Goal: Transaction & Acquisition: Purchase product/service

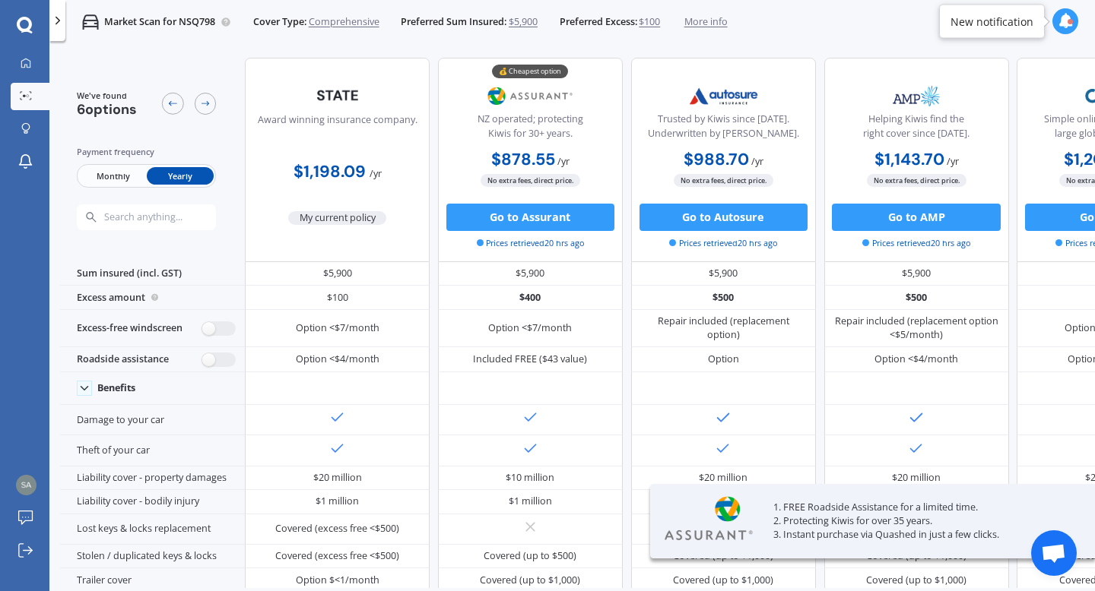
click at [17, 43] on div "My Dashboard Market Scan Explore insurance Notifications [PERSON_NAME] Submit f…" at bounding box center [24, 295] width 49 height 591
click at [24, 64] on icon at bounding box center [26, 63] width 11 height 11
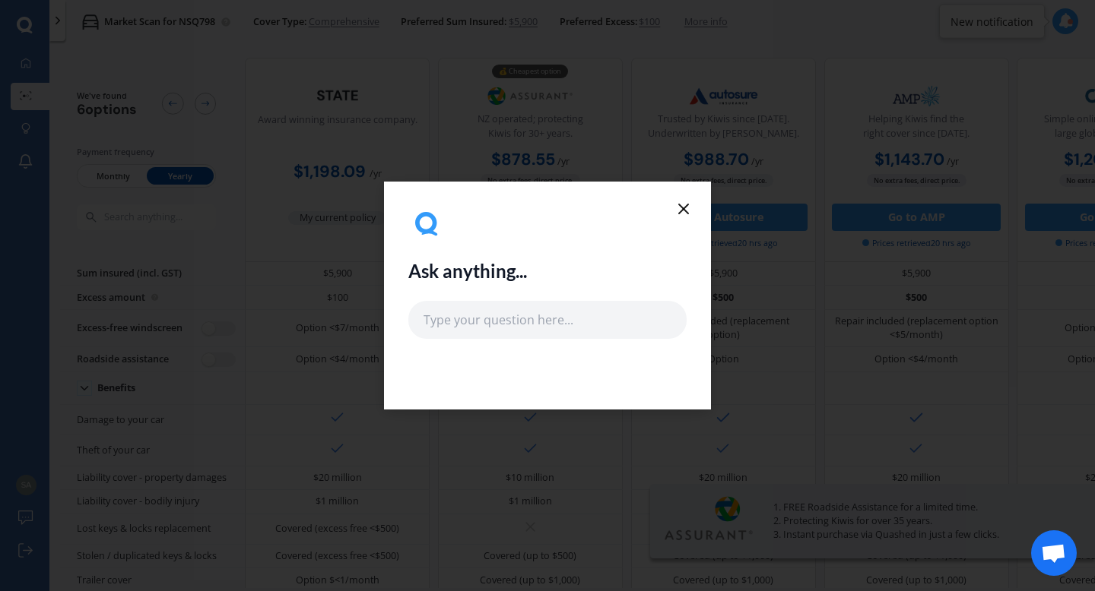
click at [677, 209] on icon at bounding box center [683, 209] width 18 height 18
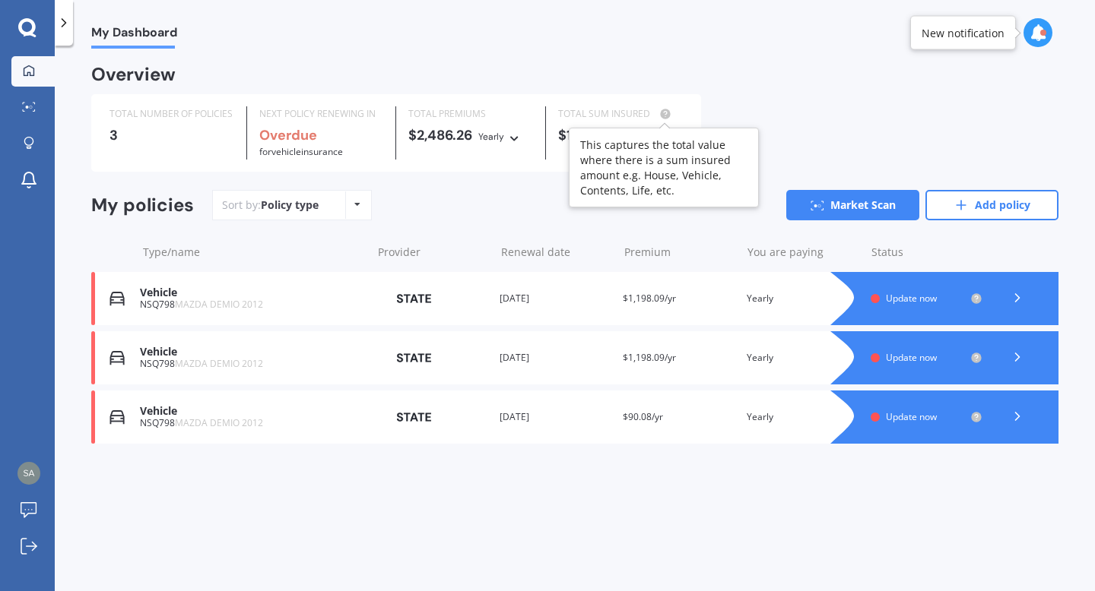
click at [653, 116] on div at bounding box center [662, 114] width 24 height 12
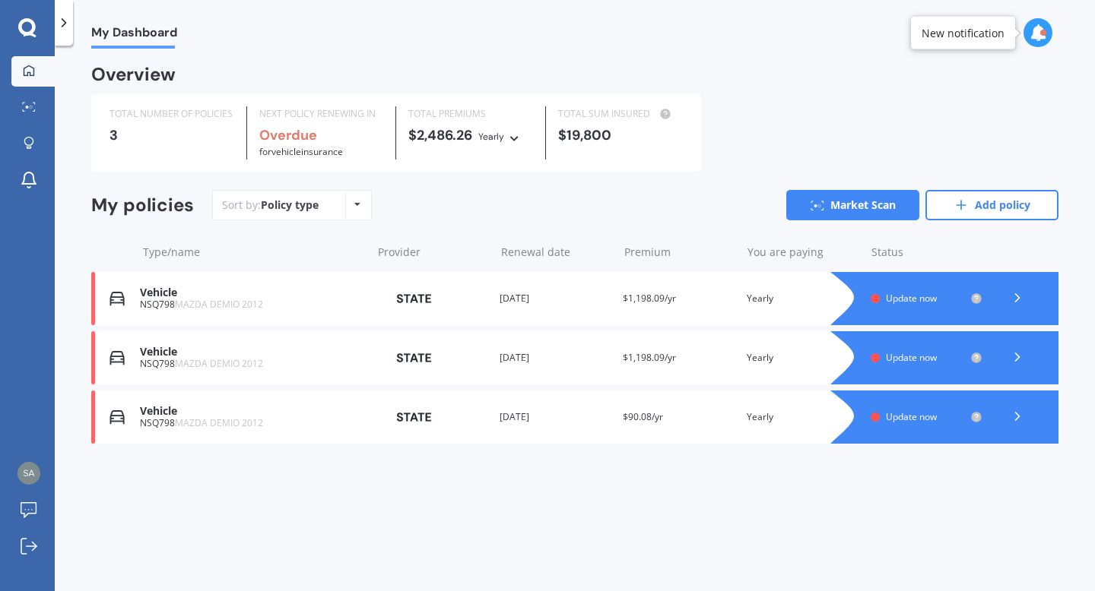
click at [475, 357] on div "Provider" at bounding box center [432, 357] width 112 height 27
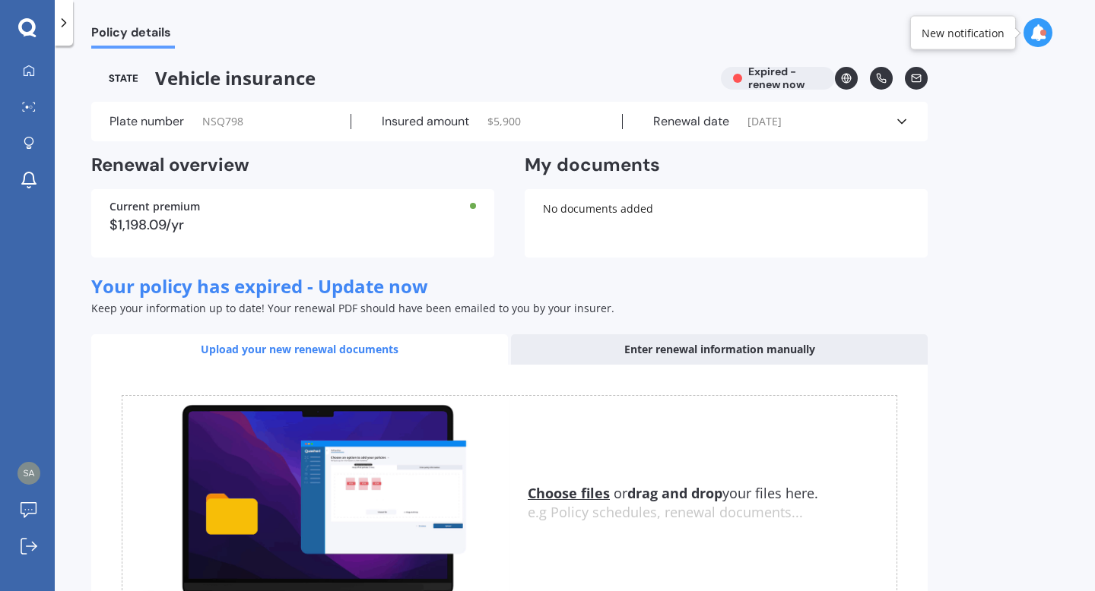
click at [1013, 402] on div "Policy details Vehicle insurance Expired - renew now Plate number NSQ798 Insure…" at bounding box center [575, 322] width 1040 height 546
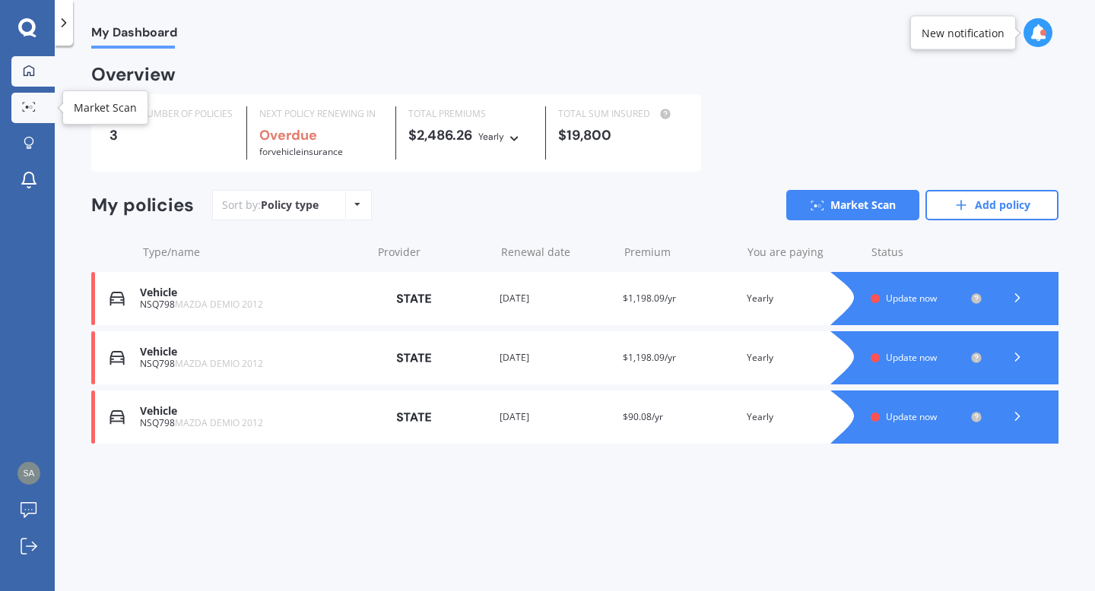
click at [29, 112] on div at bounding box center [28, 107] width 23 height 11
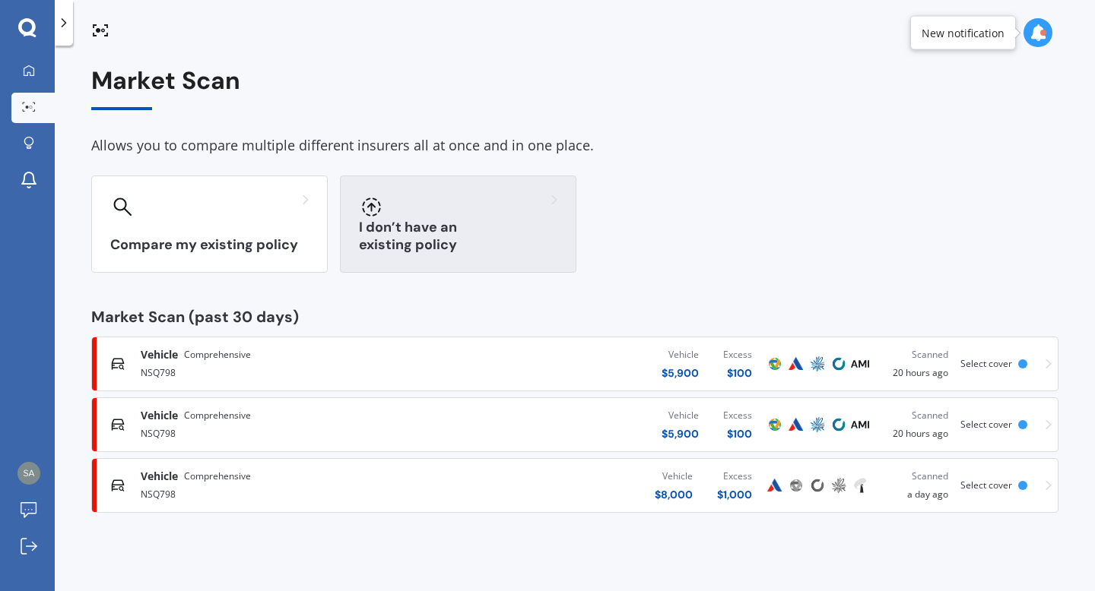
click at [453, 243] on h3 "I don’t have an existing policy" at bounding box center [458, 236] width 198 height 35
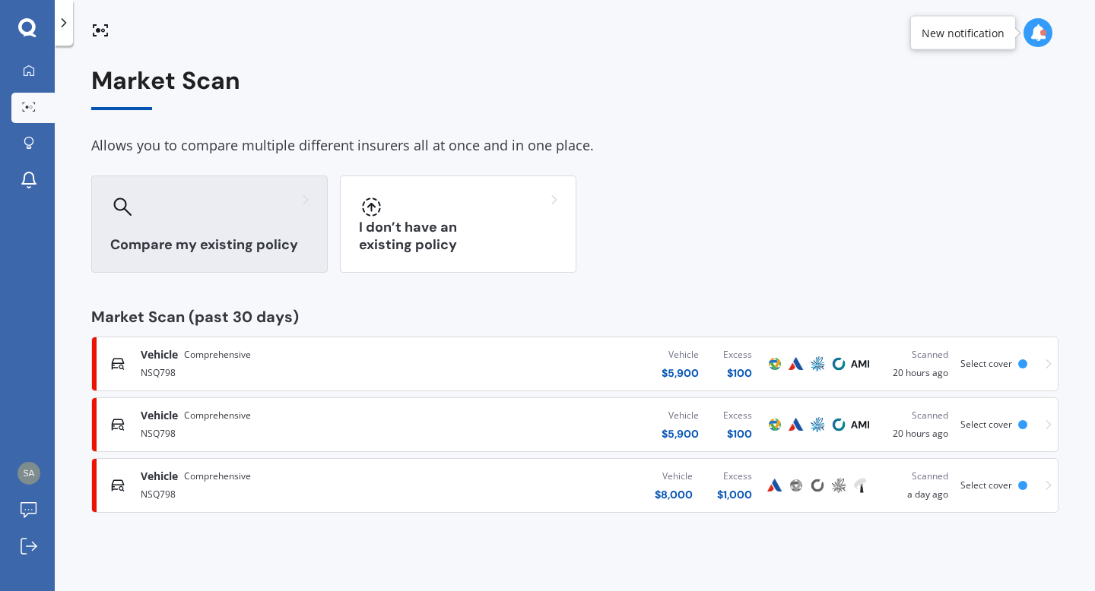
click at [173, 224] on div "Compare my existing policy" at bounding box center [209, 224] width 236 height 97
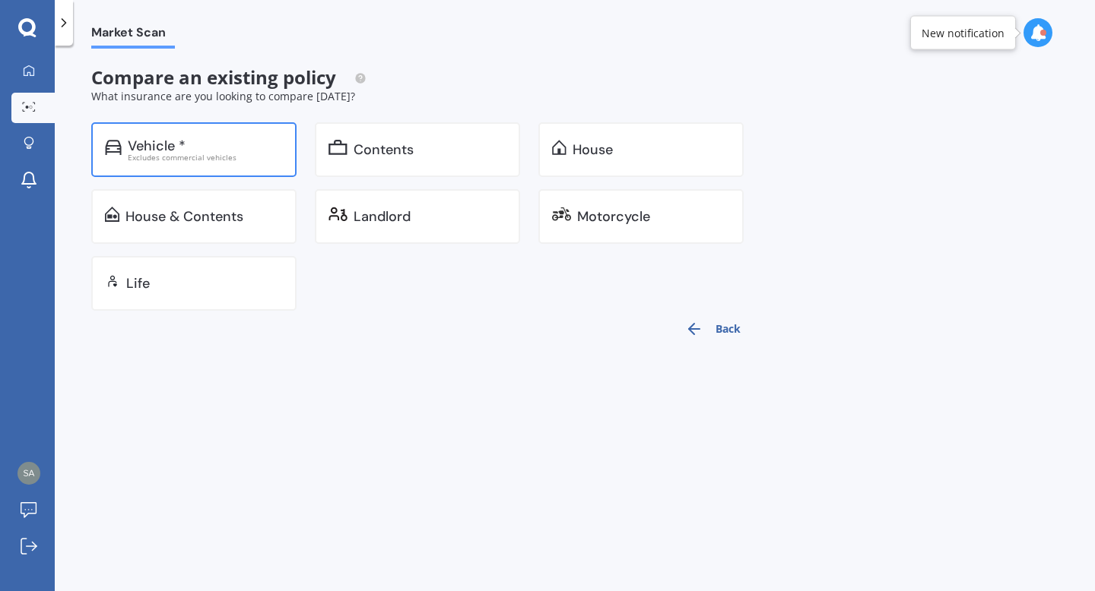
click at [214, 156] on div "Excludes commercial vehicles" at bounding box center [205, 158] width 155 height 8
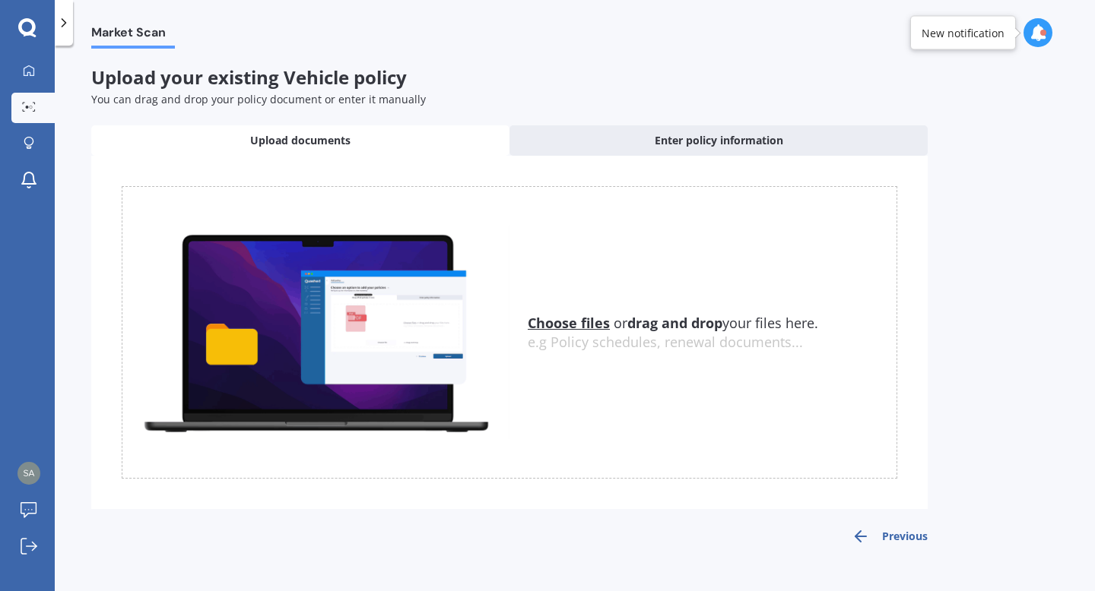
click at [591, 319] on u "Choose files" at bounding box center [569, 323] width 82 height 18
click at [380, 591] on div "Market Scan Upload your existing Vehicle policy You can drag and drop your poli…" at bounding box center [575, 322] width 1040 height 546
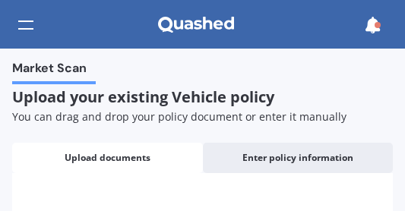
click at [191, 135] on div "Market Scan Upload your existing Vehicle policy You can drag and drop your poli…" at bounding box center [202, 130] width 405 height 163
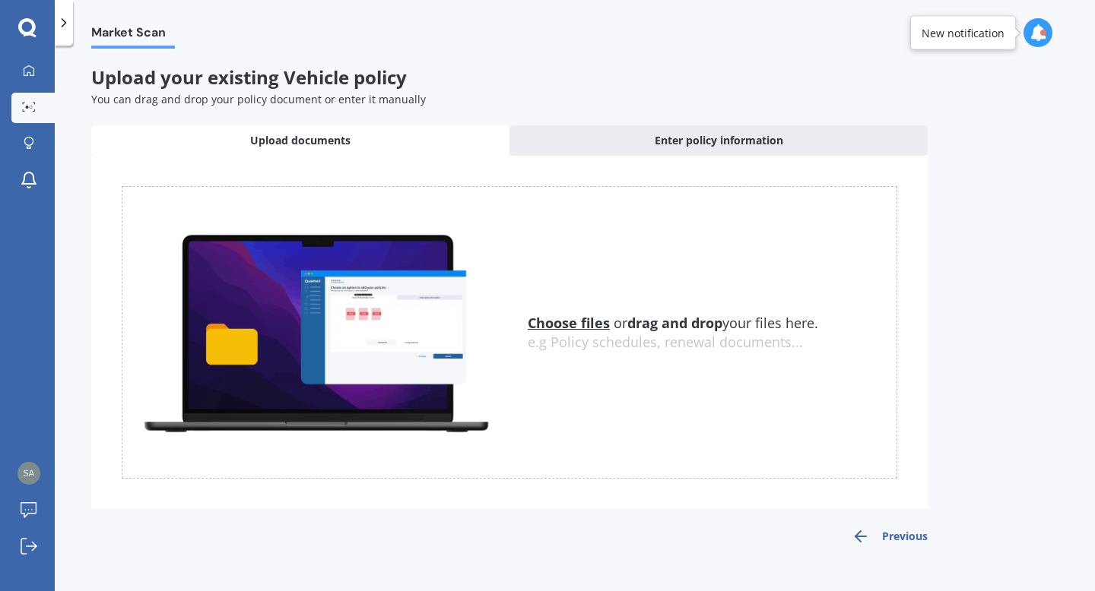
click at [566, 320] on u "Choose files" at bounding box center [569, 323] width 82 height 18
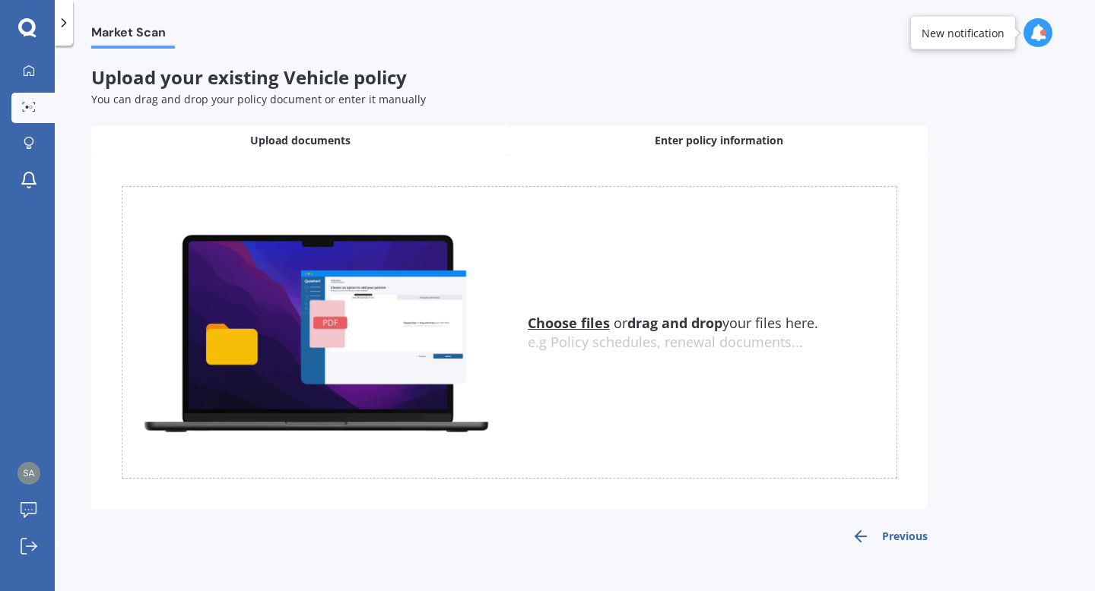
click at [664, 135] on span "Enter policy information" at bounding box center [719, 140] width 128 height 15
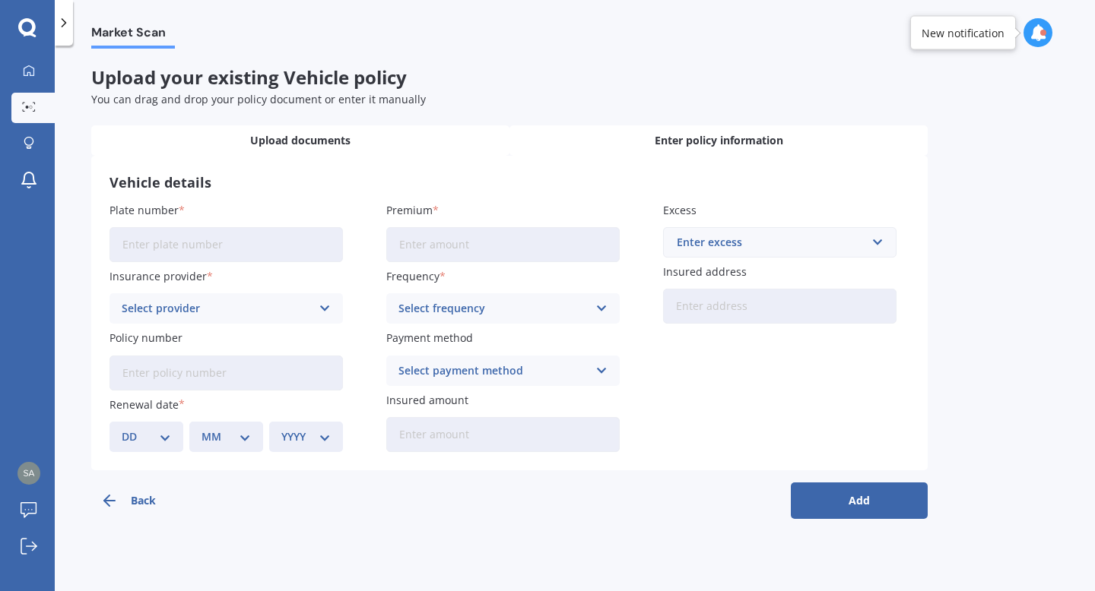
click at [360, 151] on div "Upload documents" at bounding box center [300, 140] width 418 height 30
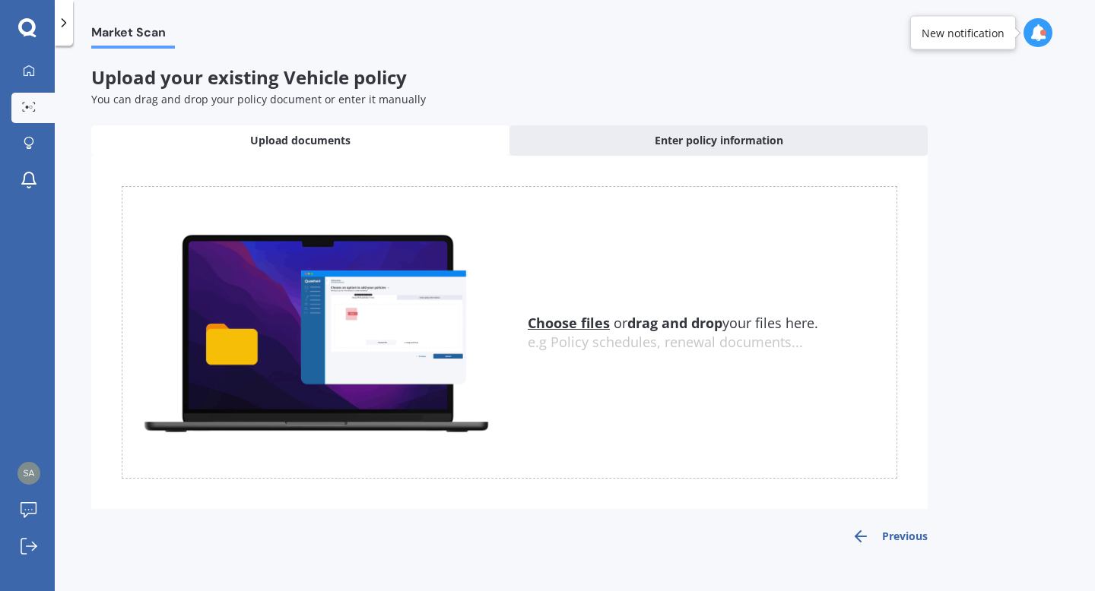
click at [503, 312] on img at bounding box center [315, 333] width 387 height 214
click at [574, 331] on u "Choose files" at bounding box center [569, 323] width 82 height 18
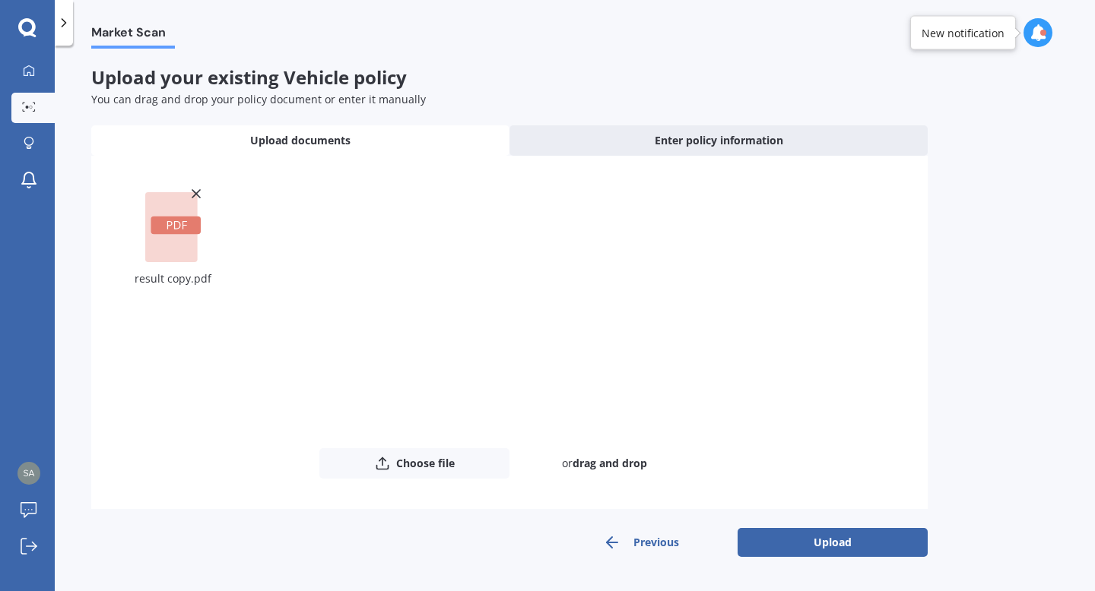
click at [196, 192] on line at bounding box center [196, 194] width 8 height 8
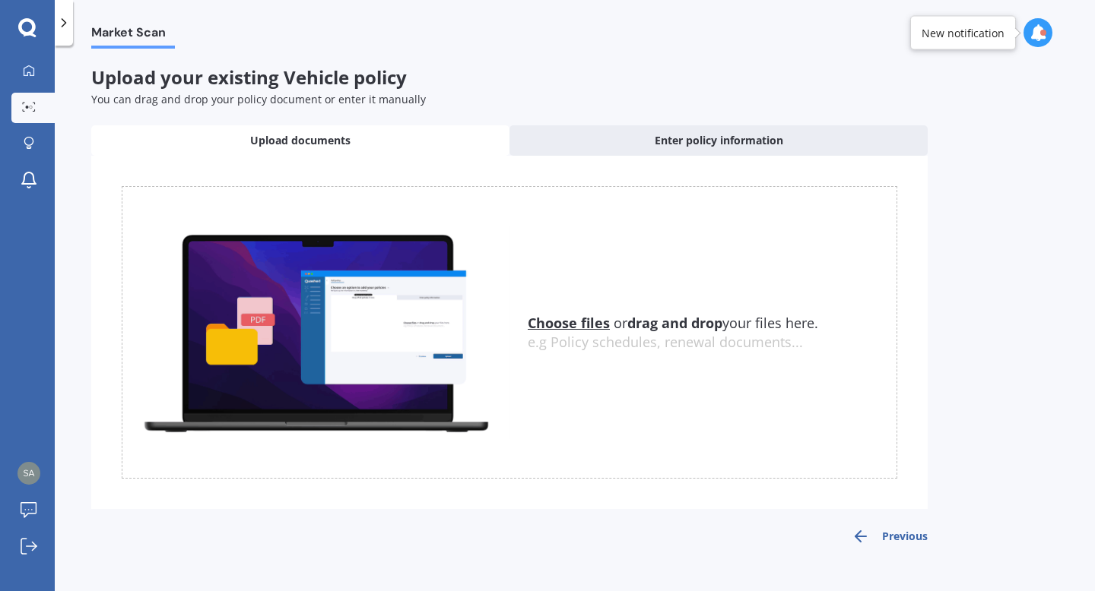
click at [579, 335] on div "e.g Policy schedules, renewal documents..." at bounding box center [712, 342] width 369 height 17
click at [569, 308] on div "Choose files or drag and drop your files here. Choose files or photos e.g Polic…" at bounding box center [509, 332] width 775 height 293
click at [568, 322] on u "Choose files" at bounding box center [569, 323] width 82 height 18
click at [547, 334] on div "e.g Policy schedules, renewal documents..." at bounding box center [712, 342] width 369 height 17
click at [549, 328] on u "Choose files" at bounding box center [569, 323] width 82 height 18
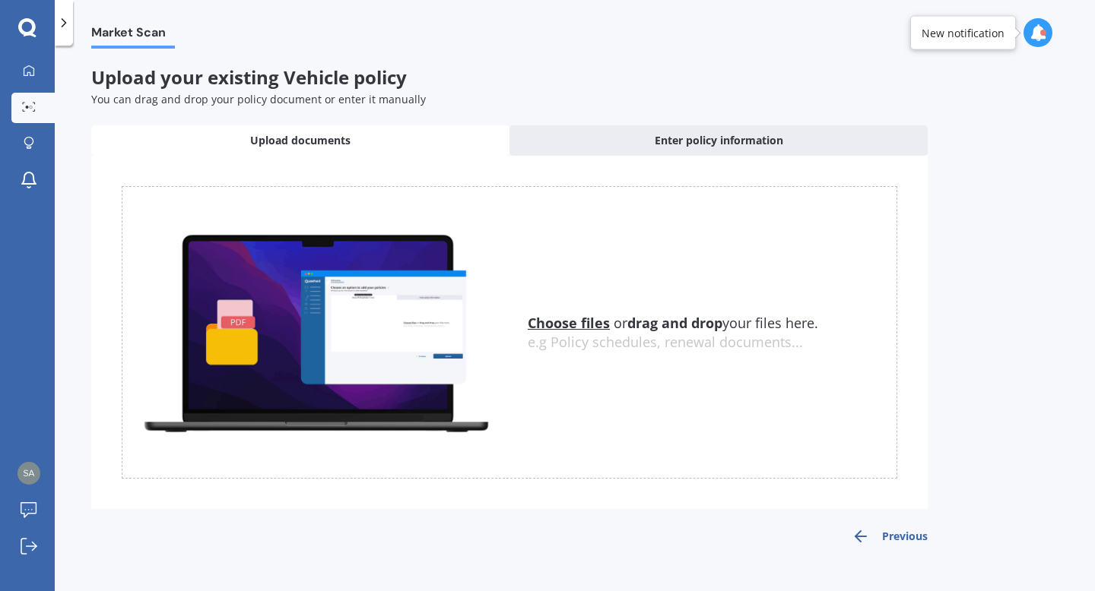
click at [537, 327] on u "Choose files" at bounding box center [569, 323] width 82 height 18
click at [550, 325] on u "Choose files" at bounding box center [569, 323] width 82 height 18
click at [381, 144] on div "Upload documents" at bounding box center [300, 140] width 418 height 30
click at [338, 144] on span "Upload documents" at bounding box center [300, 140] width 100 height 15
click at [655, 293] on div "Choose files or drag and drop your files here. Choose files or photos e.g Polic…" at bounding box center [509, 332] width 775 height 293
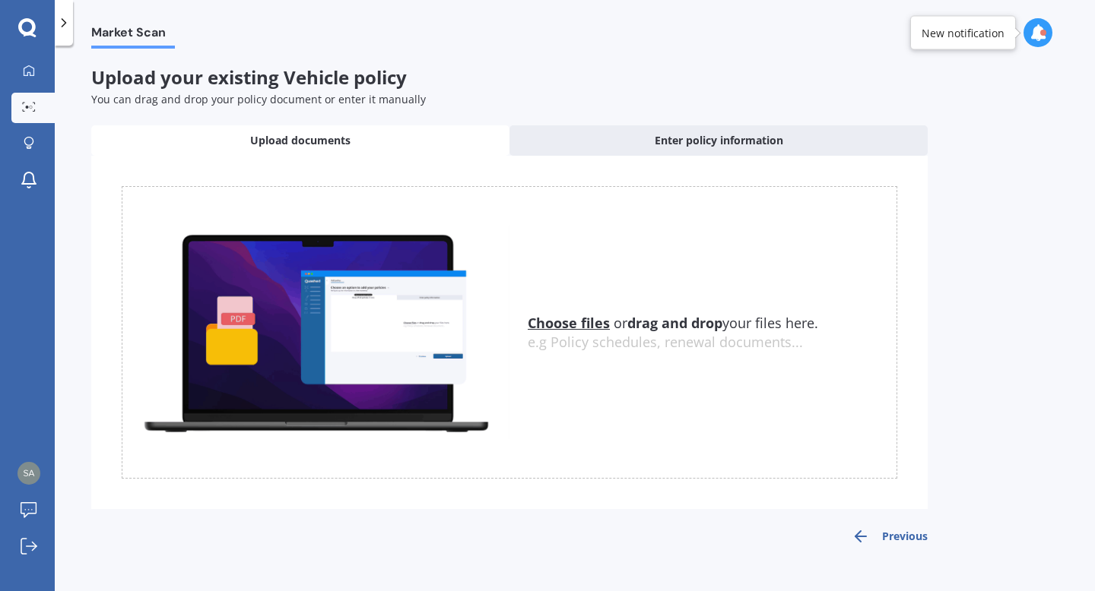
click at [593, 319] on u "Choose files" at bounding box center [569, 323] width 82 height 18
click at [609, 335] on div "e.g Policy schedules, renewal documents..." at bounding box center [712, 342] width 369 height 17
click at [593, 332] on div "Choose files or drag and drop your files here. Choose files or photos e.g Polic…" at bounding box center [712, 332] width 369 height 37
click at [590, 329] on u "Choose files" at bounding box center [569, 323] width 82 height 18
click at [584, 328] on u "Choose files" at bounding box center [569, 323] width 82 height 18
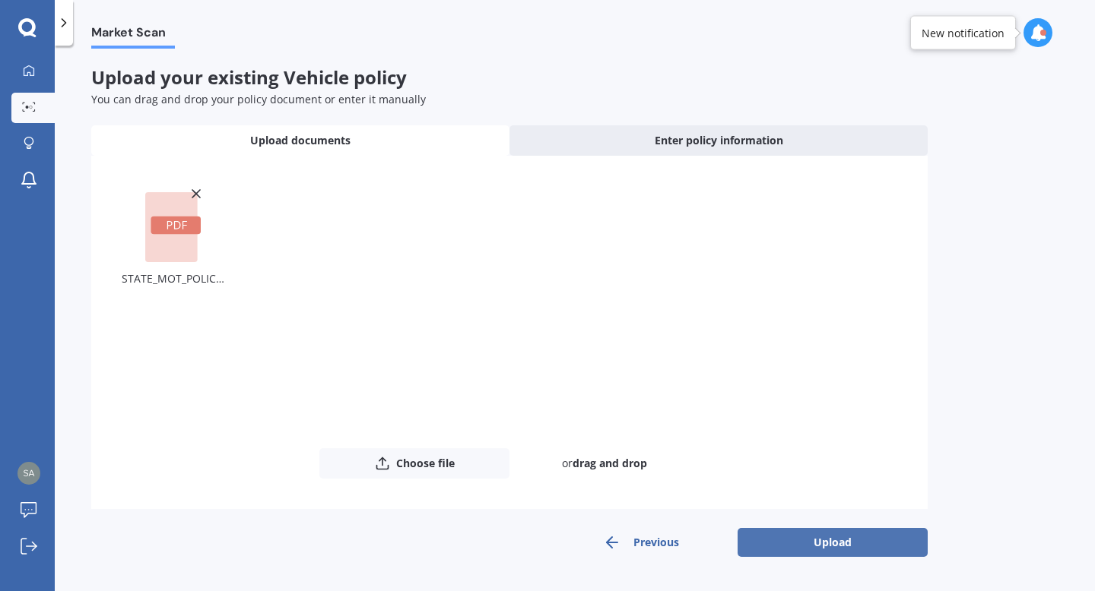
click at [831, 547] on button "Upload" at bounding box center [832, 542] width 190 height 29
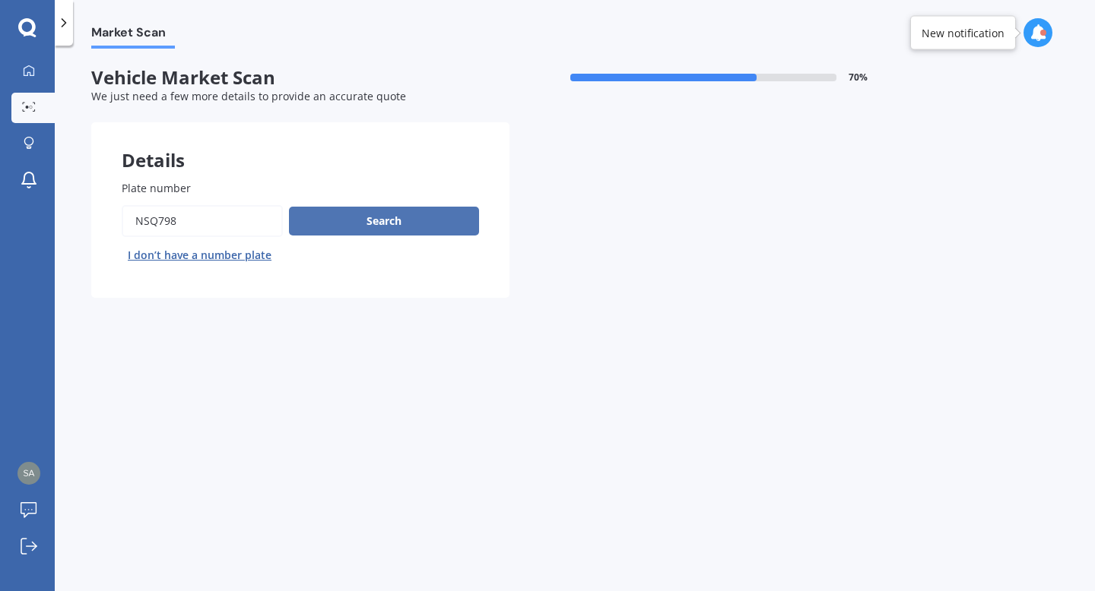
click at [419, 222] on button "Search" at bounding box center [384, 221] width 190 height 29
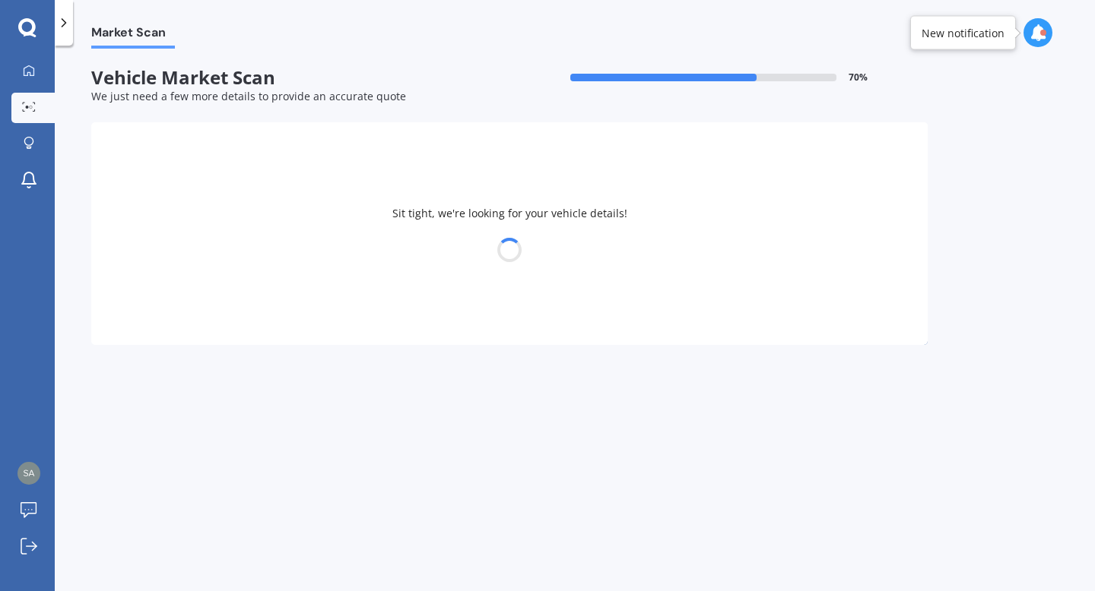
select select "MAZDA"
select select "DEMIO"
select select "15"
select select "07"
select select "2001"
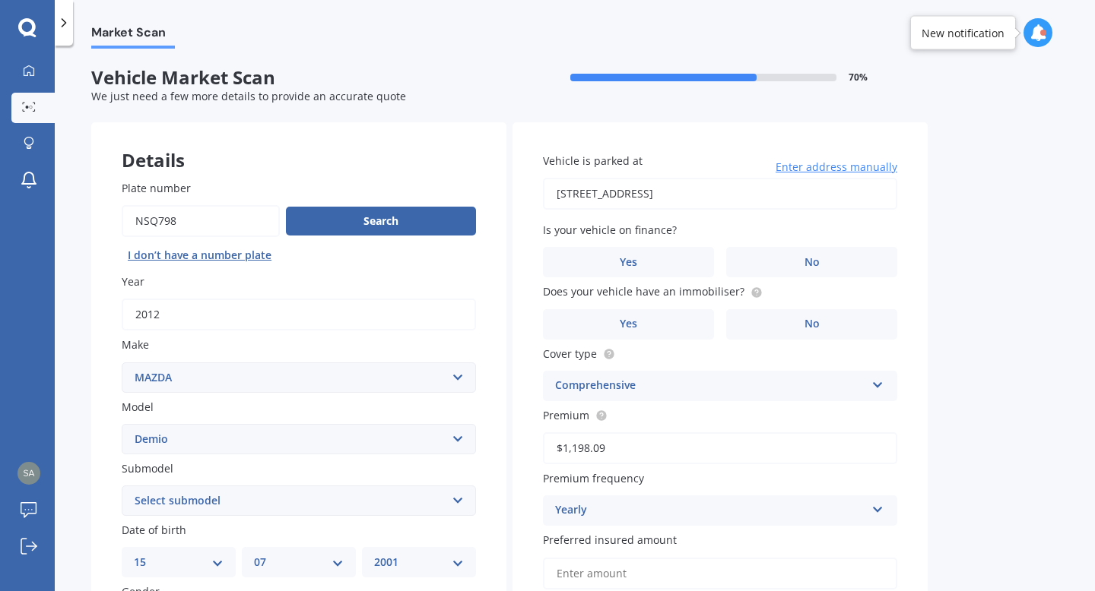
click at [30, 357] on div "My Dashboard Market Scan Explore insurance Notifications [PERSON_NAME] Submit f…" at bounding box center [27, 323] width 55 height 535
click at [77, 373] on div "Market Scan Vehicle Market Scan 70 % We just need a few more details to provide…" at bounding box center [575, 322] width 1040 height 546
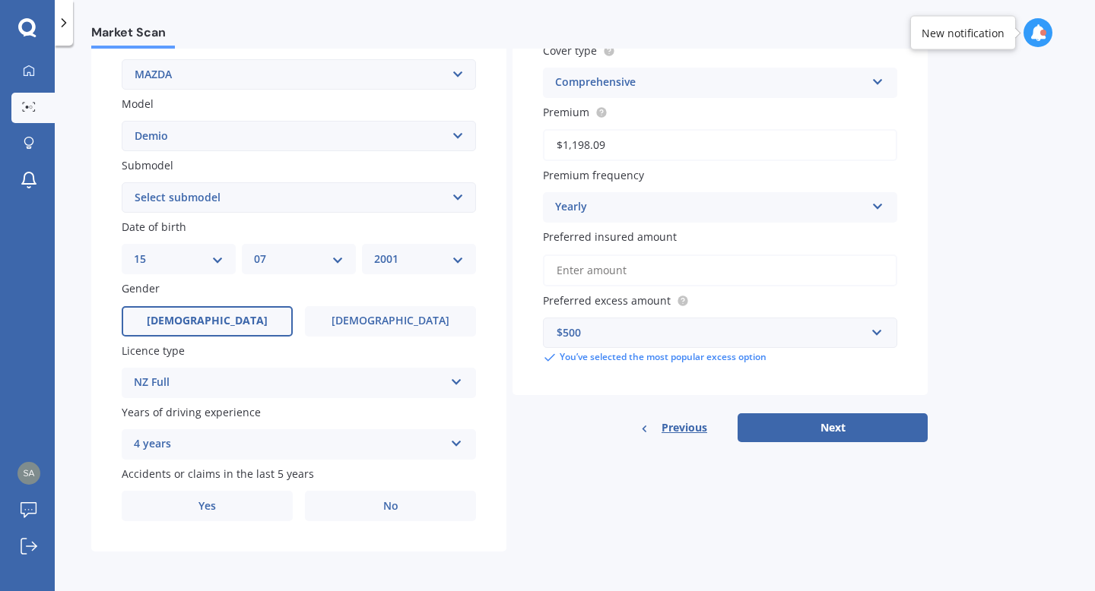
scroll to position [307, 0]
click at [339, 192] on select "Select submodel (All) Diesel Petrol XD Touring Turbo Diesel" at bounding box center [299, 197] width 354 height 30
select select "PETROL"
click at [122, 182] on select "Select submodel (All) Diesel Petrol XD Touring Turbo Diesel" at bounding box center [299, 197] width 354 height 30
click at [208, 333] on label "[DEMOGRAPHIC_DATA]" at bounding box center [207, 321] width 171 height 30
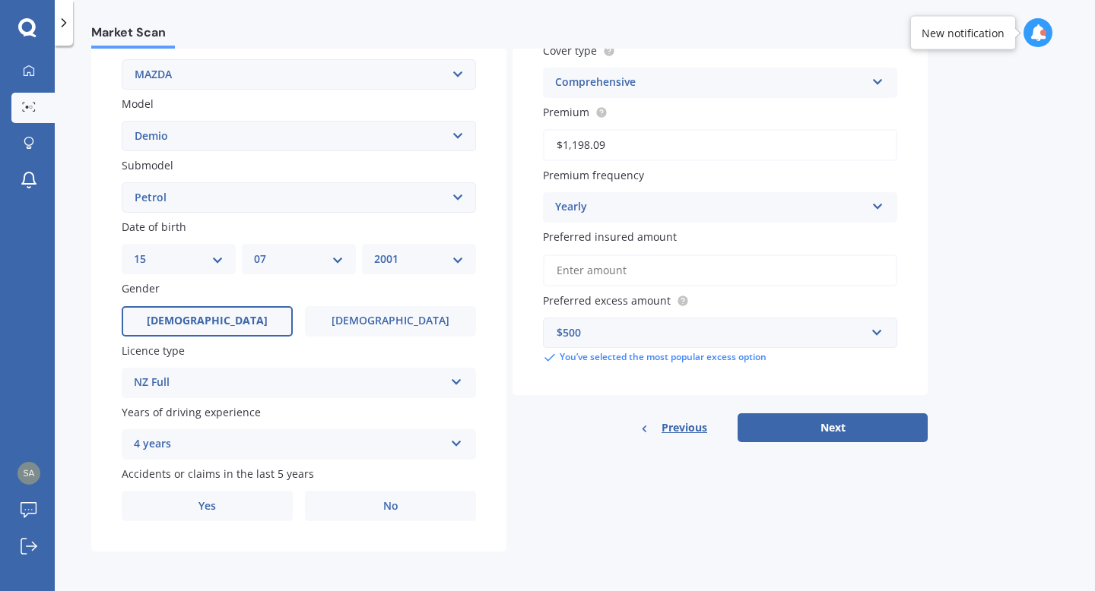
click at [0, 0] on input "[DEMOGRAPHIC_DATA]" at bounding box center [0, 0] width 0 height 0
click at [674, 539] on div "Details Plate number Search I don’t have a number plate Year [DATE] Make Select…" at bounding box center [509, 186] width 836 height 734
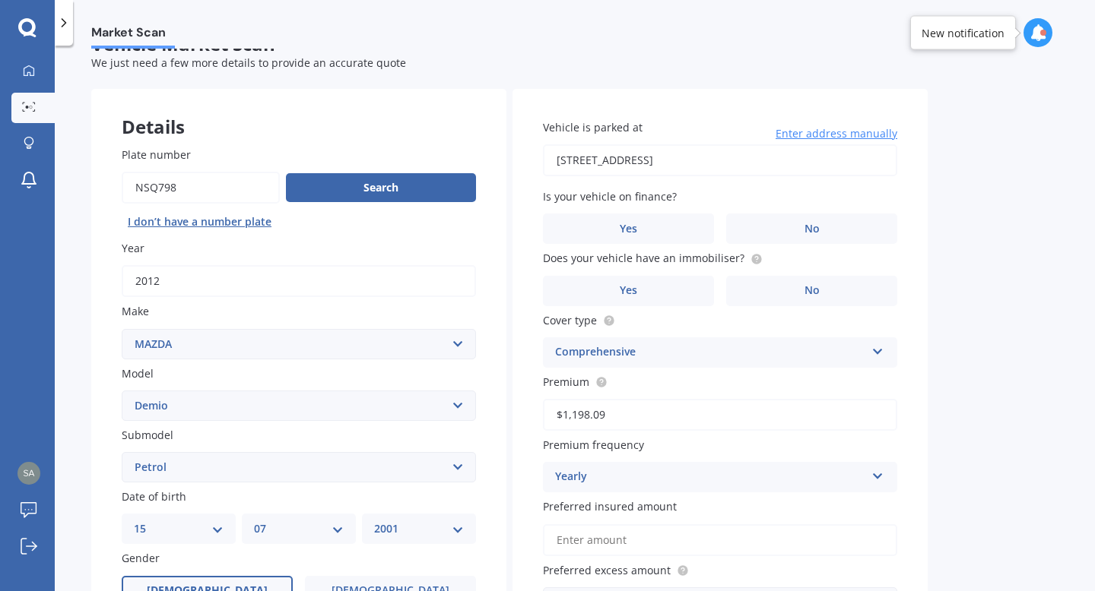
scroll to position [0, 0]
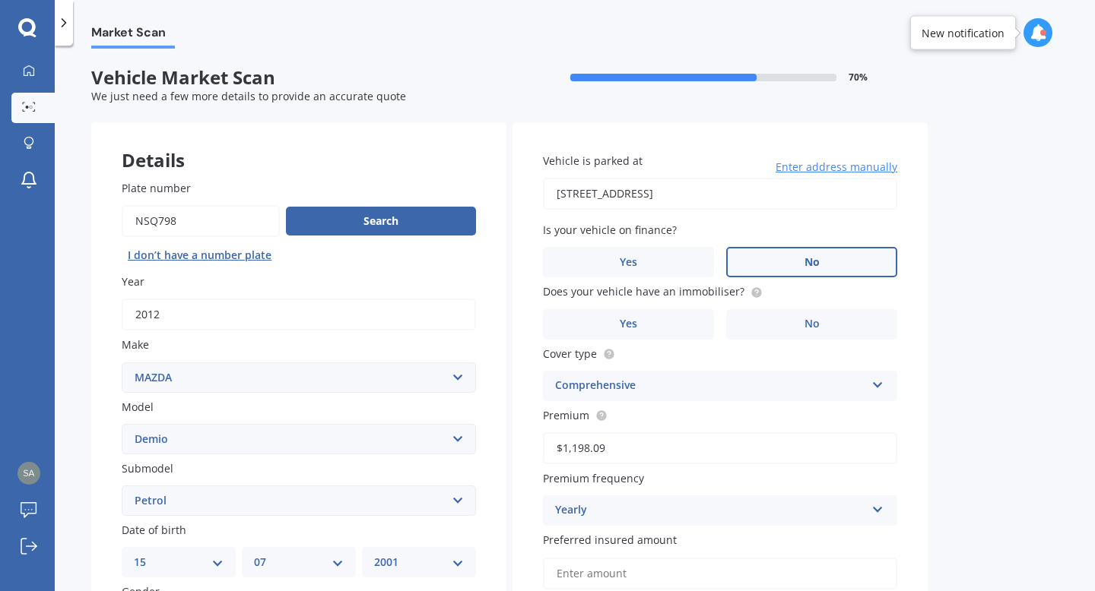
click at [802, 262] on label "No" at bounding box center [811, 262] width 171 height 30
click at [0, 0] on input "No" at bounding box center [0, 0] width 0 height 0
click at [803, 324] on label "No" at bounding box center [811, 324] width 171 height 30
click at [0, 0] on input "No" at bounding box center [0, 0] width 0 height 0
click at [1086, 389] on div "Market Scan Vehicle Market Scan 70 % We just need a few more details to provide…" at bounding box center [575, 322] width 1040 height 546
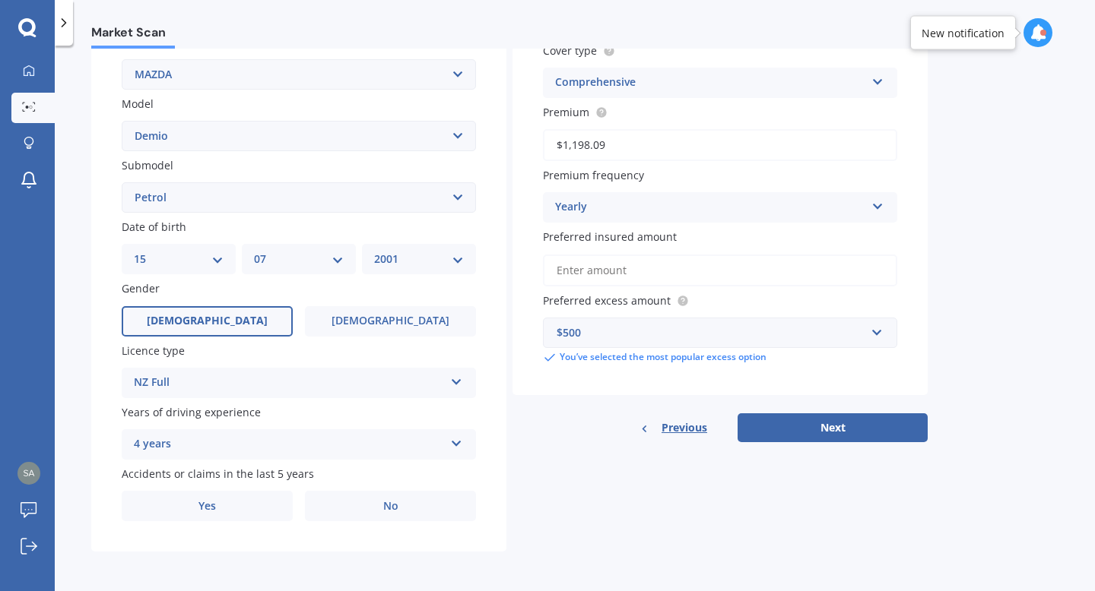
scroll to position [307, 0]
click at [848, 338] on div "$500" at bounding box center [710, 333] width 309 height 17
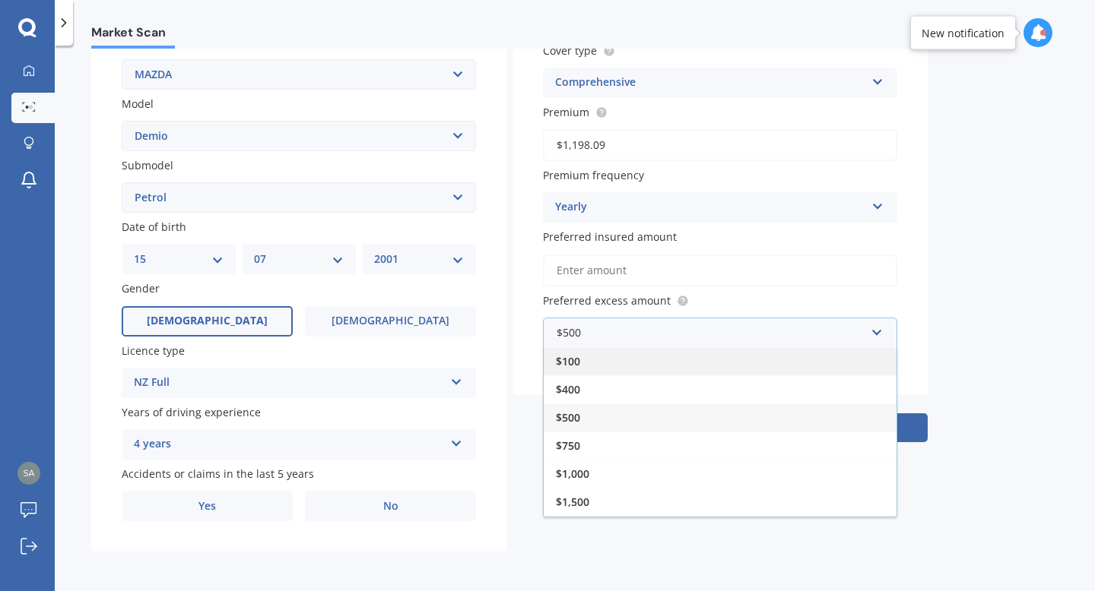
click at [721, 364] on div "$100" at bounding box center [720, 361] width 353 height 28
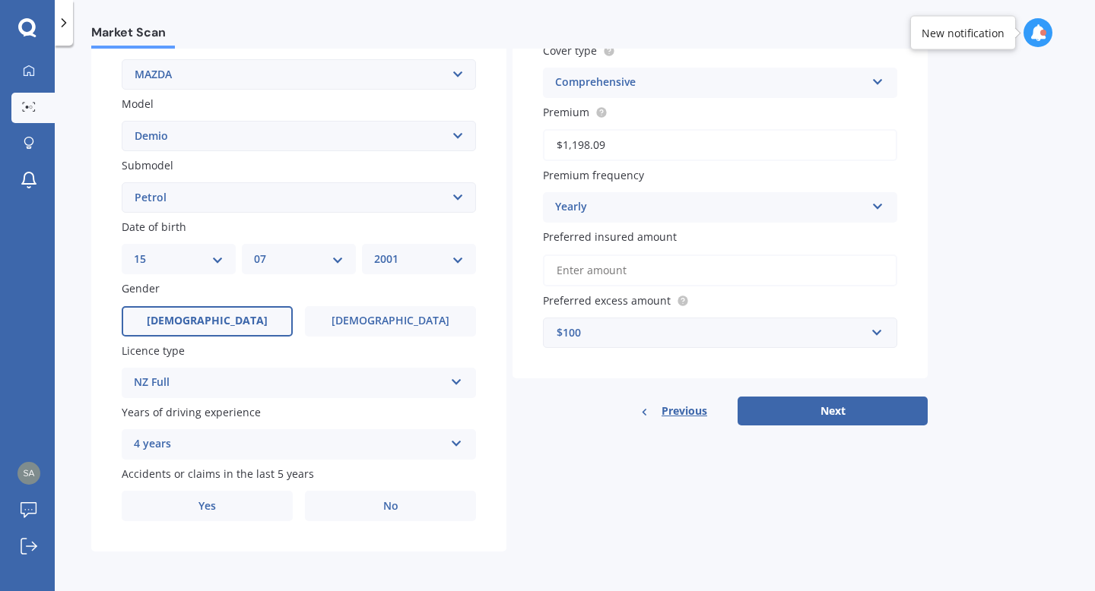
click at [801, 349] on div "Vehicle is parked at [STREET_ADDRESS] Enter address manually Is your vehicle on…" at bounding box center [719, 99] width 415 height 560
click at [754, 332] on div "$100" at bounding box center [710, 333] width 309 height 17
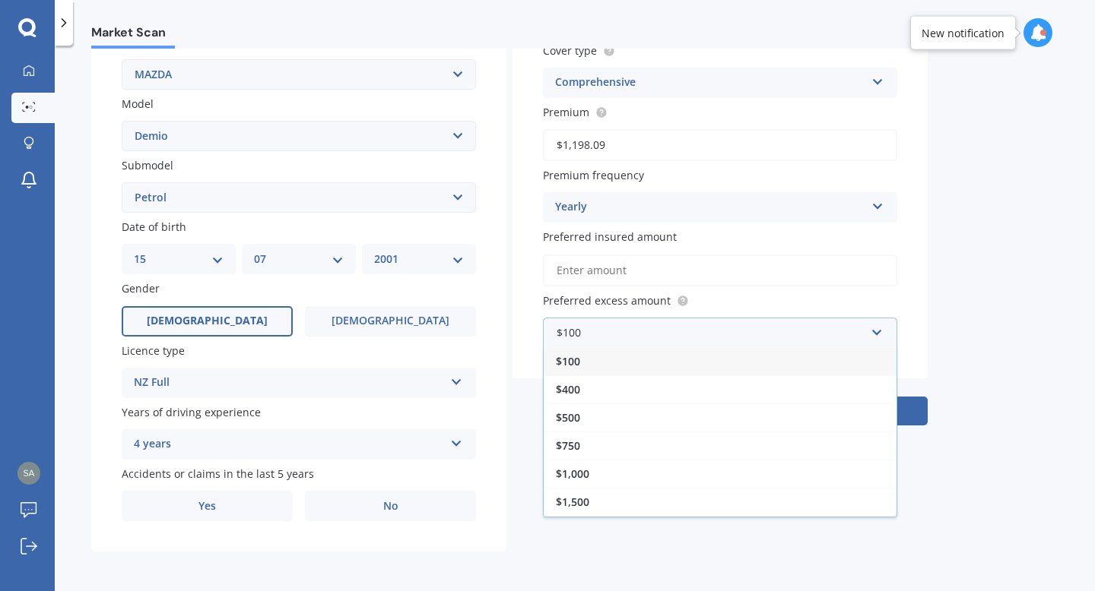
click at [684, 373] on div "$100" at bounding box center [720, 361] width 353 height 28
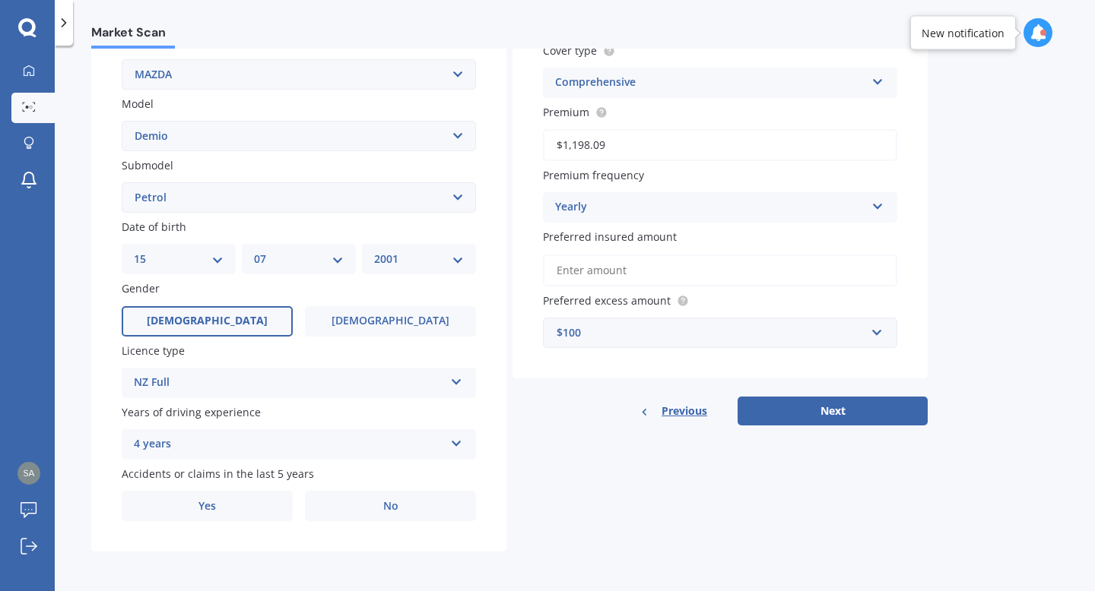
click at [675, 331] on div "$100" at bounding box center [710, 333] width 309 height 17
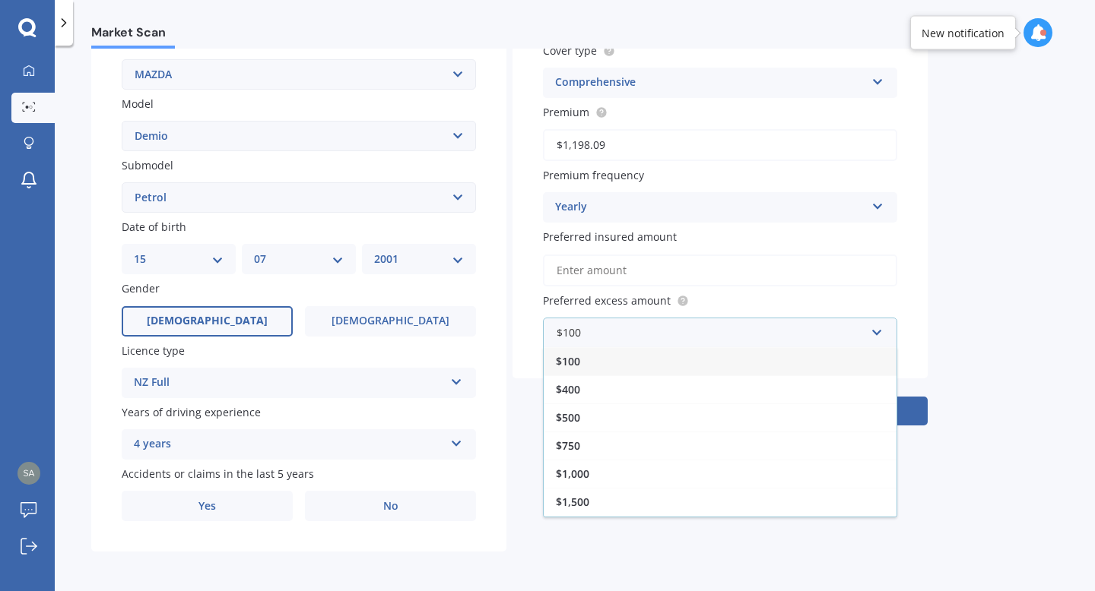
click at [595, 371] on div "$100" at bounding box center [720, 361] width 353 height 28
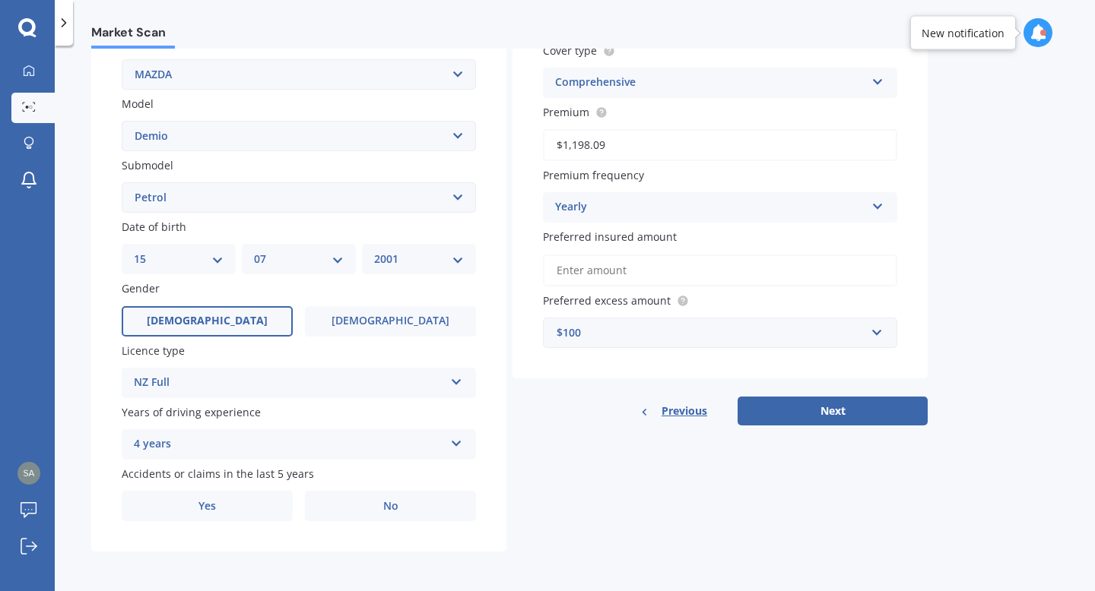
click at [676, 330] on div "$100" at bounding box center [710, 333] width 309 height 17
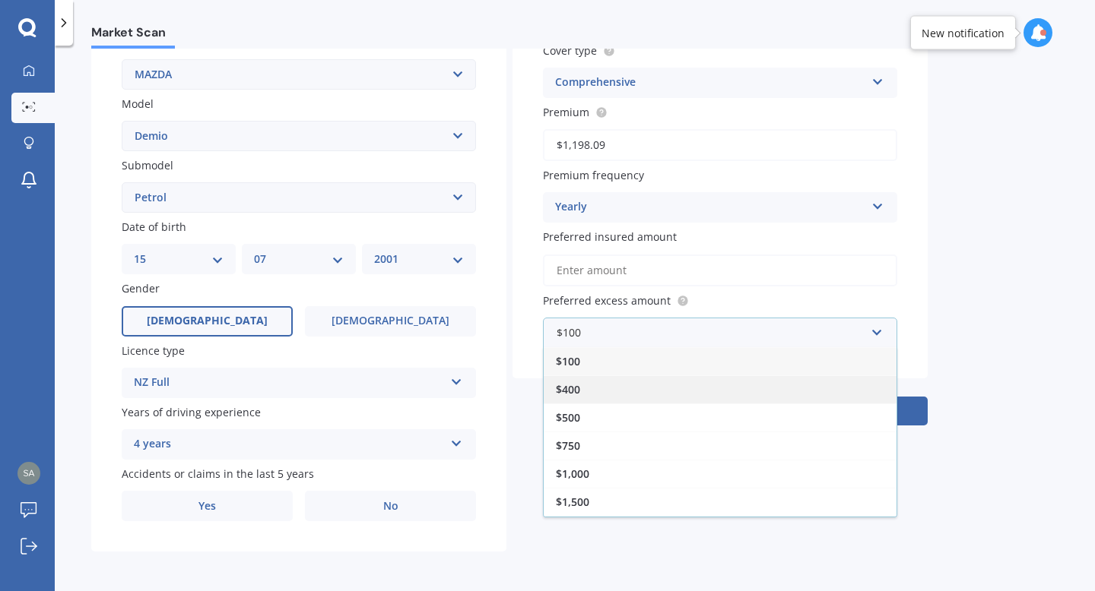
click at [609, 386] on div "$400" at bounding box center [720, 390] width 353 height 28
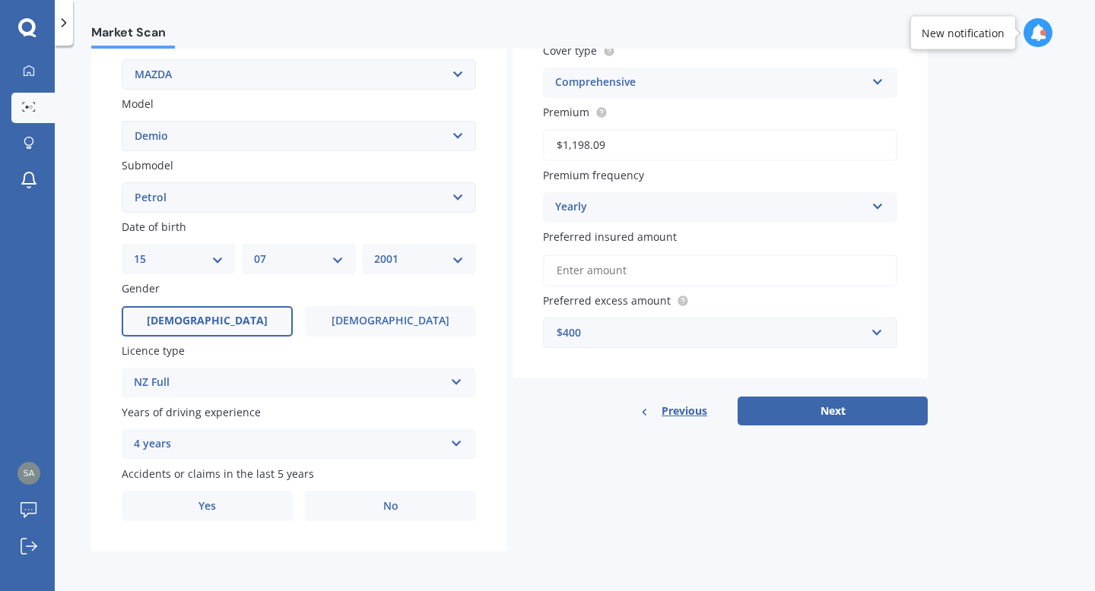
click at [623, 325] on div "$400" at bounding box center [710, 333] width 309 height 17
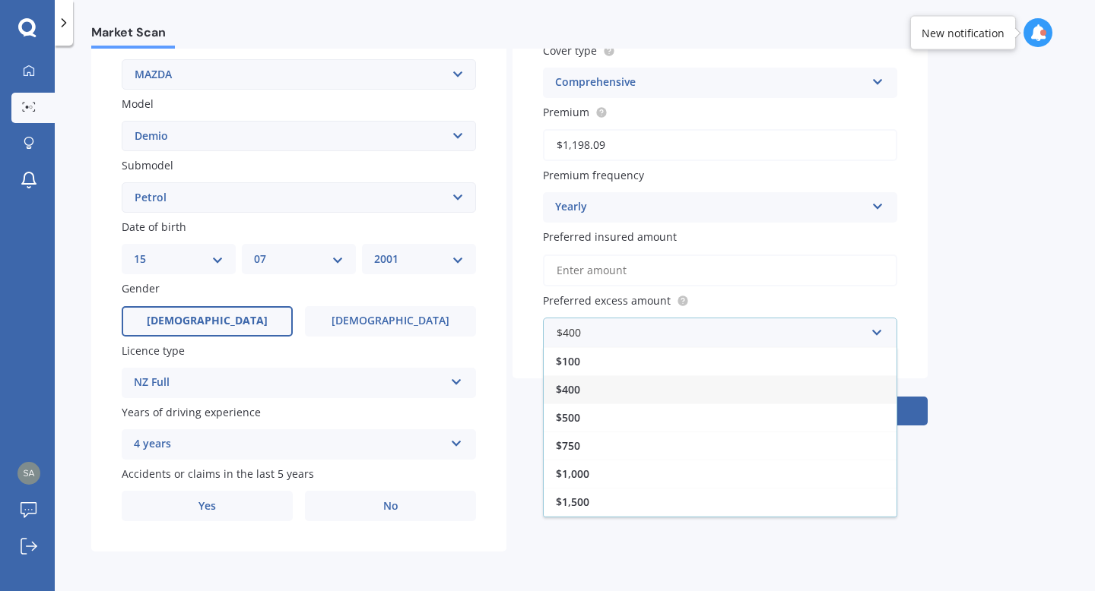
click at [588, 377] on div "$400" at bounding box center [720, 390] width 353 height 28
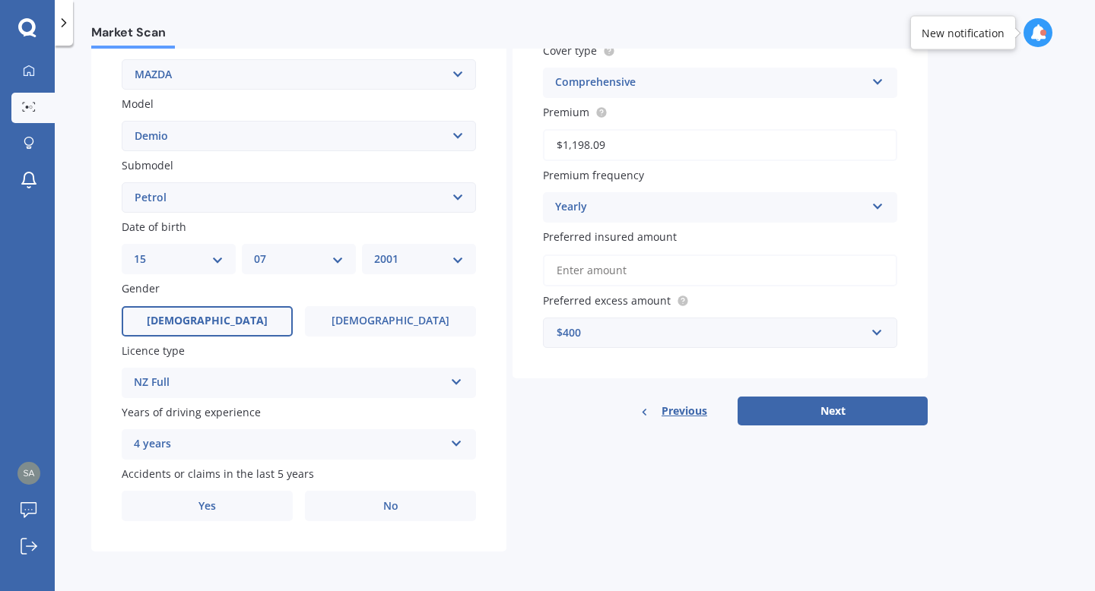
click at [631, 334] on div "$400" at bounding box center [710, 333] width 309 height 17
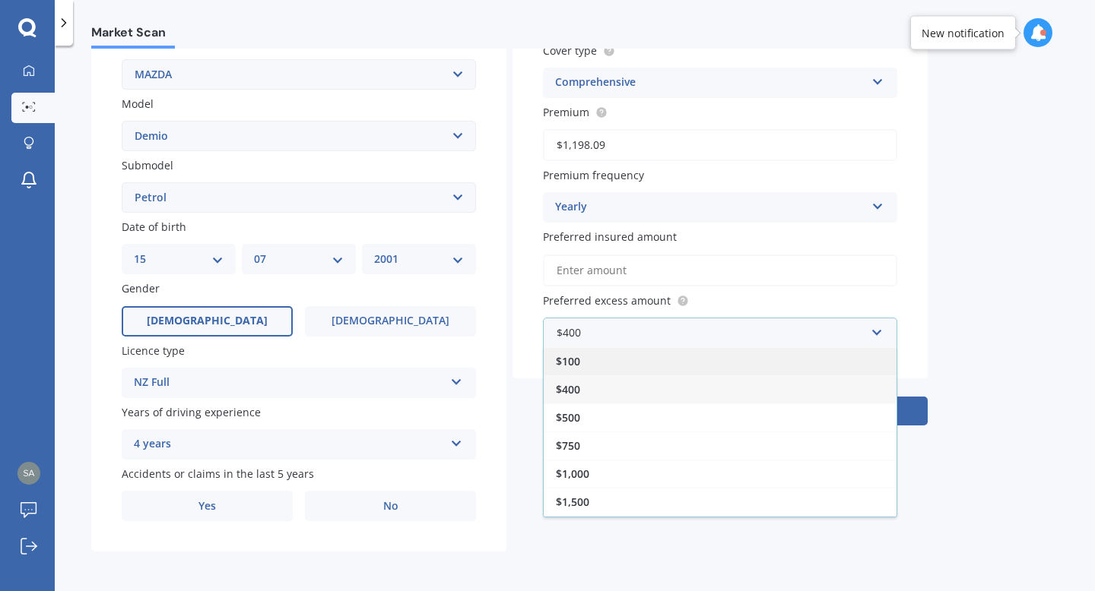
click at [592, 360] on div "$100" at bounding box center [720, 361] width 353 height 28
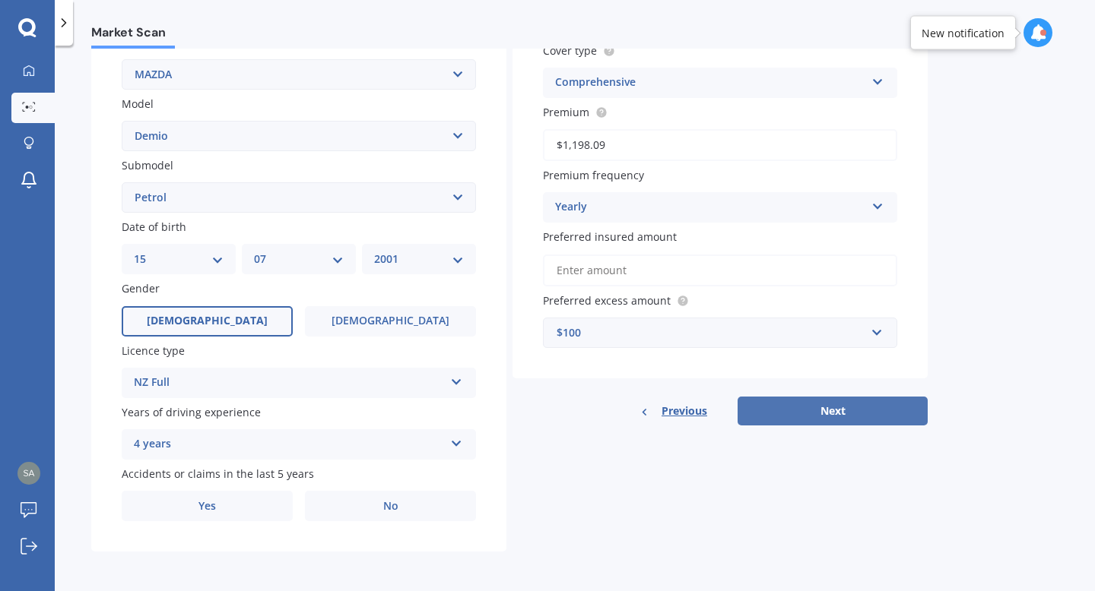
click at [798, 399] on button "Next" at bounding box center [832, 411] width 190 height 29
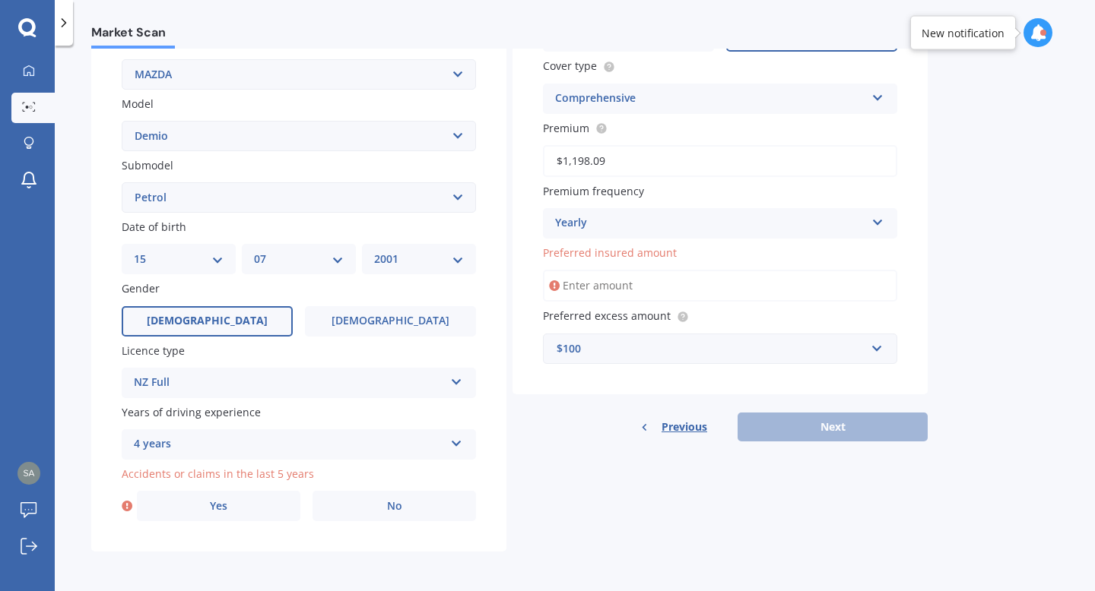
click at [659, 290] on input "Preferred insured amount" at bounding box center [720, 286] width 354 height 32
type input "$5,900"
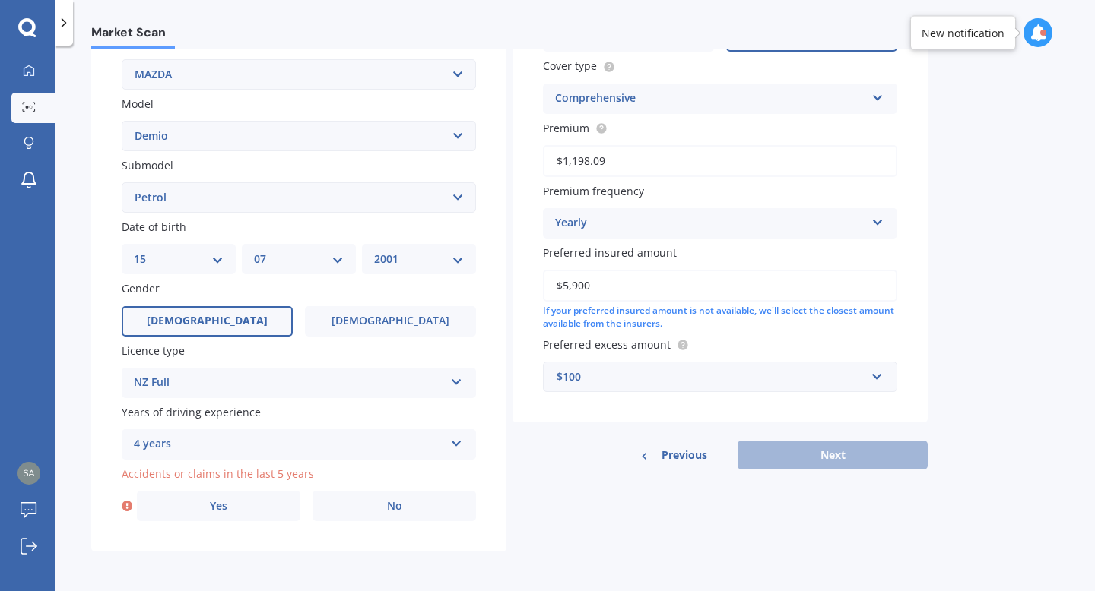
click at [848, 469] on div "Details Plate number Search I don’t have a number plate Year [DATE] Make Select…" at bounding box center [509, 186] width 836 height 734
click at [626, 279] on input "$5,900" at bounding box center [720, 286] width 354 height 32
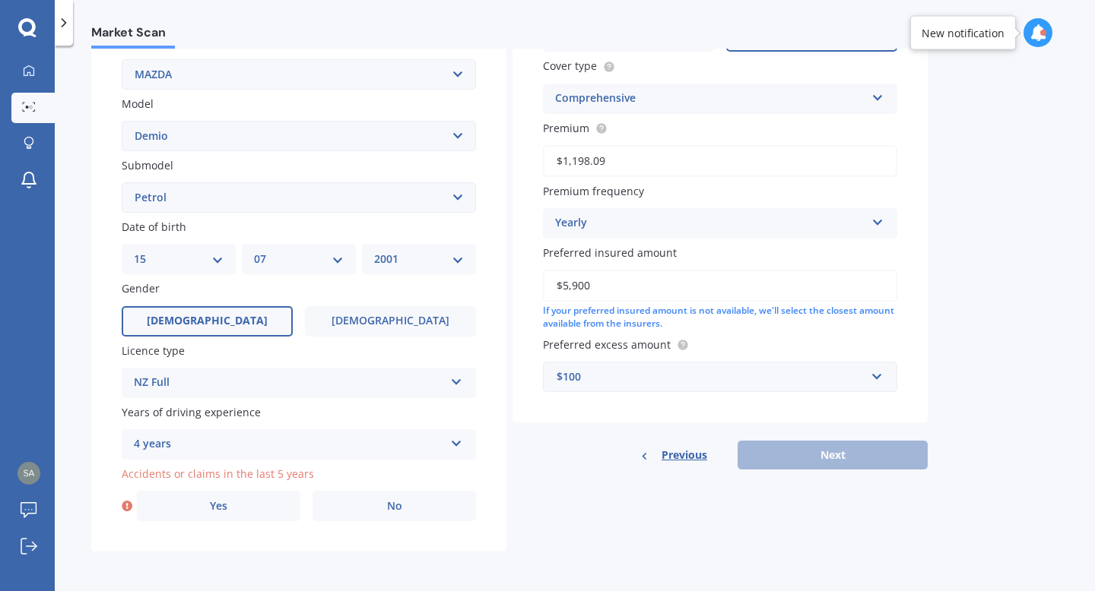
click at [626, 279] on input "$5,900" at bounding box center [720, 286] width 354 height 32
click at [623, 292] on input "$5,900" at bounding box center [720, 286] width 354 height 32
click at [842, 450] on div "Previous Next" at bounding box center [719, 455] width 415 height 29
click at [417, 507] on label "No" at bounding box center [393, 506] width 163 height 30
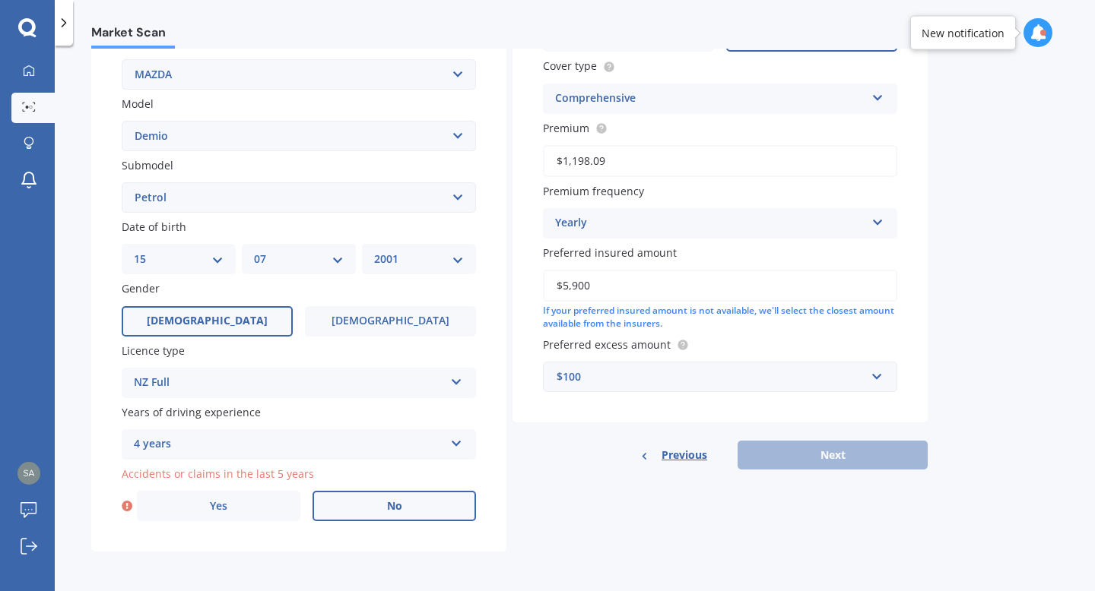
click at [0, 0] on input "No" at bounding box center [0, 0] width 0 height 0
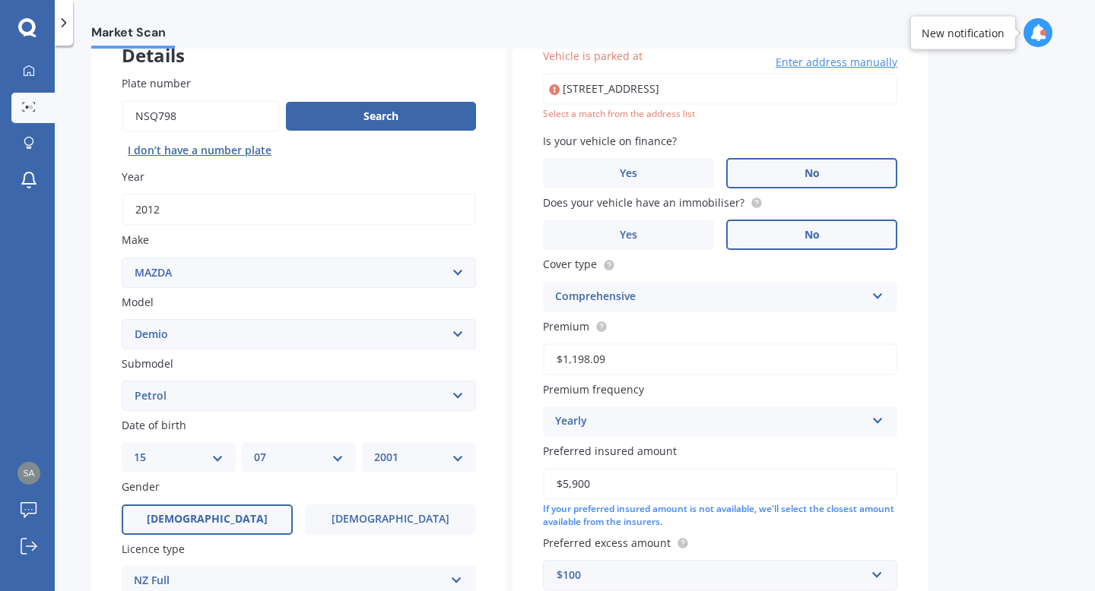
scroll to position [104, 0]
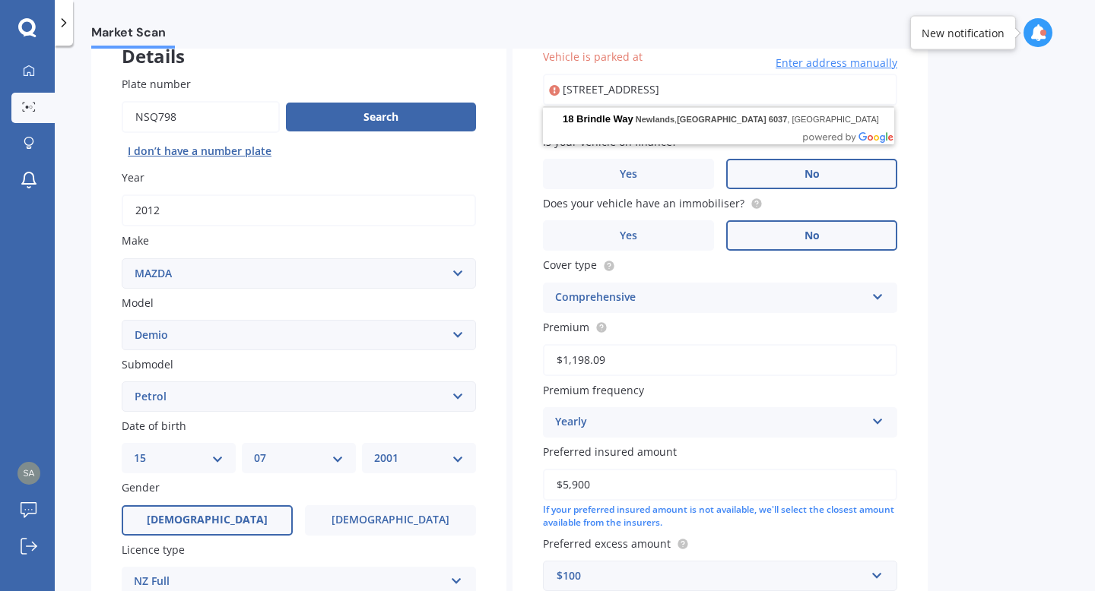
click at [1006, 487] on div "Market Scan Vehicle Market Scan 70 % We just need a few more details to provide…" at bounding box center [575, 322] width 1040 height 546
click at [709, 92] on input "[STREET_ADDRESS]" at bounding box center [720, 90] width 354 height 32
type input "[STREET_ADDRESS]"
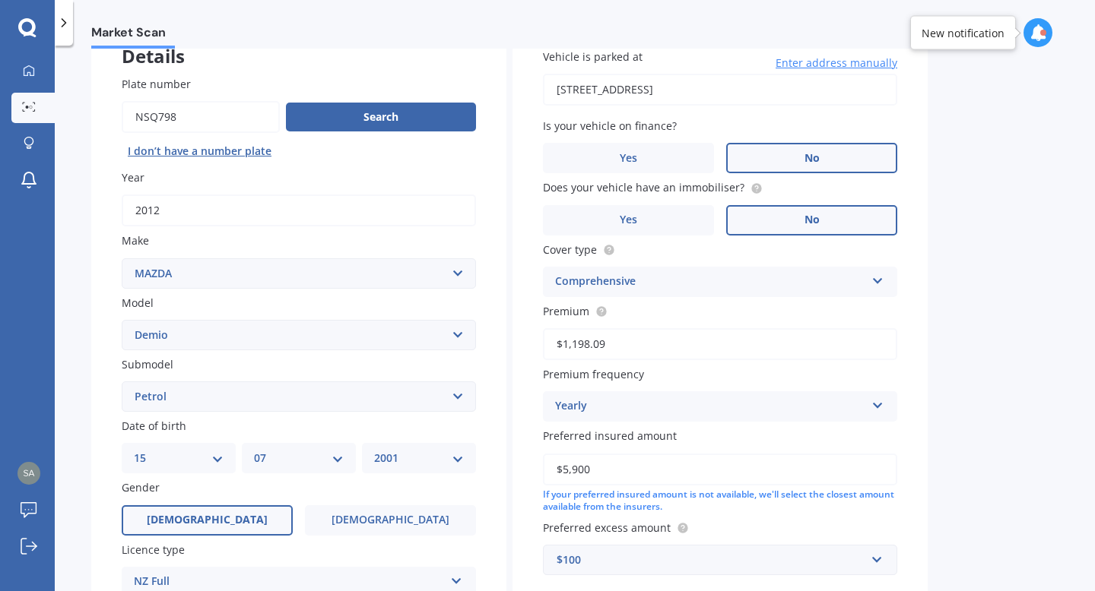
click at [991, 250] on div "Market Scan Vehicle Market Scan 70 % We just need a few more details to provide…" at bounding box center [575, 322] width 1040 height 546
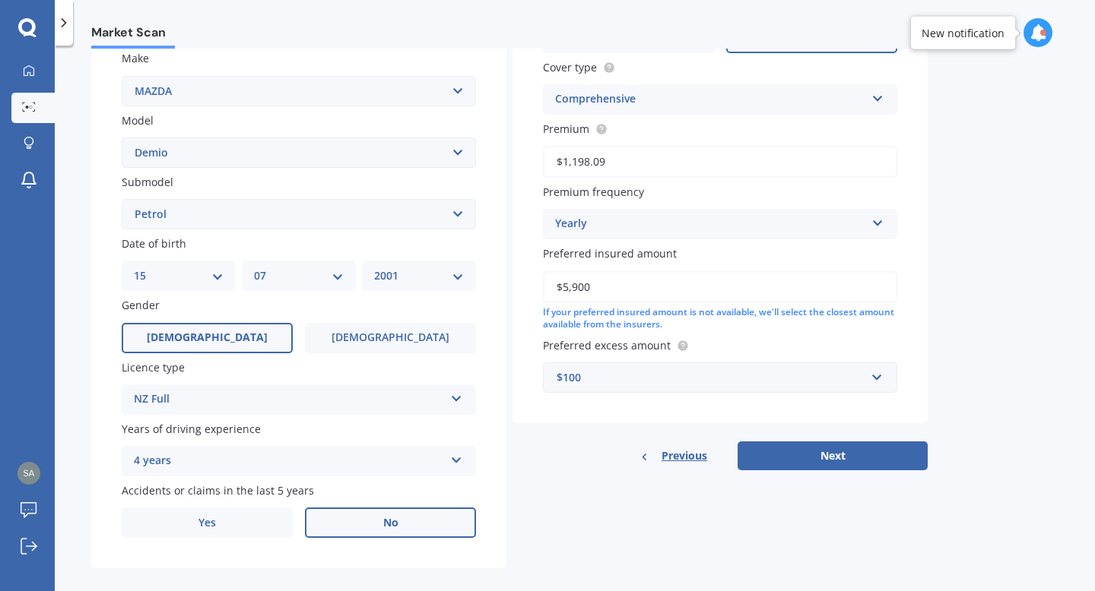
scroll to position [307, 0]
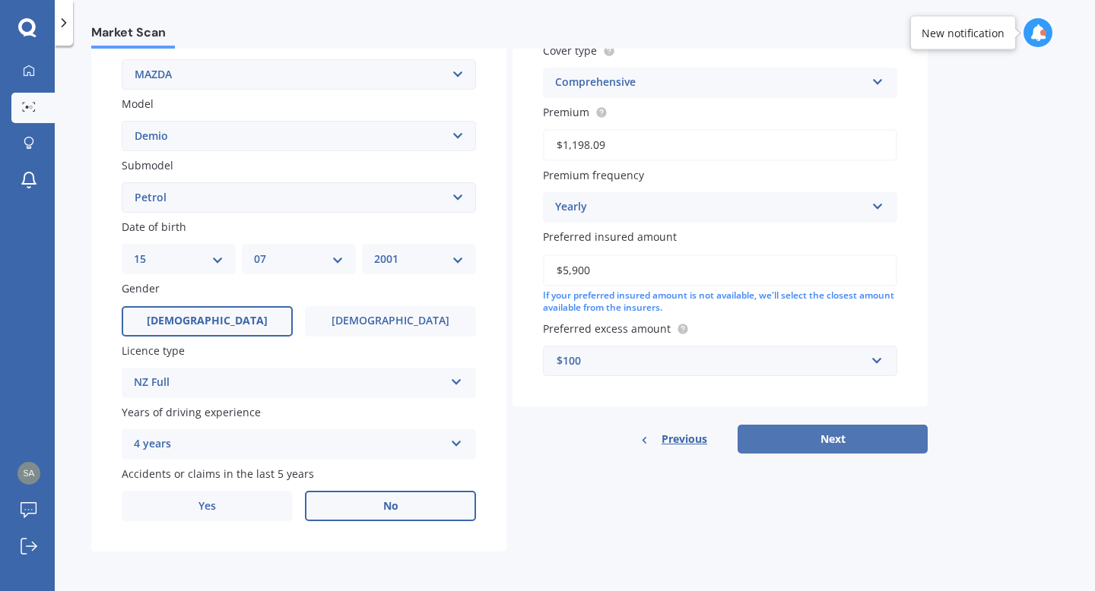
click at [852, 442] on button "Next" at bounding box center [832, 439] width 190 height 29
select select "15"
select select "07"
select select "2001"
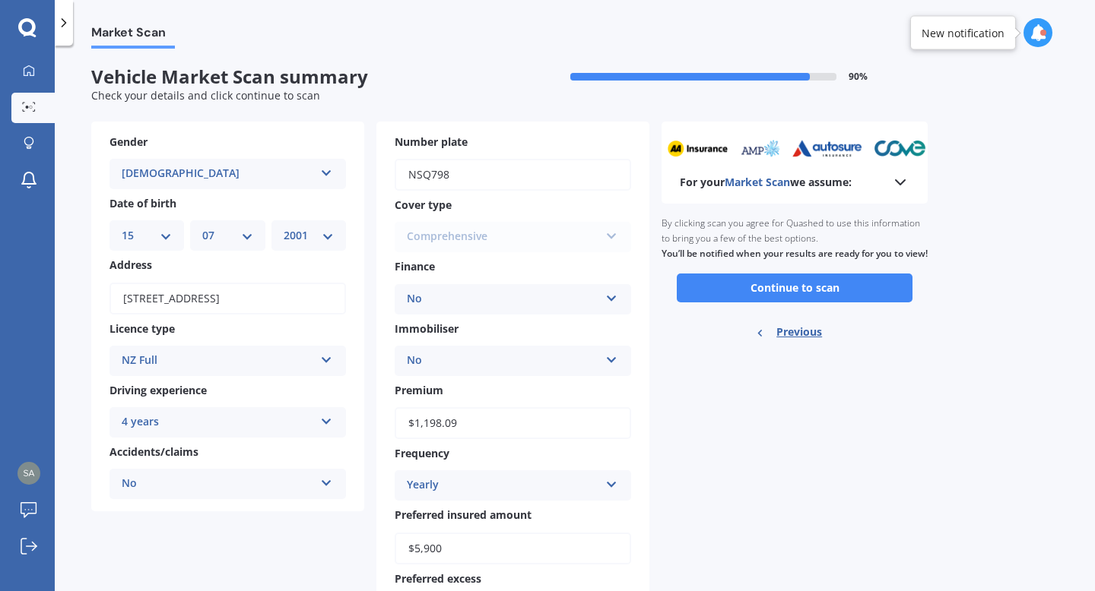
scroll to position [0, 0]
click at [779, 303] on button "Continue to scan" at bounding box center [795, 288] width 236 height 29
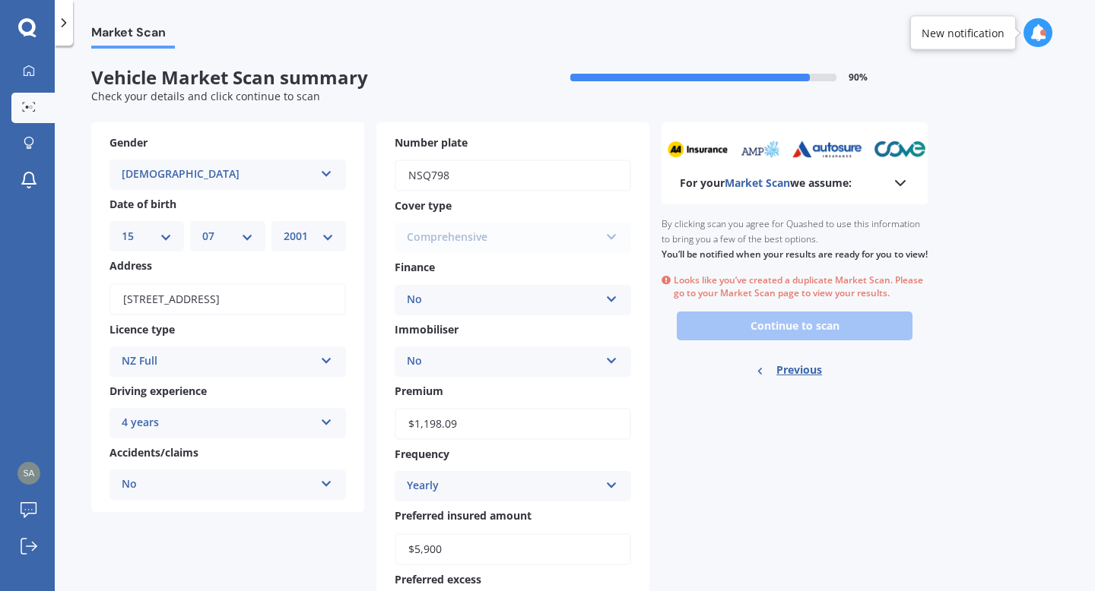
click at [804, 349] on div "Ready to go By clicking scan you agree for Quashed to use this information to b…" at bounding box center [794, 299] width 266 height 190
click at [927, 560] on div "Market Scan Vehicle Market Scan summary 90 % Check your details and click conti…" at bounding box center [575, 322] width 1040 height 546
click at [113, 28] on span "Market Scan" at bounding box center [133, 35] width 84 height 21
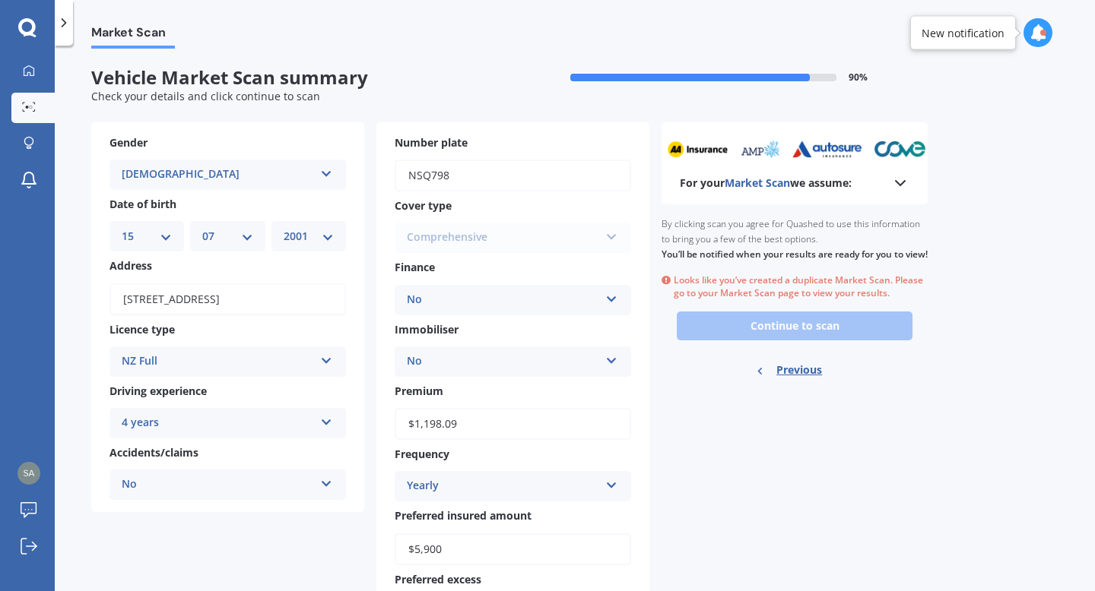
click at [116, 28] on span "Market Scan" at bounding box center [133, 35] width 84 height 21
click at [1027, 39] on div at bounding box center [1037, 32] width 29 height 29
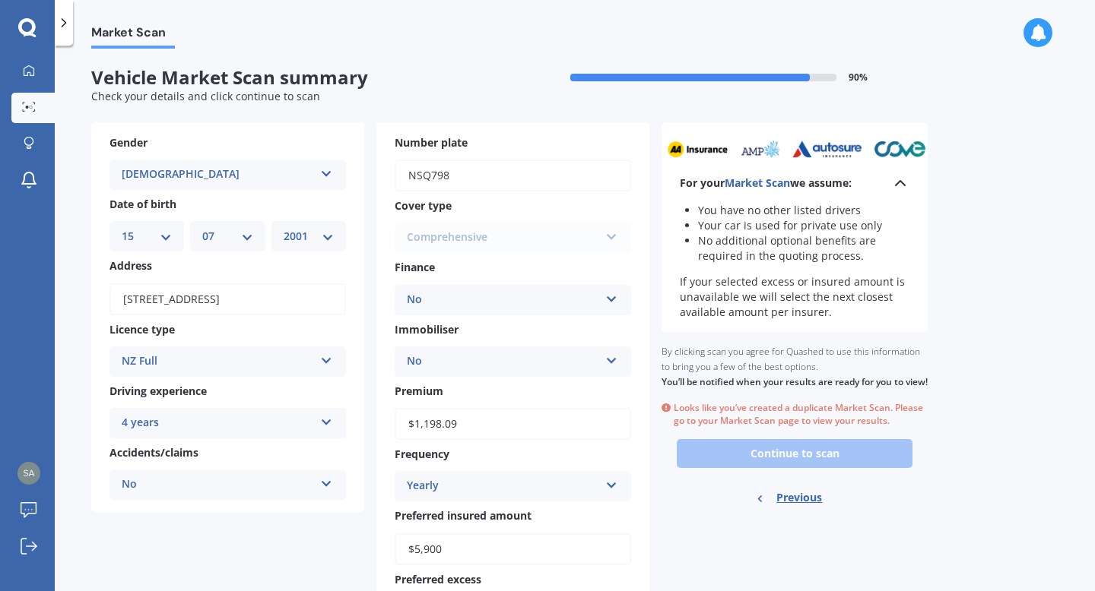
click at [21, 24] on icon at bounding box center [26, 26] width 17 height 17
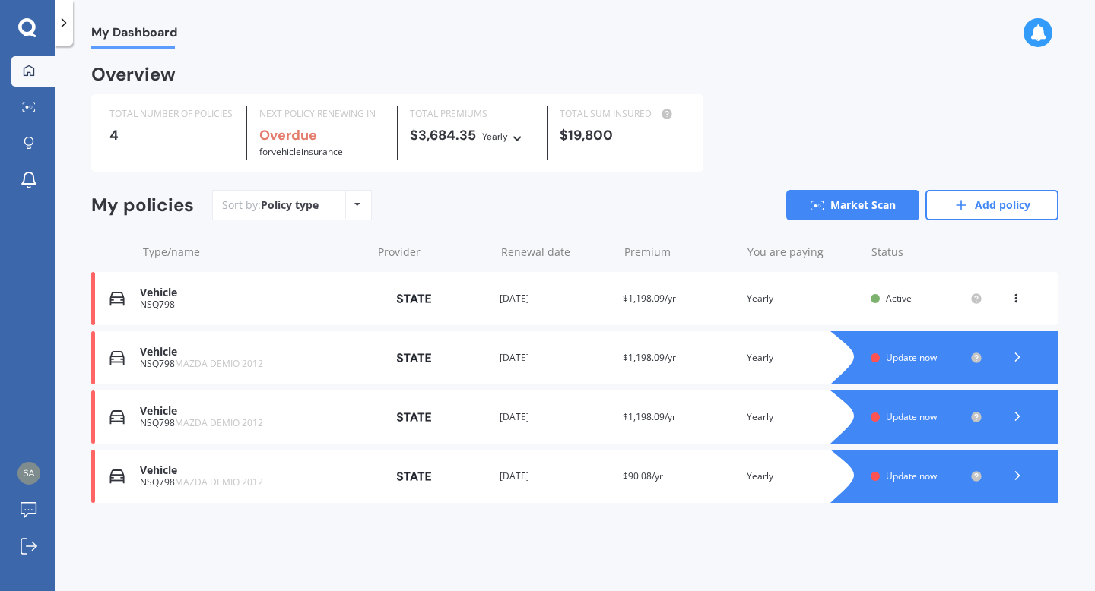
click at [670, 306] on div "Premium $1,198.09/yr" at bounding box center [679, 298] width 112 height 15
click at [30, 98] on link "Market Scan" at bounding box center [32, 108] width 43 height 30
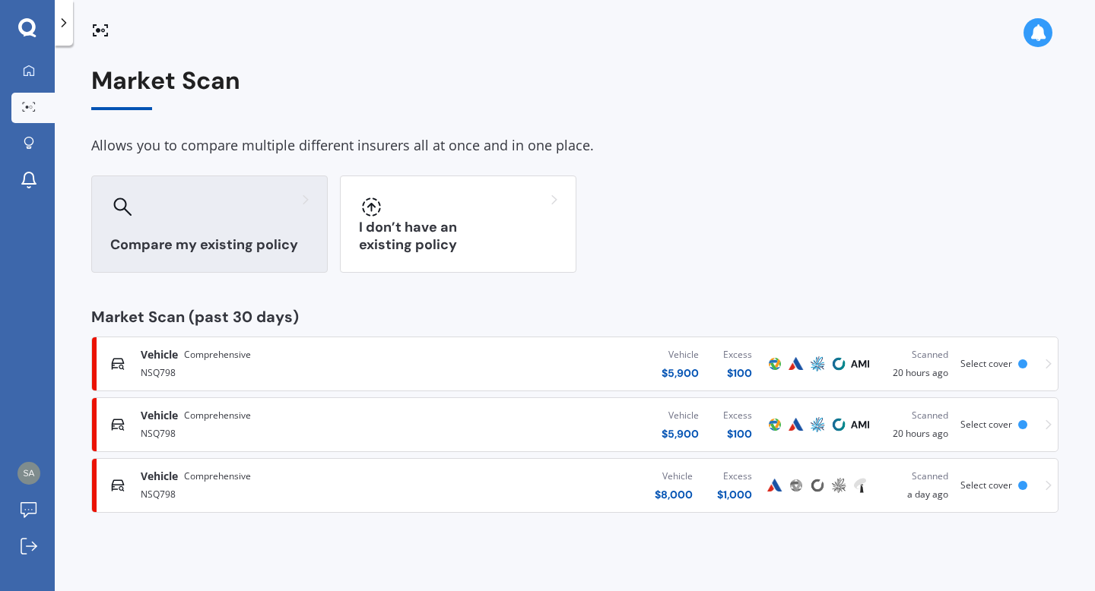
click at [194, 219] on div "Compare my existing policy" at bounding box center [209, 224] width 236 height 97
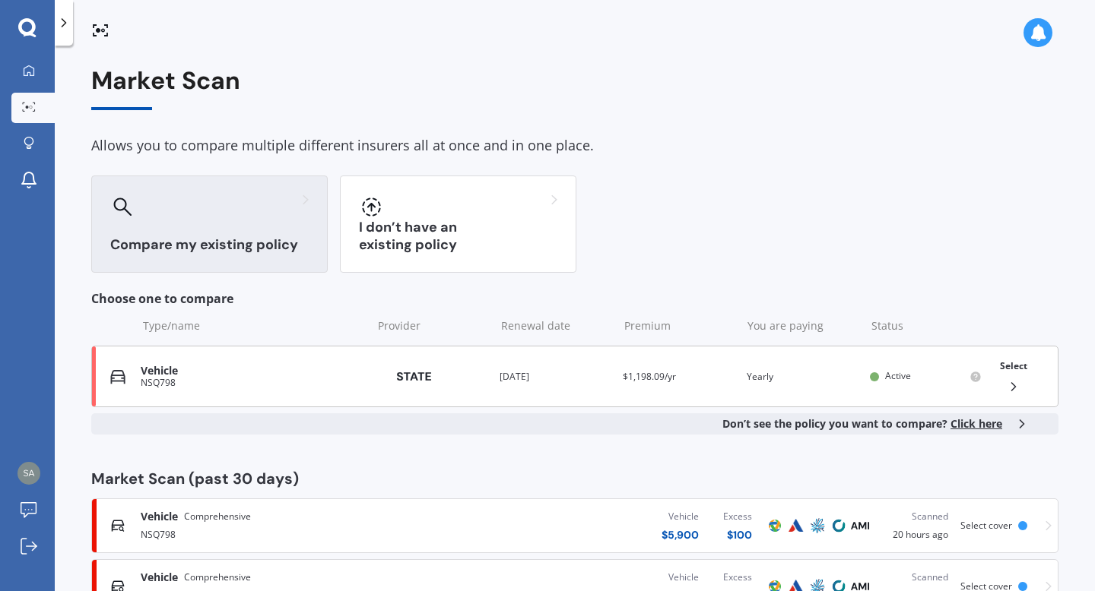
click at [1013, 372] on div "Select" at bounding box center [1014, 377] width 40 height 48
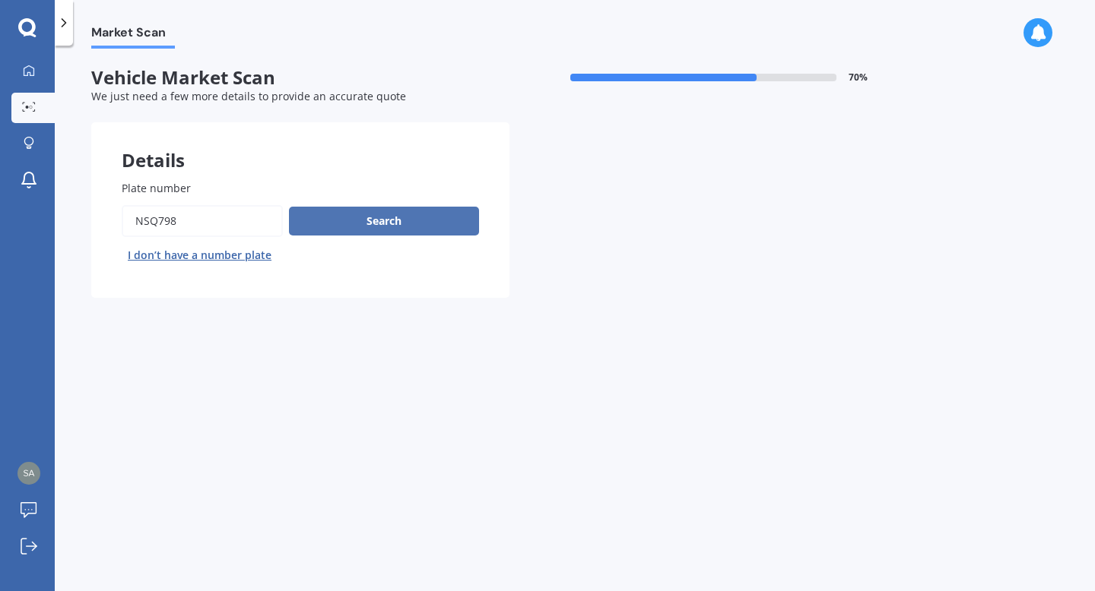
click at [444, 226] on button "Search" at bounding box center [384, 221] width 190 height 29
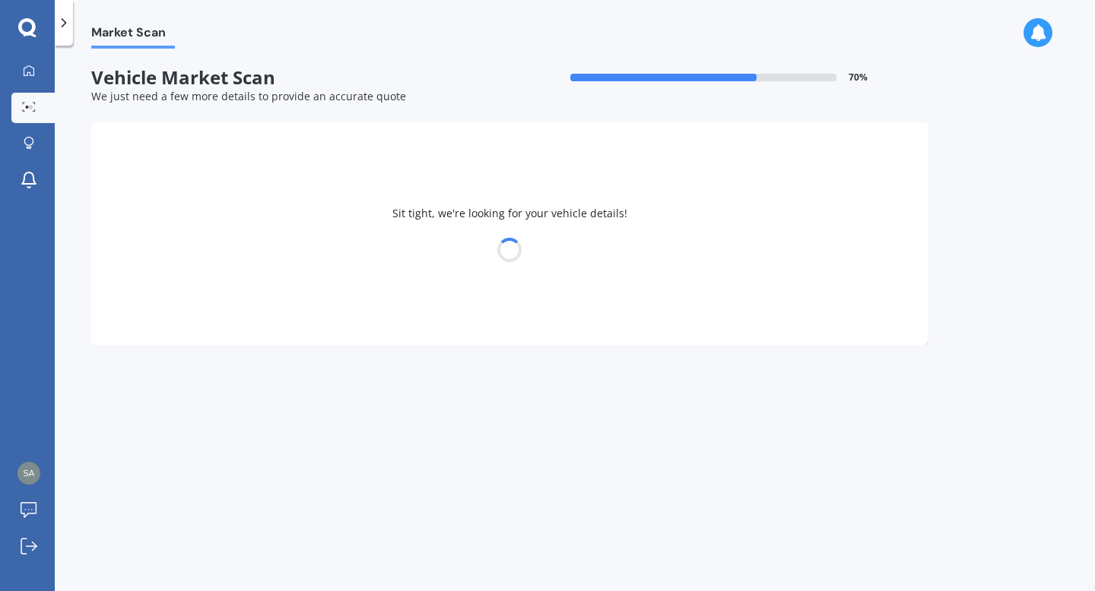
select select "MAZDA"
select select "DEMIO"
select select "15"
select select "07"
select select "2001"
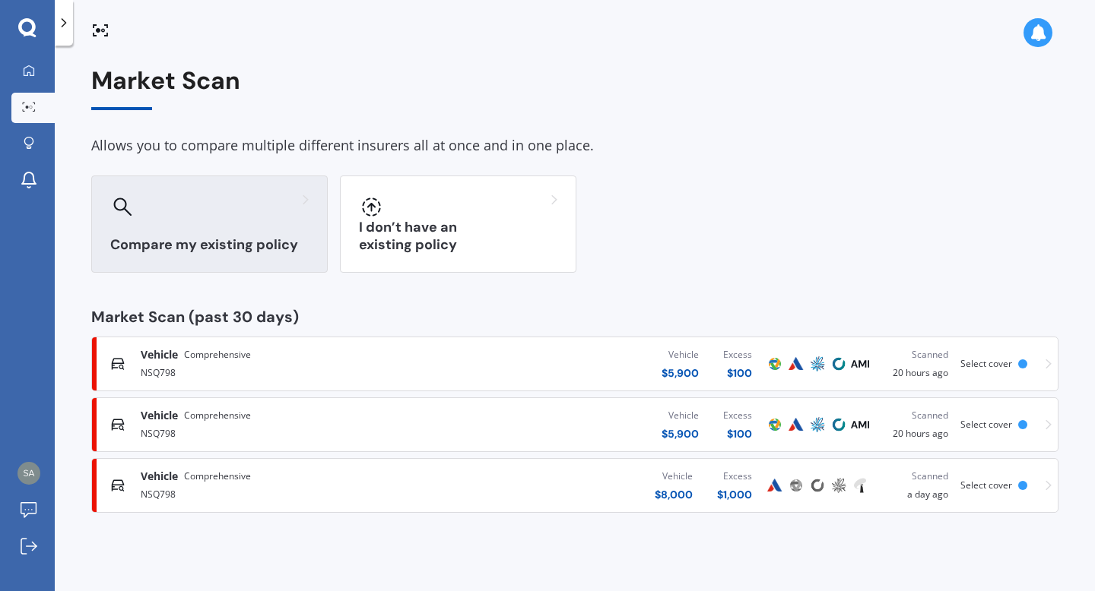
click at [212, 211] on div at bounding box center [209, 207] width 198 height 24
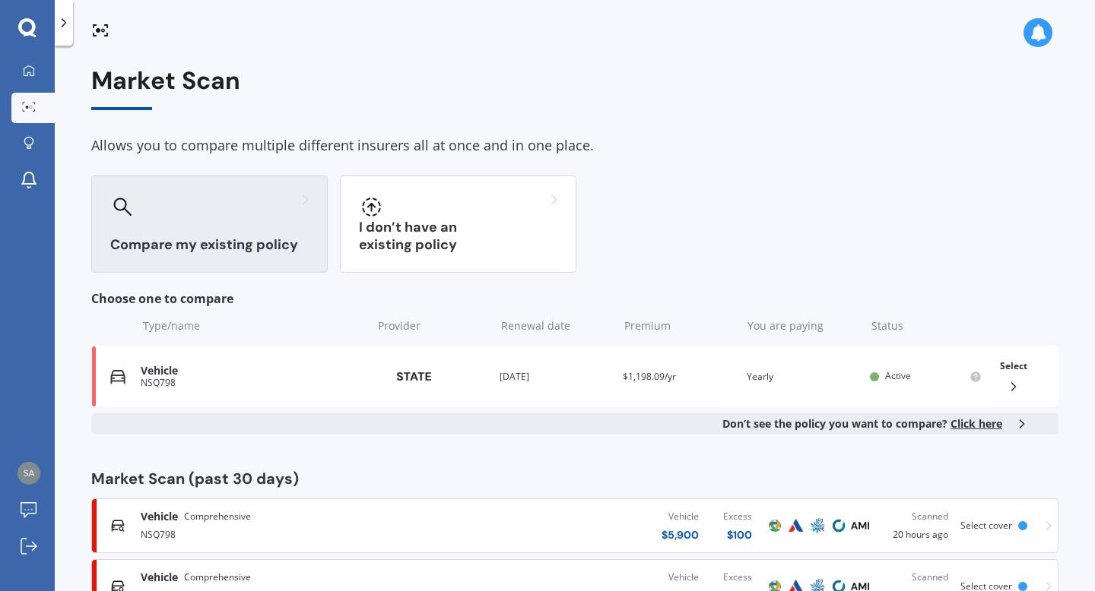
click at [254, 230] on div "Compare my existing policy" at bounding box center [209, 224] width 236 height 97
click at [480, 376] on div "Provider" at bounding box center [432, 376] width 112 height 27
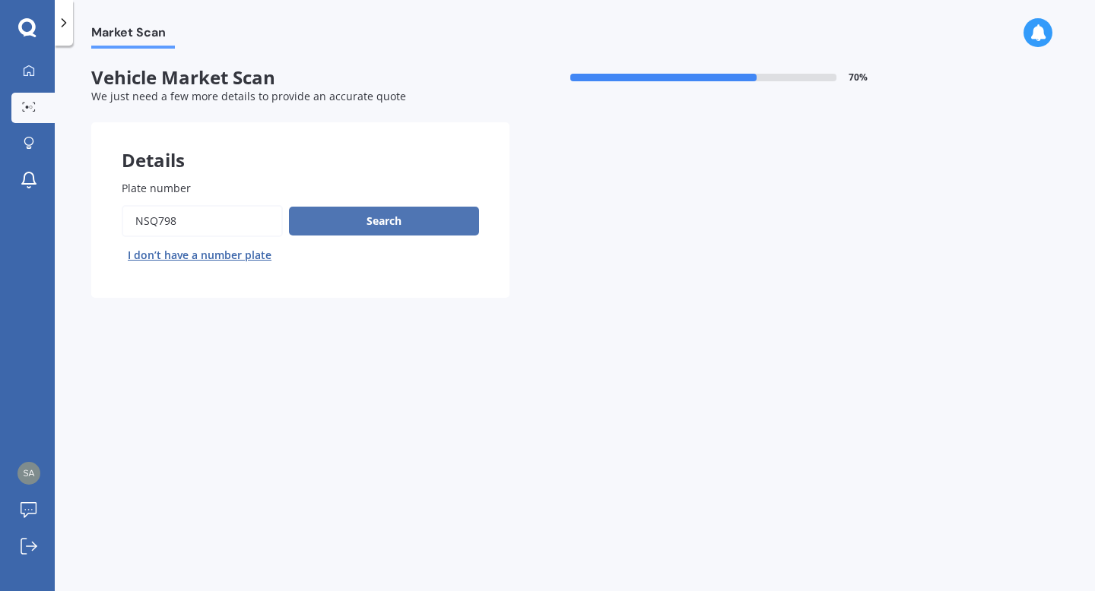
click at [377, 220] on button "Search" at bounding box center [384, 221] width 190 height 29
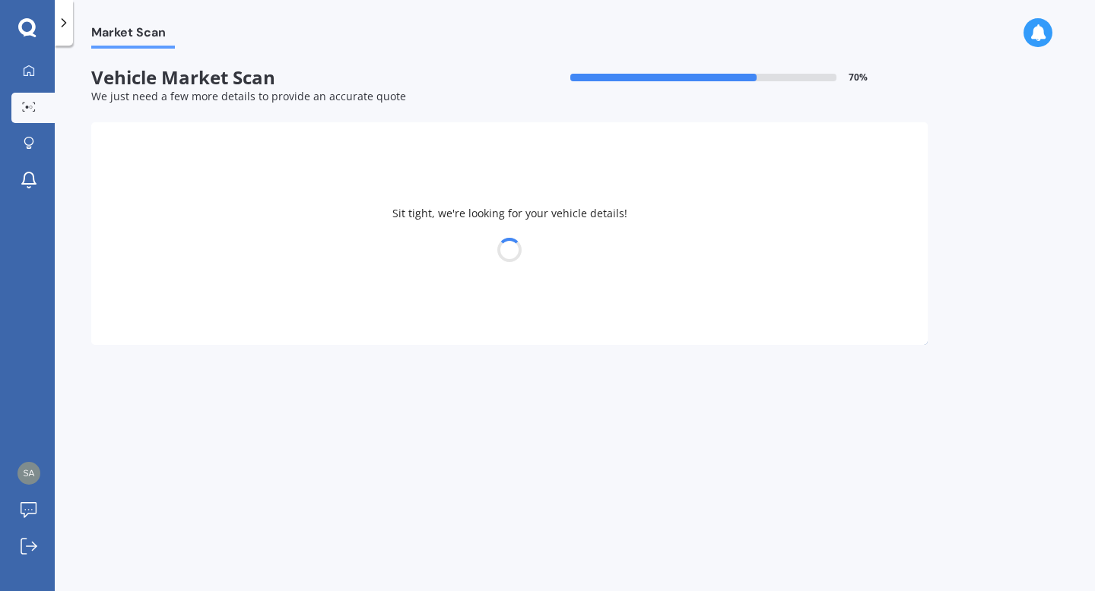
select select "MAZDA"
select select "DEMIO"
select select "15"
select select "07"
select select "2001"
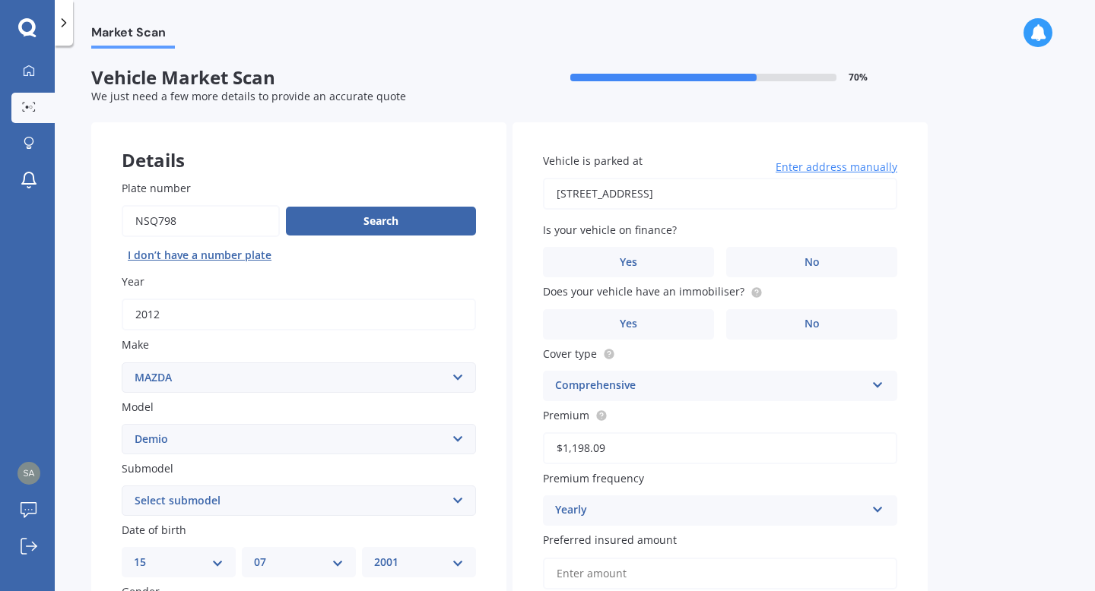
click at [1001, 395] on div "Market Scan Vehicle Market Scan 70 % We just need a few more details to provide…" at bounding box center [575, 322] width 1040 height 546
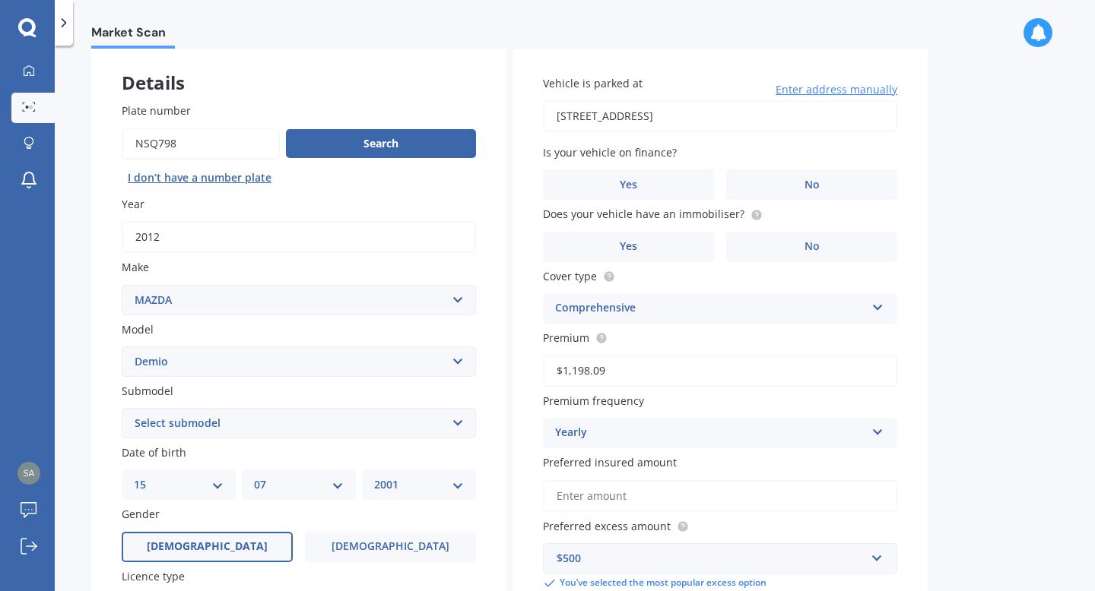
scroll to position [61, 0]
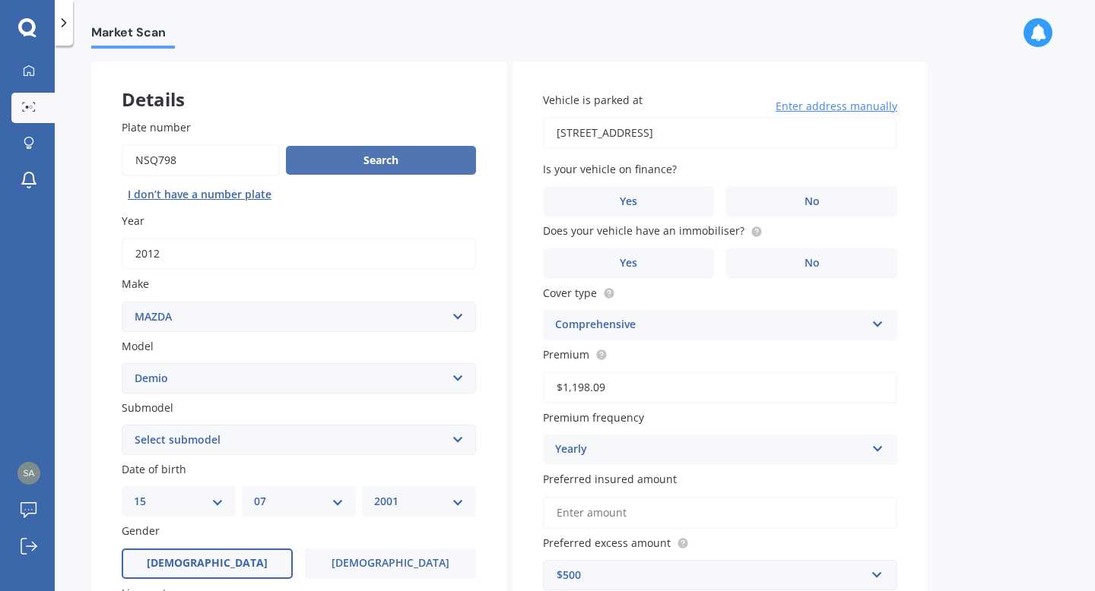
click at [429, 170] on button "Search" at bounding box center [381, 160] width 190 height 29
click at [1056, 385] on div "Market Scan Vehicle Market Scan 70 % We just need a few more details to provide…" at bounding box center [575, 322] width 1040 height 546
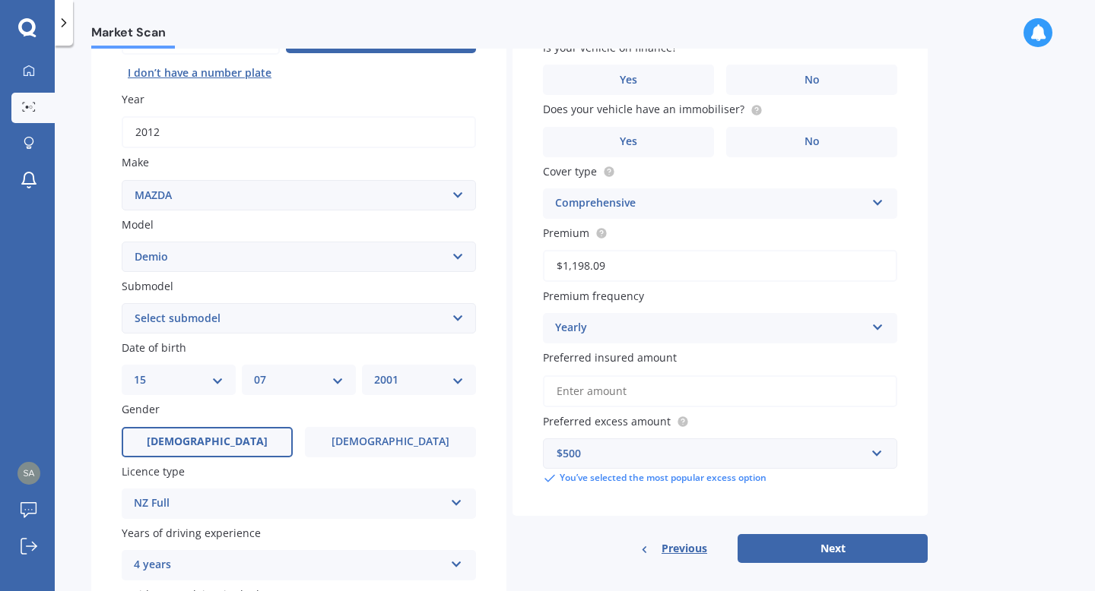
scroll to position [213, 0]
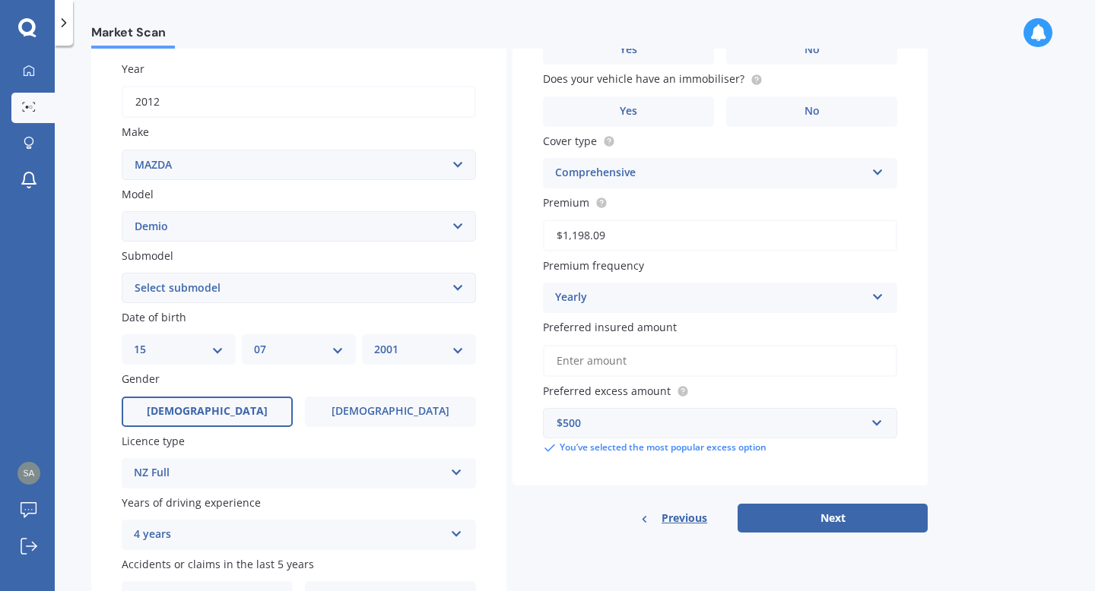
click at [432, 290] on select "Select submodel (All) Diesel Petrol XD Touring Turbo Diesel" at bounding box center [299, 288] width 354 height 30
select select "PETROL"
click at [122, 274] on select "Select submodel (All) Diesel Petrol XD Touring Turbo Diesel" at bounding box center [299, 288] width 354 height 30
click at [217, 412] on span "[DEMOGRAPHIC_DATA]" at bounding box center [207, 411] width 121 height 13
click at [0, 0] on input "[DEMOGRAPHIC_DATA]" at bounding box center [0, 0] width 0 height 0
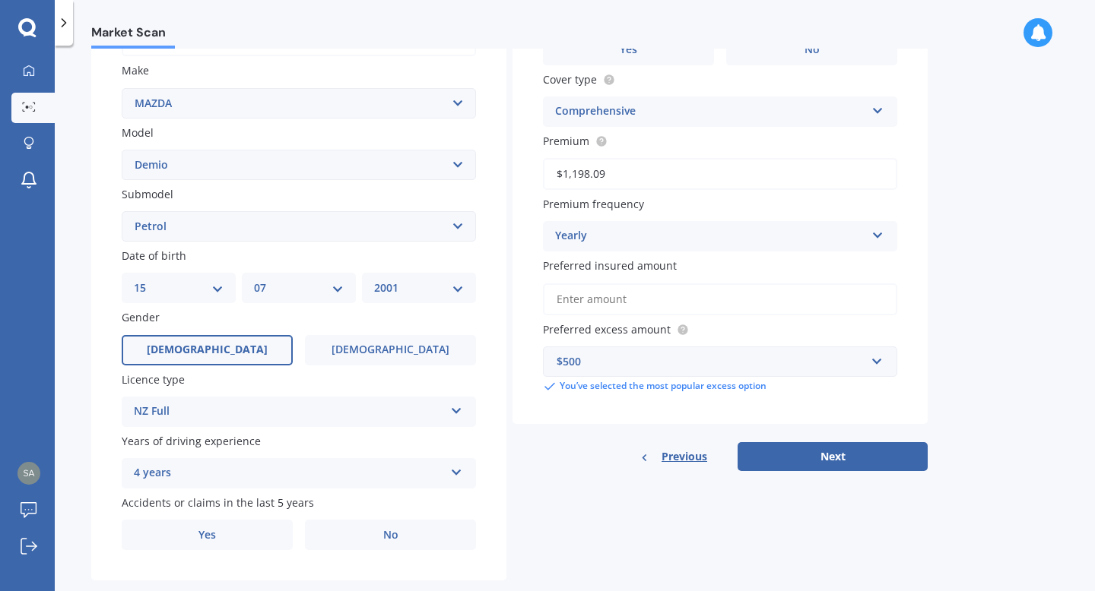
scroll to position [304, 0]
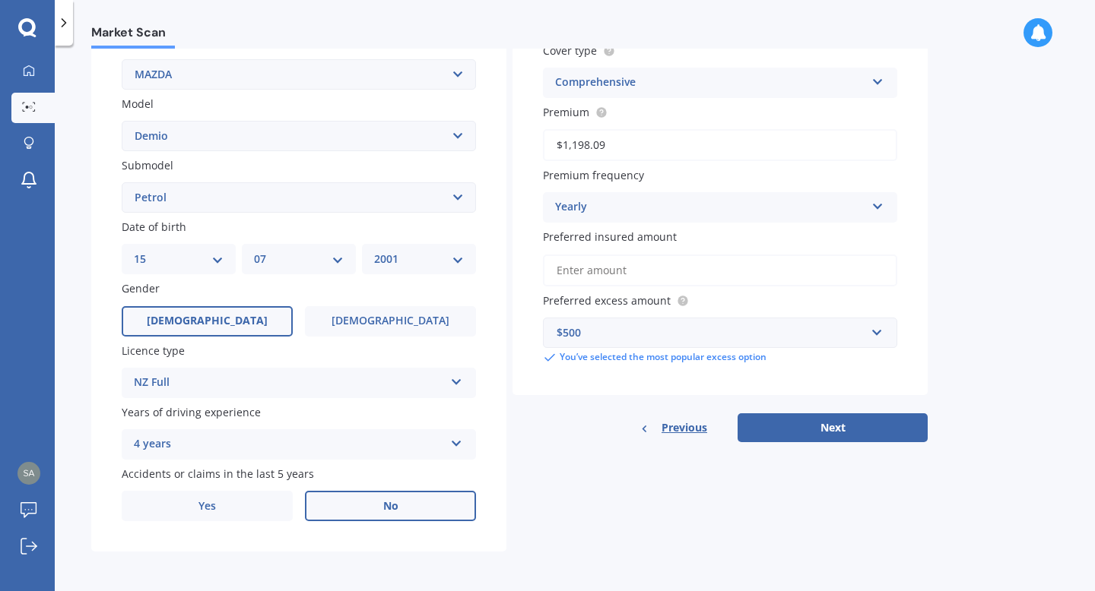
click at [430, 497] on label "No" at bounding box center [390, 506] width 171 height 30
click at [0, 0] on input "No" at bounding box center [0, 0] width 0 height 0
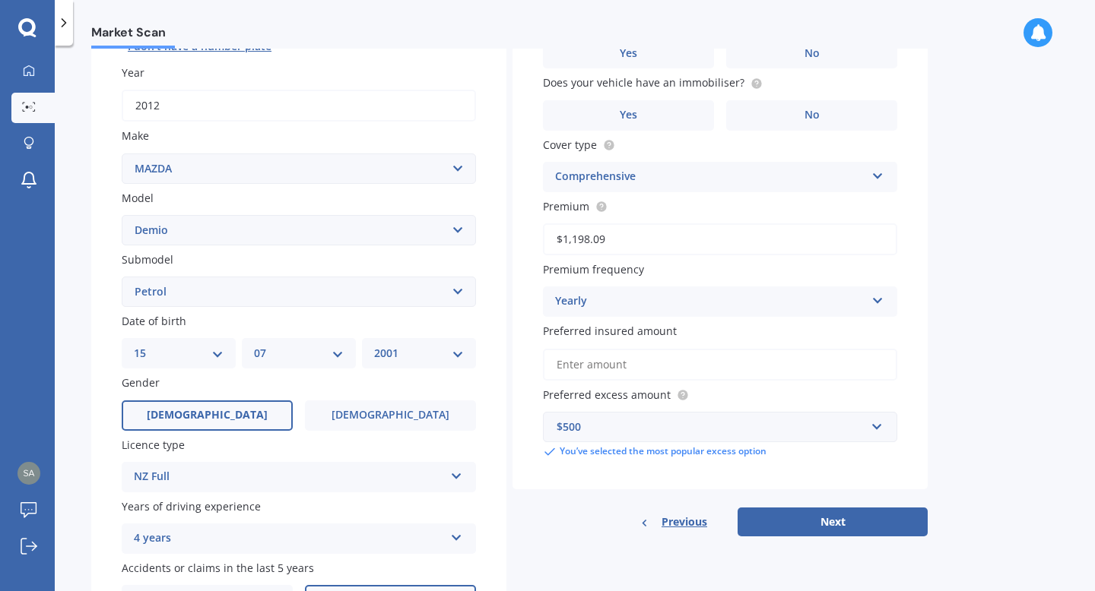
scroll to position [182, 0]
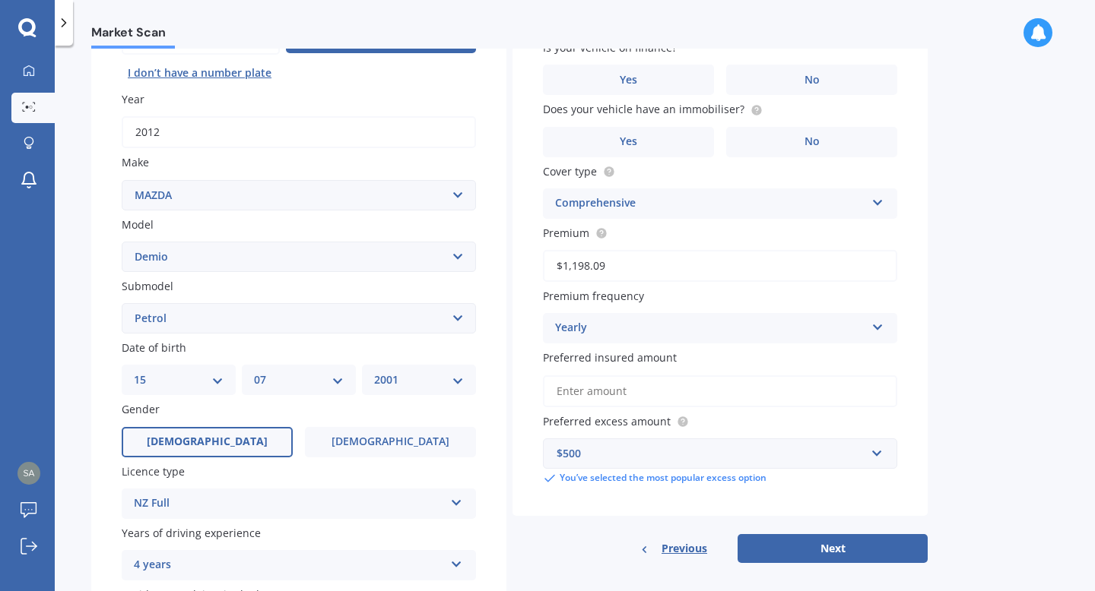
click at [797, 473] on div "$500 $100 $400 $500 $750 $1,000 $1,500 $2,000 You’ve selected the most popular …" at bounding box center [720, 462] width 354 height 47
click at [802, 444] on input "text" at bounding box center [714, 453] width 341 height 29
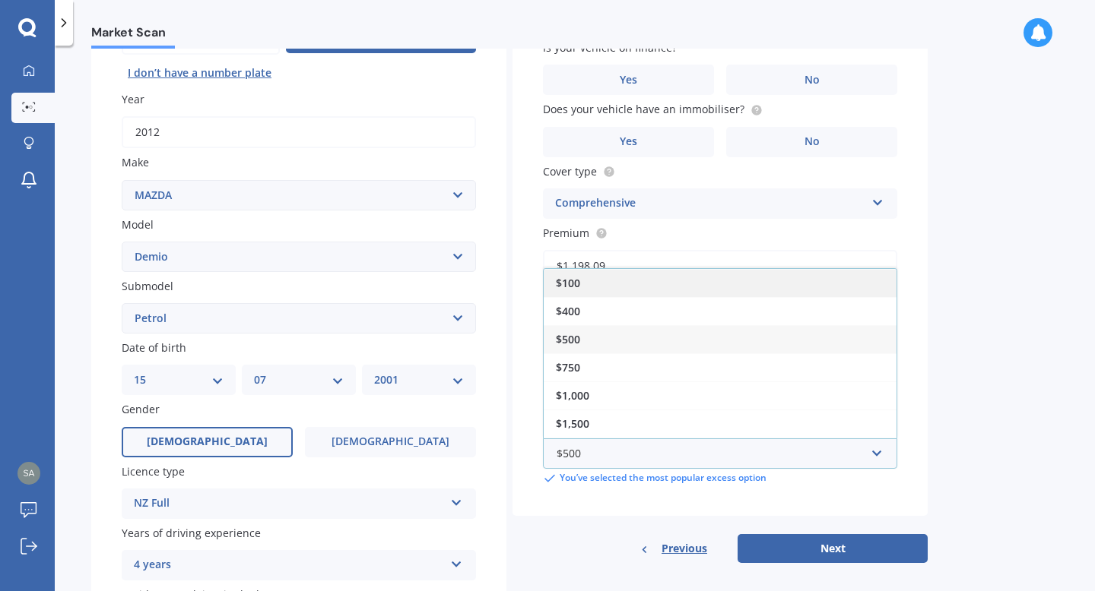
click at [725, 295] on div "$100" at bounding box center [720, 283] width 353 height 28
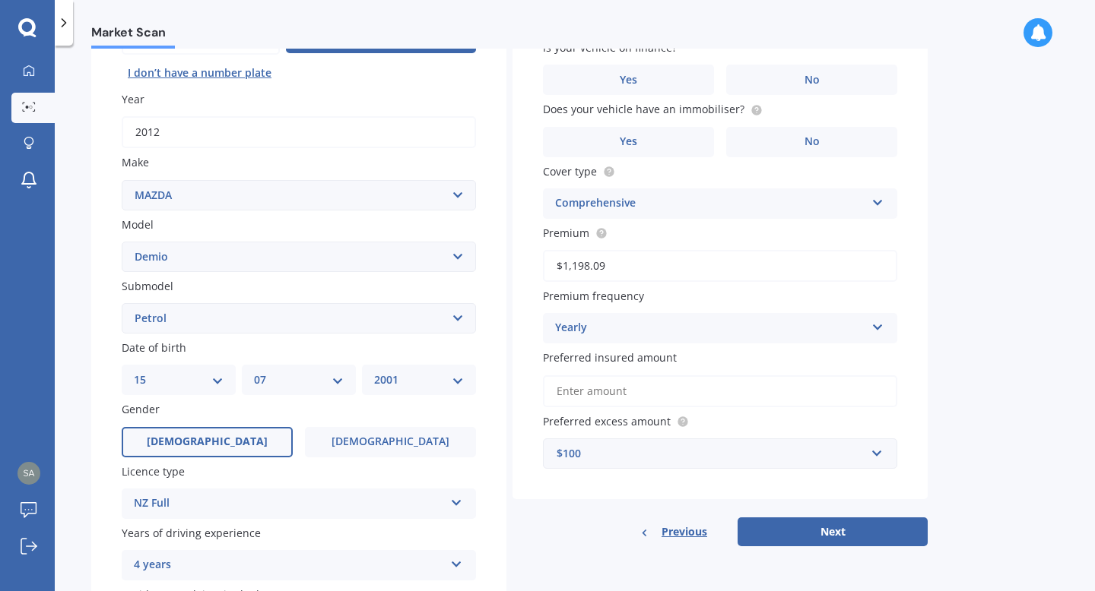
click at [1022, 407] on div "Market Scan Vehicle Market Scan 70 % We just need a few more details to provide…" at bounding box center [575, 322] width 1040 height 546
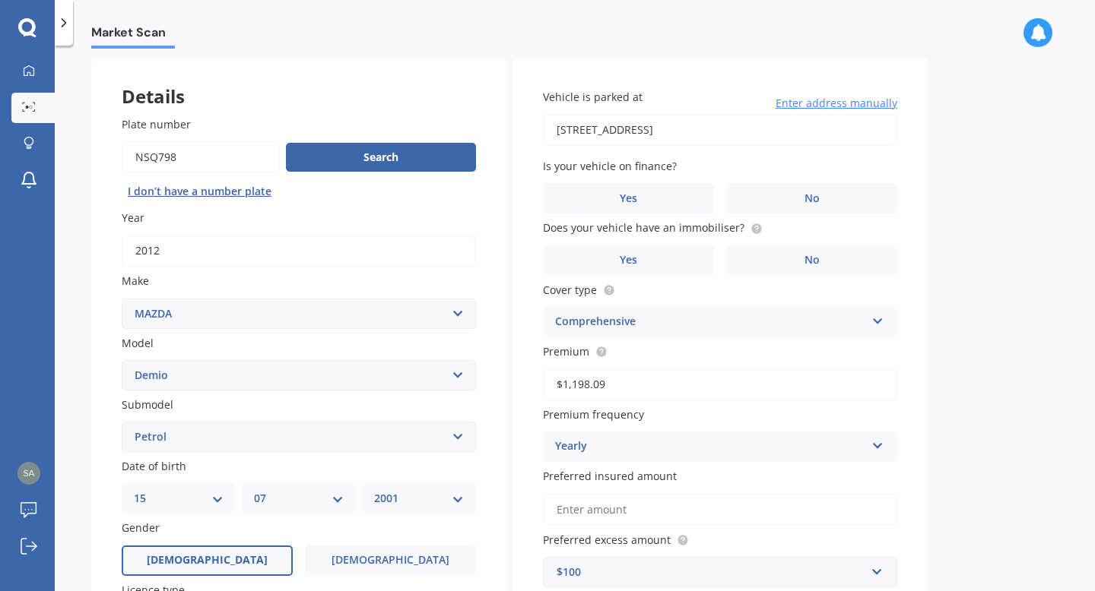
scroll to position [61, 0]
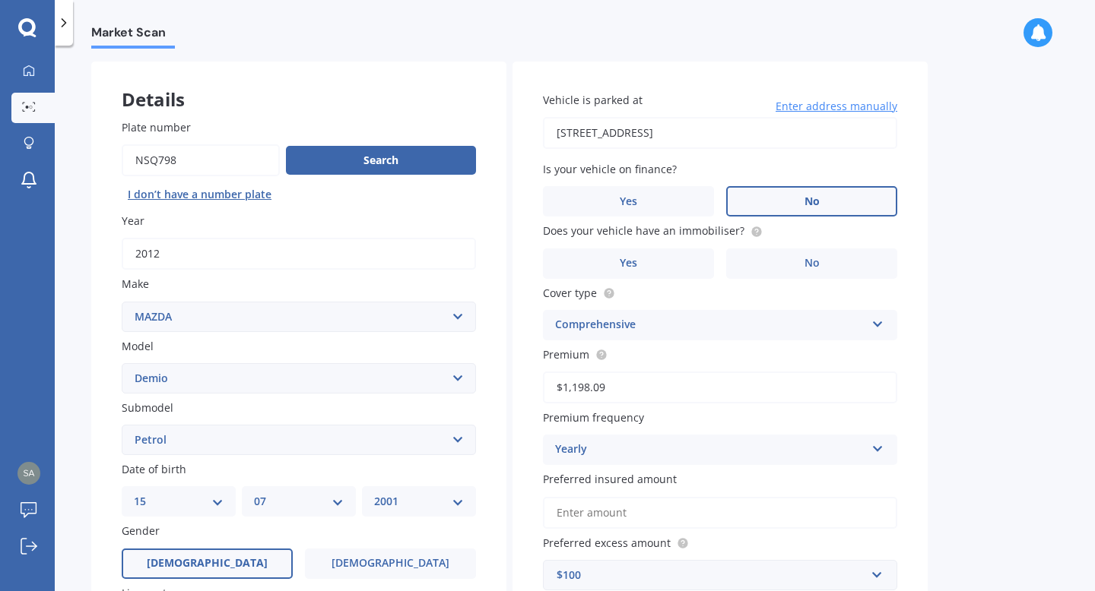
click at [802, 201] on label "No" at bounding box center [811, 201] width 171 height 30
click at [0, 0] on input "No" at bounding box center [0, 0] width 0 height 0
click at [803, 271] on label "No" at bounding box center [811, 264] width 171 height 30
click at [0, 0] on input "No" at bounding box center [0, 0] width 0 height 0
click at [714, 132] on input "[STREET_ADDRESS]" at bounding box center [720, 133] width 354 height 32
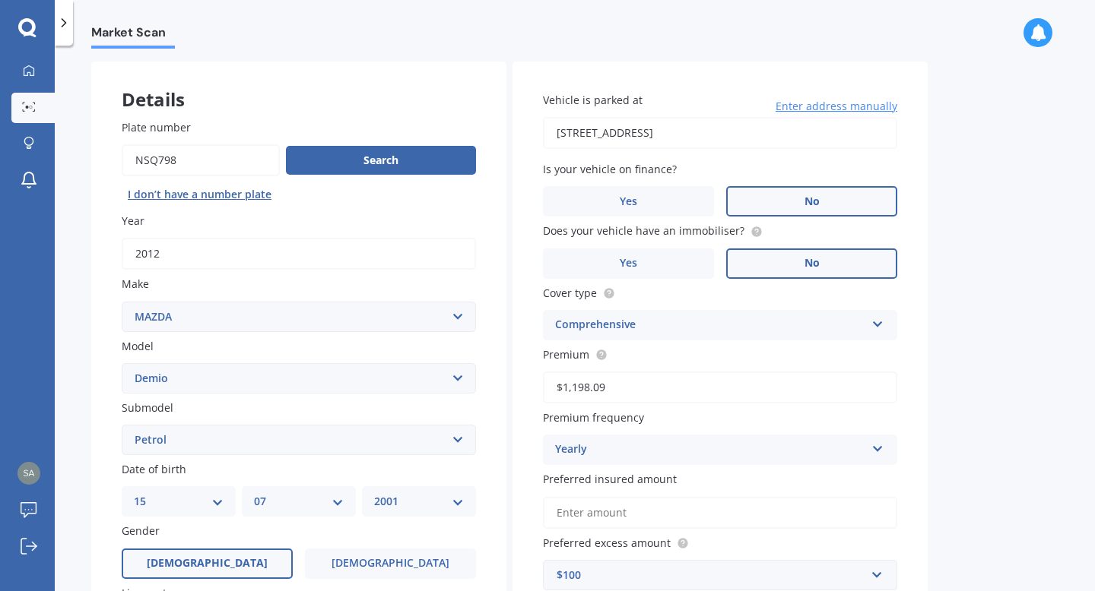
click at [714, 132] on input "[STREET_ADDRESS]" at bounding box center [720, 133] width 354 height 32
type input "[STREET_ADDRESS]"
click at [956, 211] on div "Market Scan Vehicle Market Scan 70 % We just need a few more details to provide…" at bounding box center [575, 322] width 1040 height 546
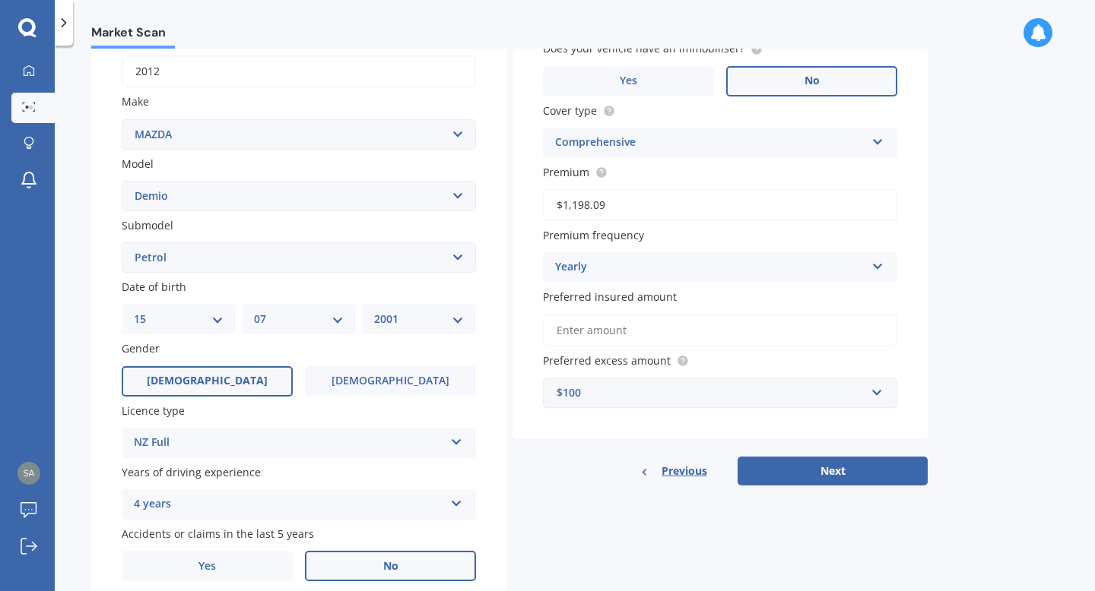
scroll to position [274, 0]
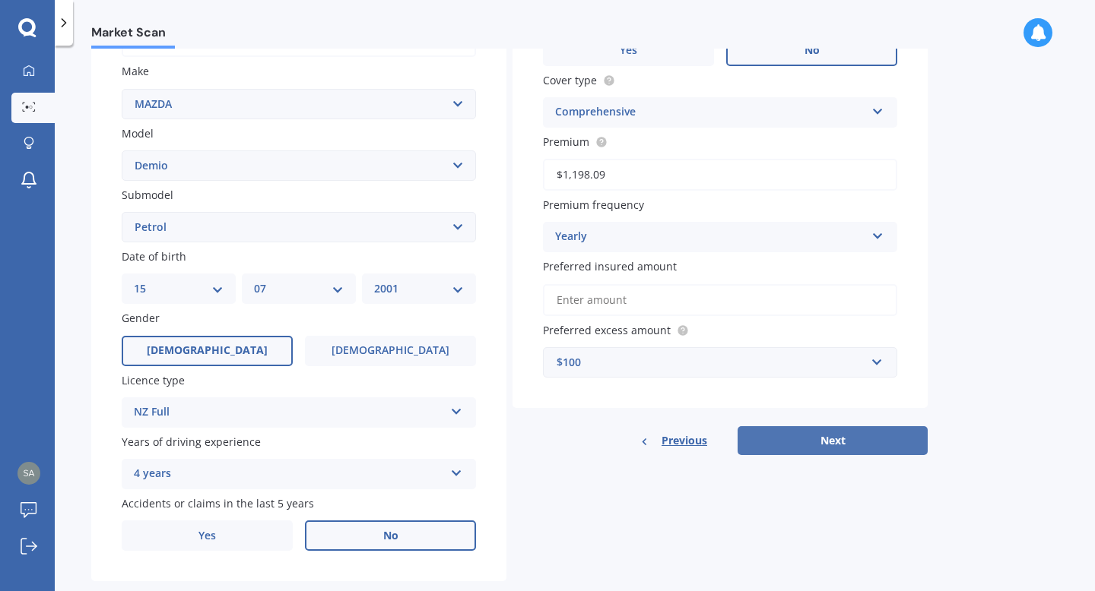
click at [848, 445] on button "Next" at bounding box center [832, 440] width 190 height 29
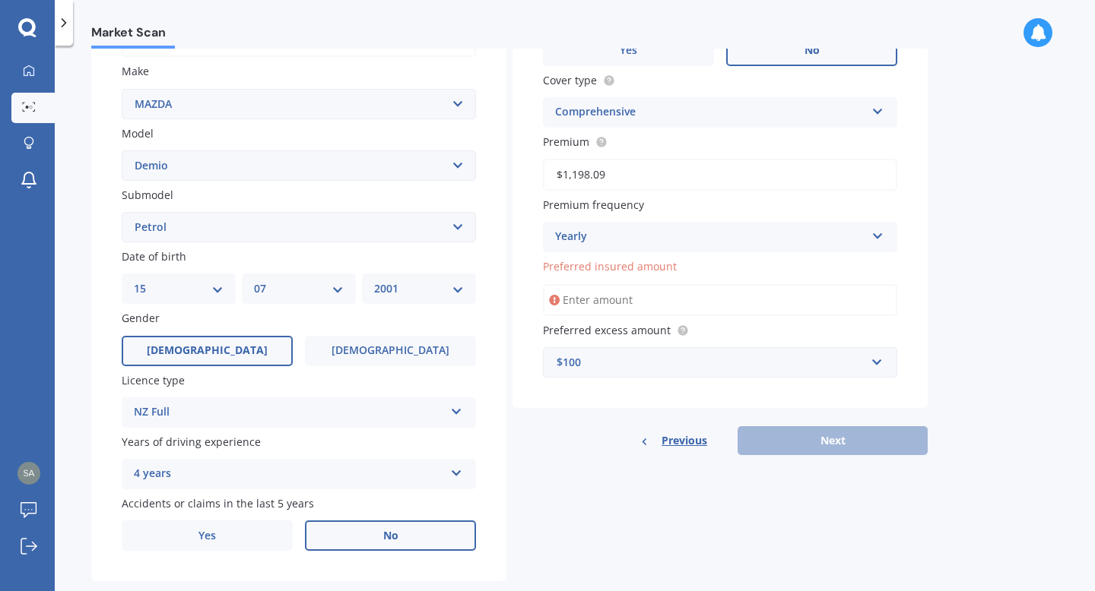
click at [678, 303] on input "Preferred insured amount" at bounding box center [720, 300] width 354 height 32
type input "$5,900"
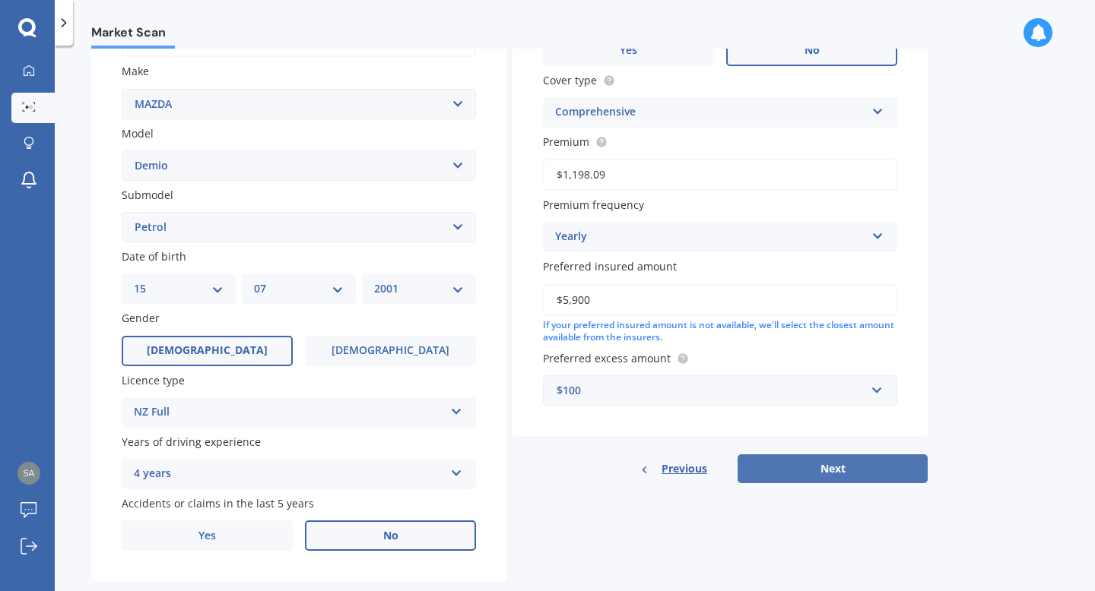
click at [839, 477] on button "Next" at bounding box center [832, 469] width 190 height 29
select select "15"
select select "07"
select select "2001"
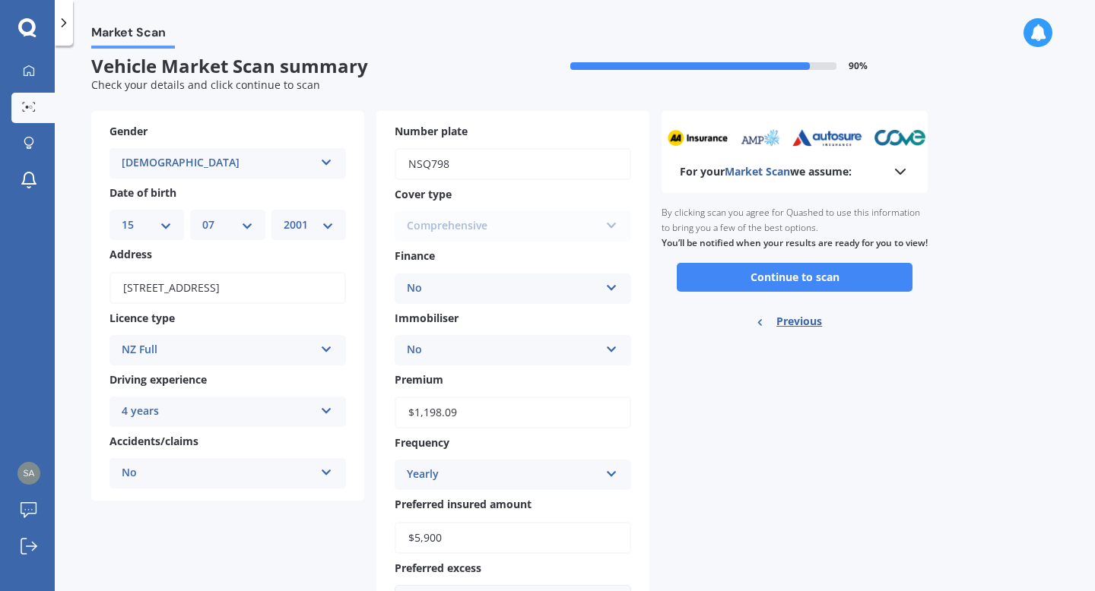
scroll to position [0, 0]
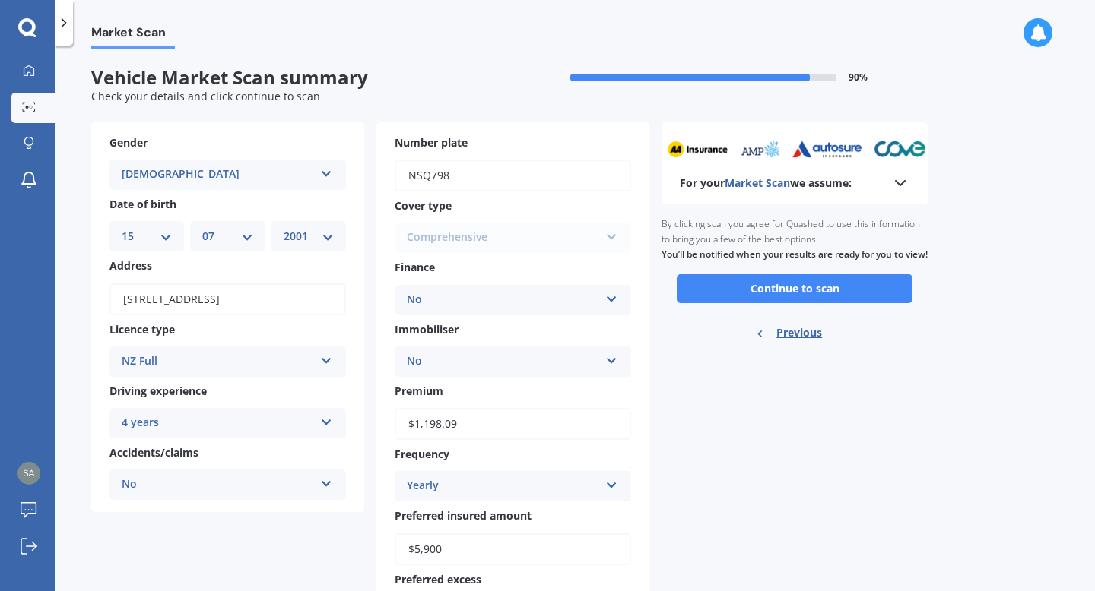
click at [753, 468] on div "For your Market Scan we assume: Ready to go By clicking scan you agree for Quas…" at bounding box center [794, 380] width 266 height 517
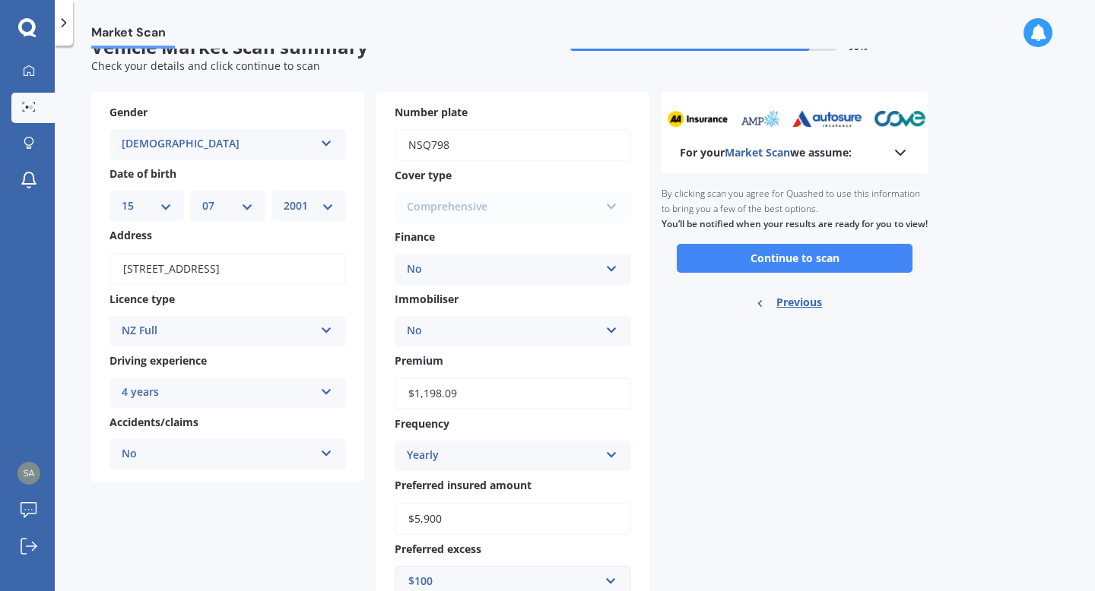
scroll to position [61, 0]
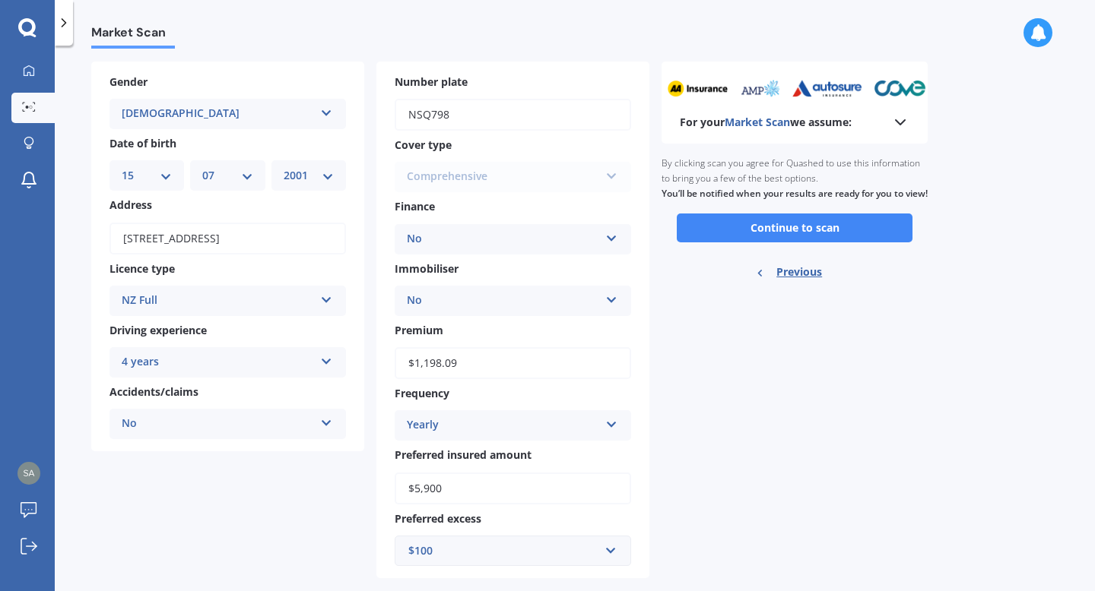
click at [444, 178] on div "Comprehensive Comprehensive Third Party, Fire & Theft Third Party" at bounding box center [513, 177] width 236 height 30
click at [499, 178] on div "Comprehensive Comprehensive Third Party, Fire & Theft Third Party" at bounding box center [513, 177] width 236 height 30
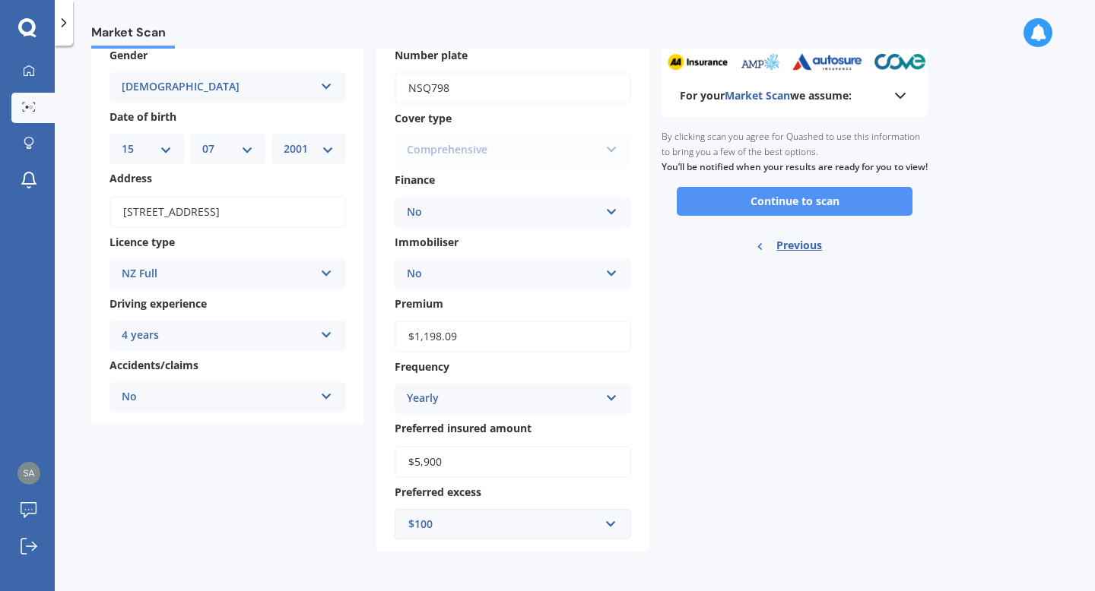
click at [784, 211] on button "Continue to scan" at bounding box center [795, 201] width 236 height 29
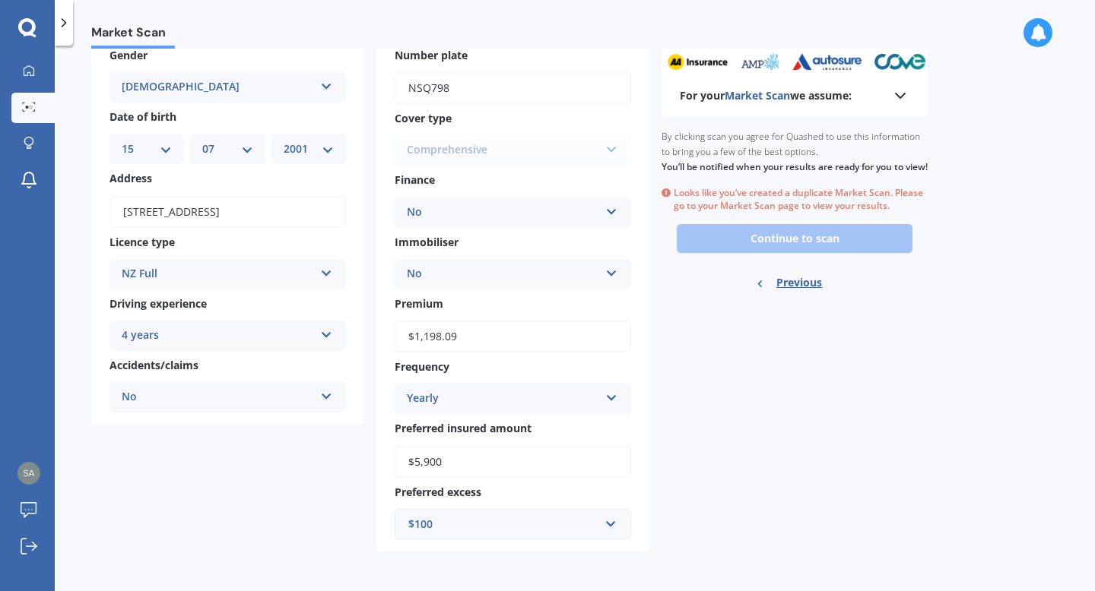
click at [667, 196] on icon at bounding box center [665, 191] width 9 height 9
click at [899, 94] on icon at bounding box center [900, 96] width 18 height 18
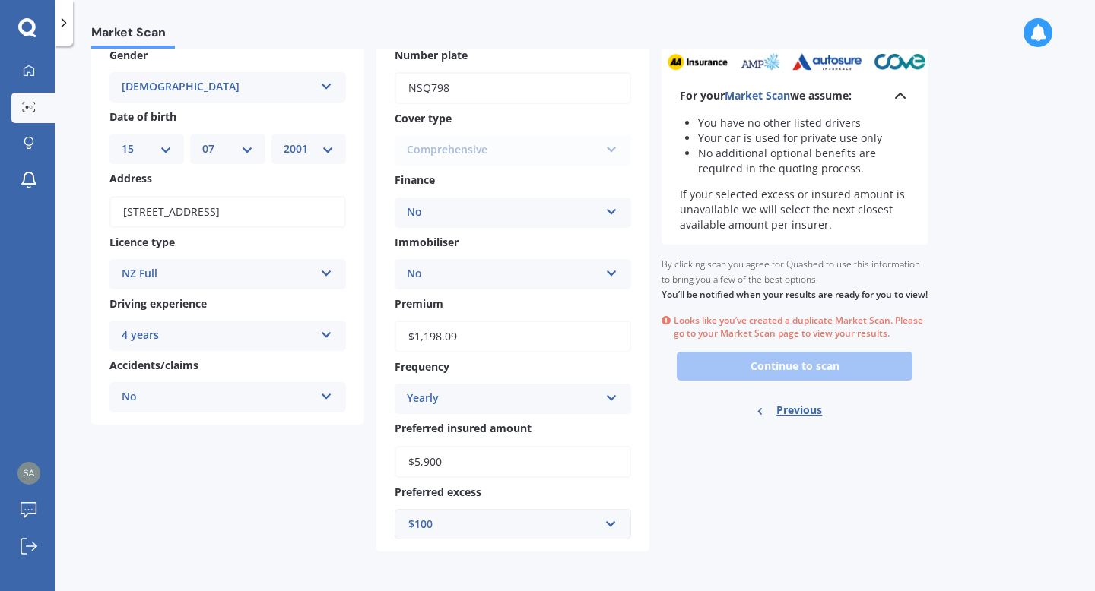
click at [821, 385] on div "Ready to go By clicking scan you agree for Quashed to use this information to b…" at bounding box center [794, 340] width 266 height 190
click at [810, 422] on span "Previous" at bounding box center [799, 410] width 46 height 23
select select "MAZDA"
select select "DEMIO"
select select "PETROL"
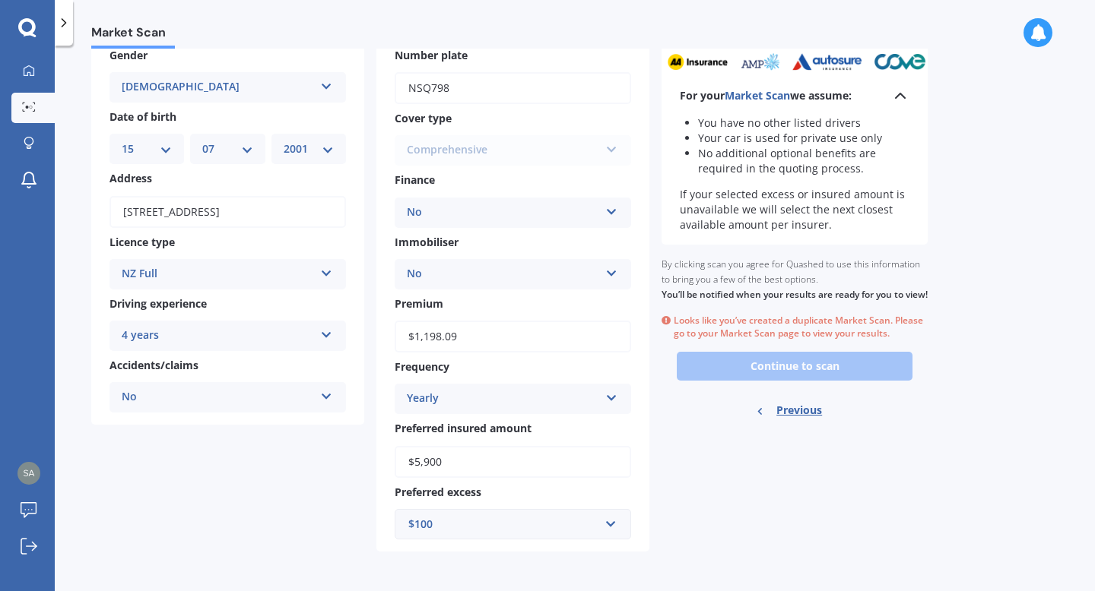
select select "15"
select select "07"
select select "2001"
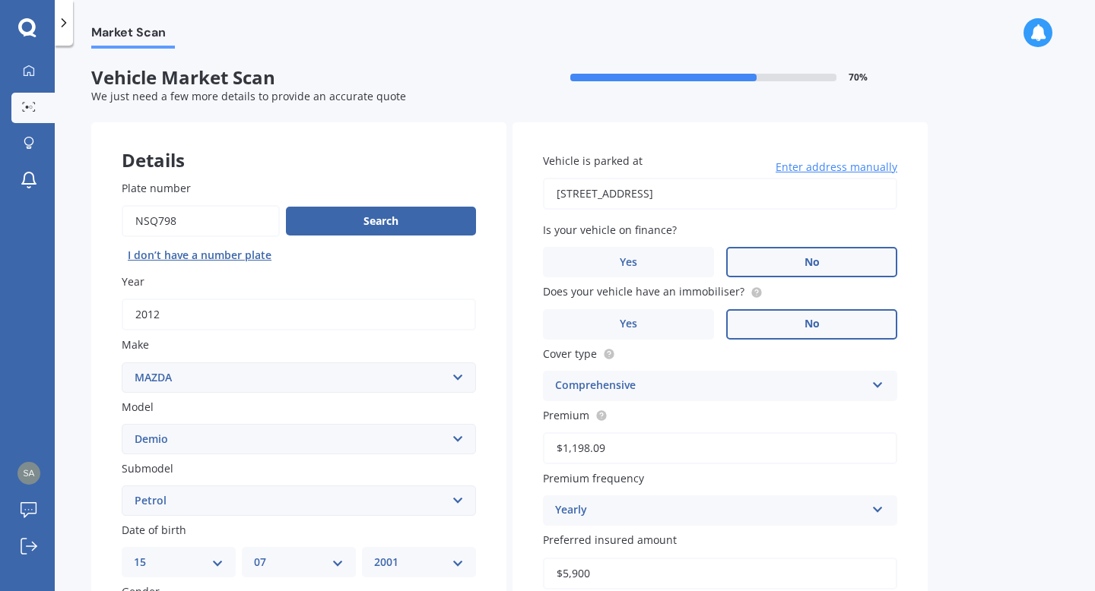
scroll to position [0, 0]
click at [1007, 334] on div "Market Scan Vehicle Market Scan 70 % We just need a few more details to provide…" at bounding box center [575, 322] width 1040 height 546
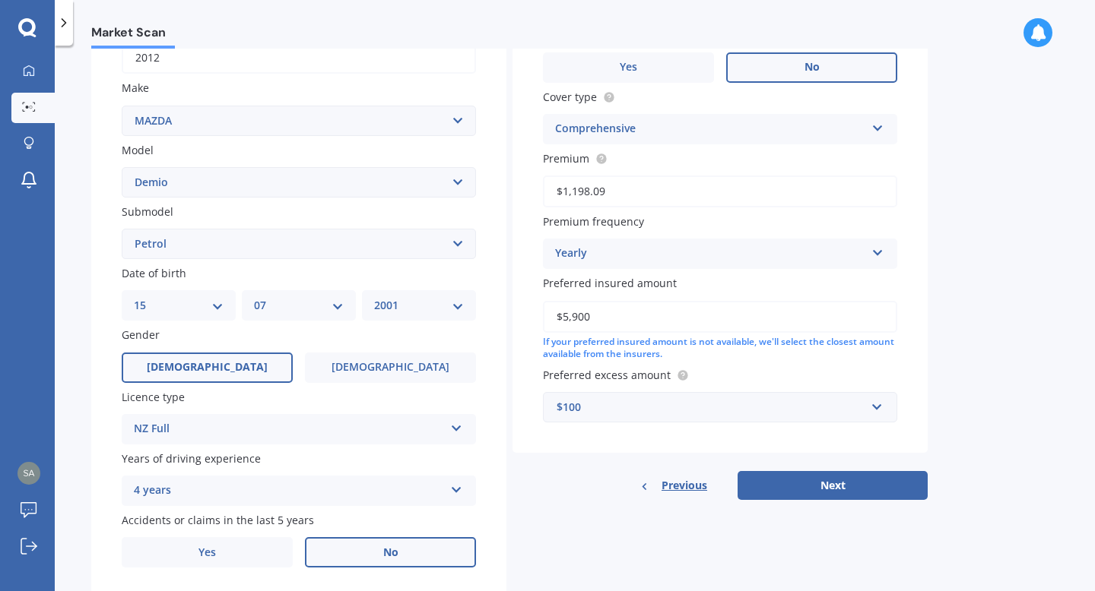
scroll to position [274, 0]
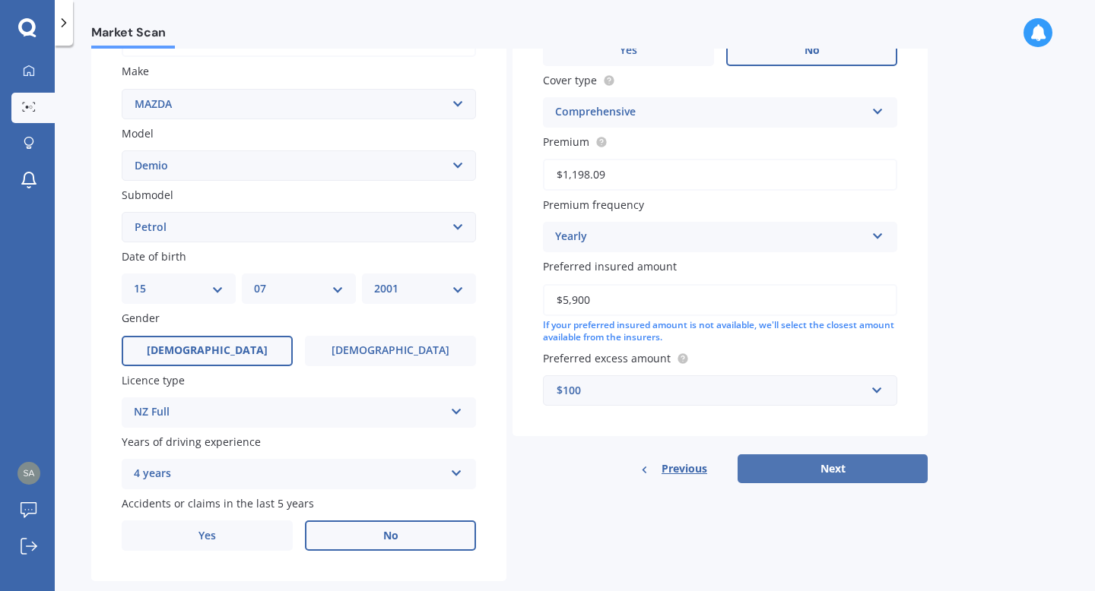
click at [832, 477] on button "Next" at bounding box center [832, 469] width 190 height 29
select select "15"
select select "07"
select select "2001"
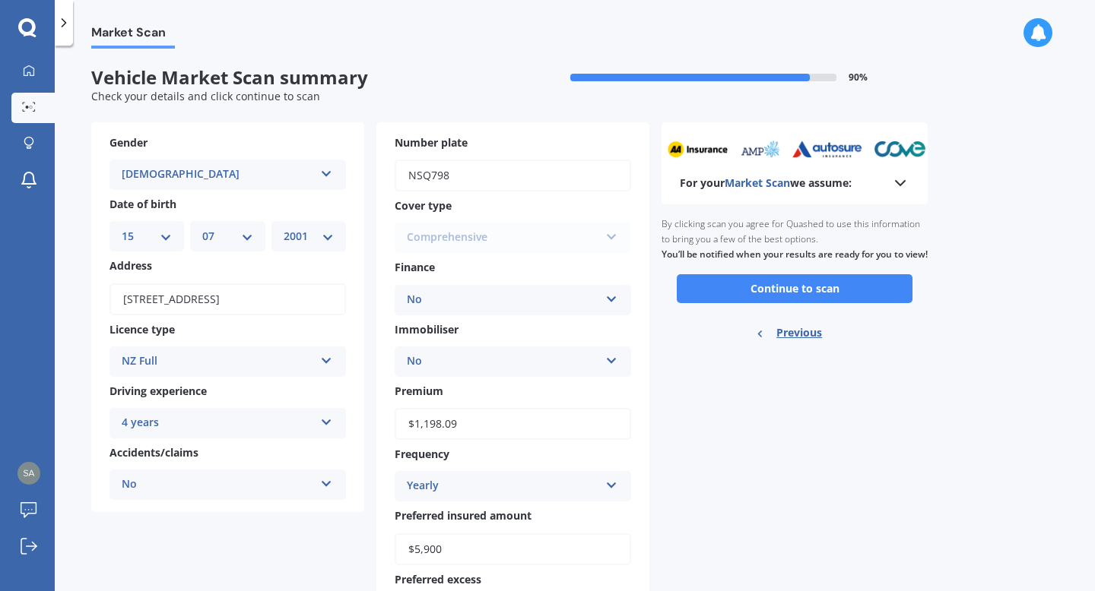
scroll to position [0, 0]
click at [851, 434] on div "For your Market Scan we assume: Ready to go By clicking scan you agree for Quas…" at bounding box center [794, 380] width 266 height 517
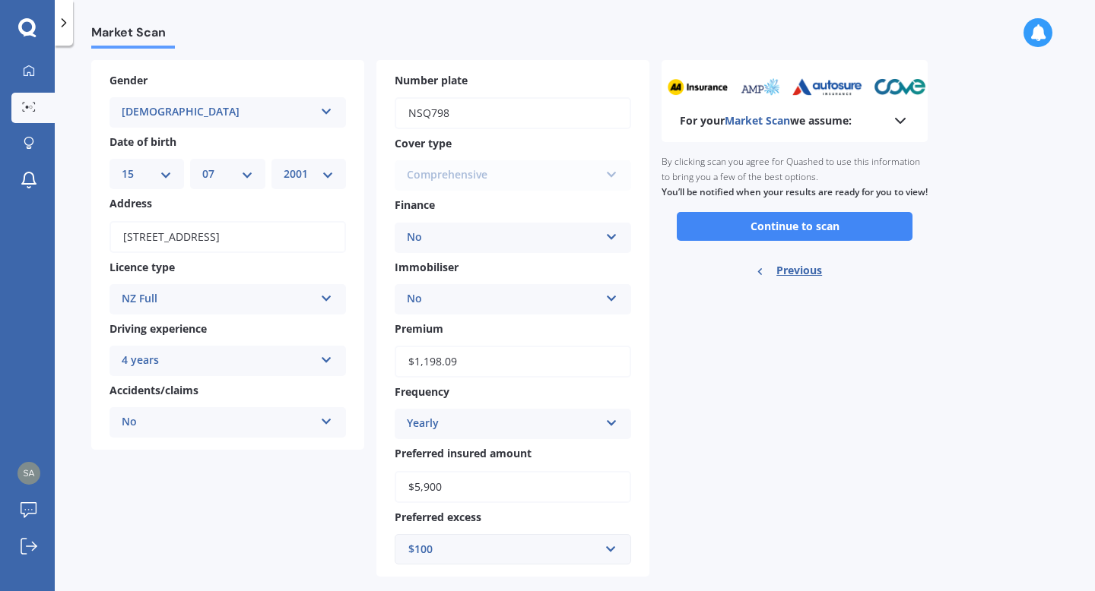
scroll to position [90, 0]
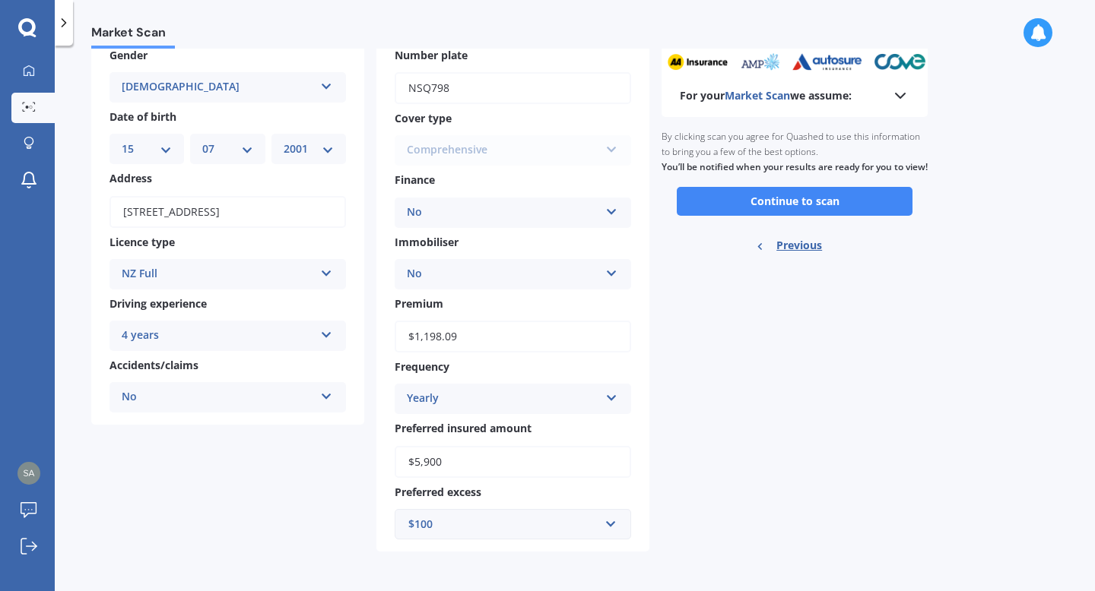
click at [593, 531] on div "$100" at bounding box center [503, 524] width 191 height 17
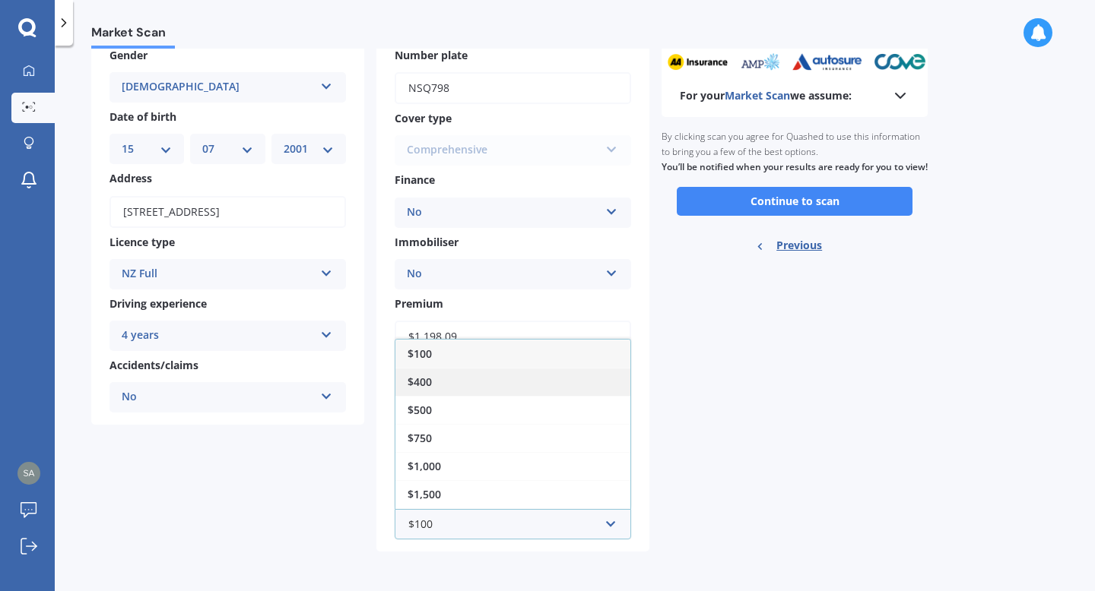
click at [480, 382] on div "$400" at bounding box center [512, 382] width 235 height 28
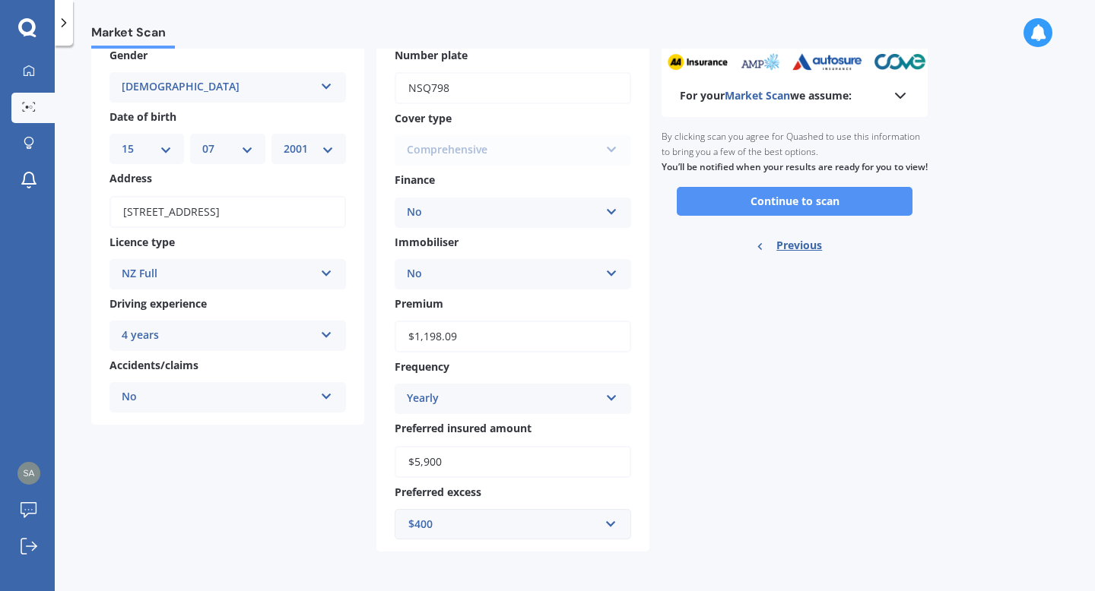
click at [829, 206] on button "Continue to scan" at bounding box center [795, 201] width 236 height 29
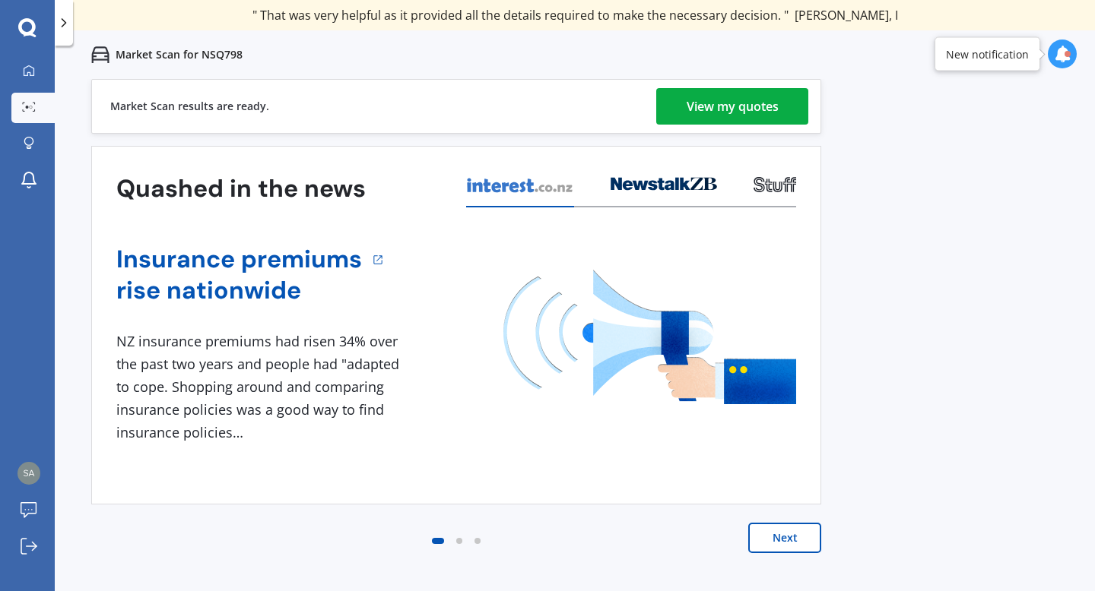
click at [801, 531] on button "Next" at bounding box center [784, 538] width 73 height 30
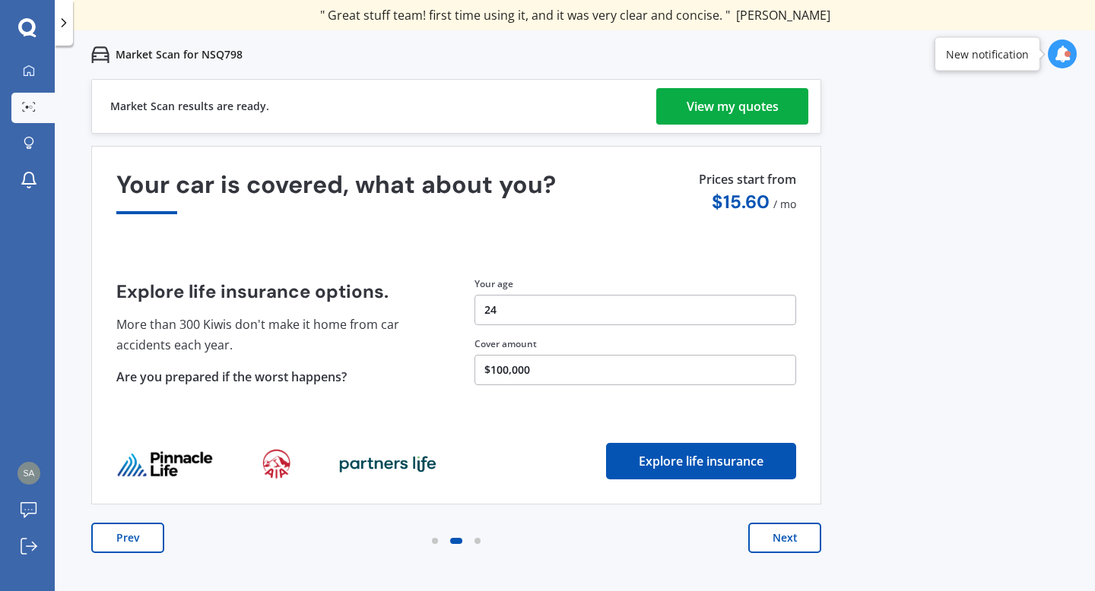
click at [740, 102] on div "View my quotes" at bounding box center [732, 106] width 92 height 36
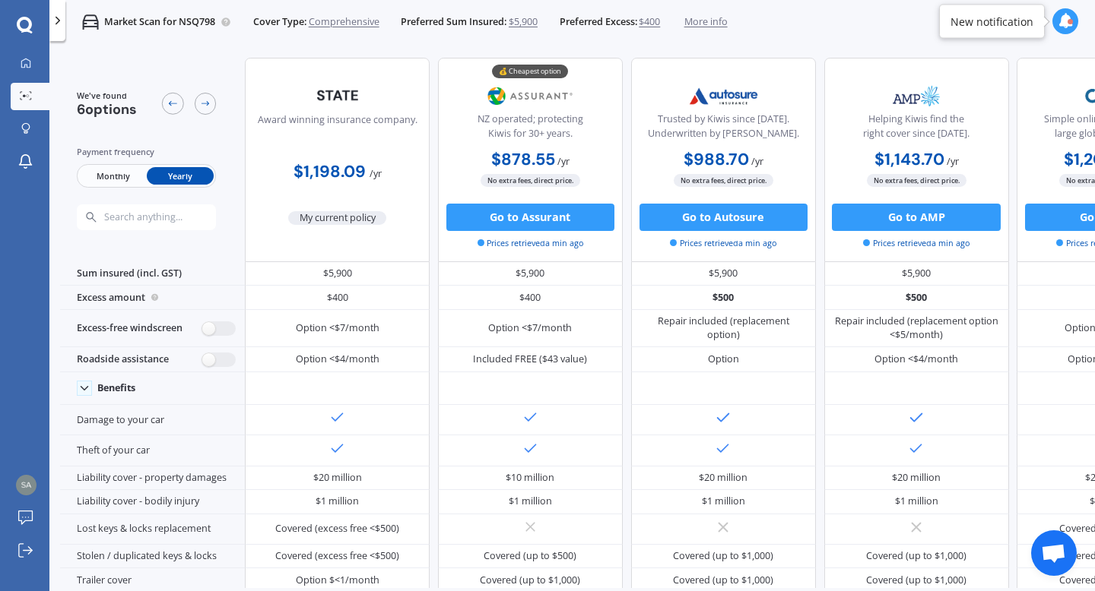
drag, startPoint x: 1094, startPoint y: 214, endPoint x: 1094, endPoint y: 246, distance: 32.7
click at [1094, 246] on div "We've found 6 options Payment frequency Monthly Yearly Award winning insurance …" at bounding box center [577, 317] width 1035 height 541
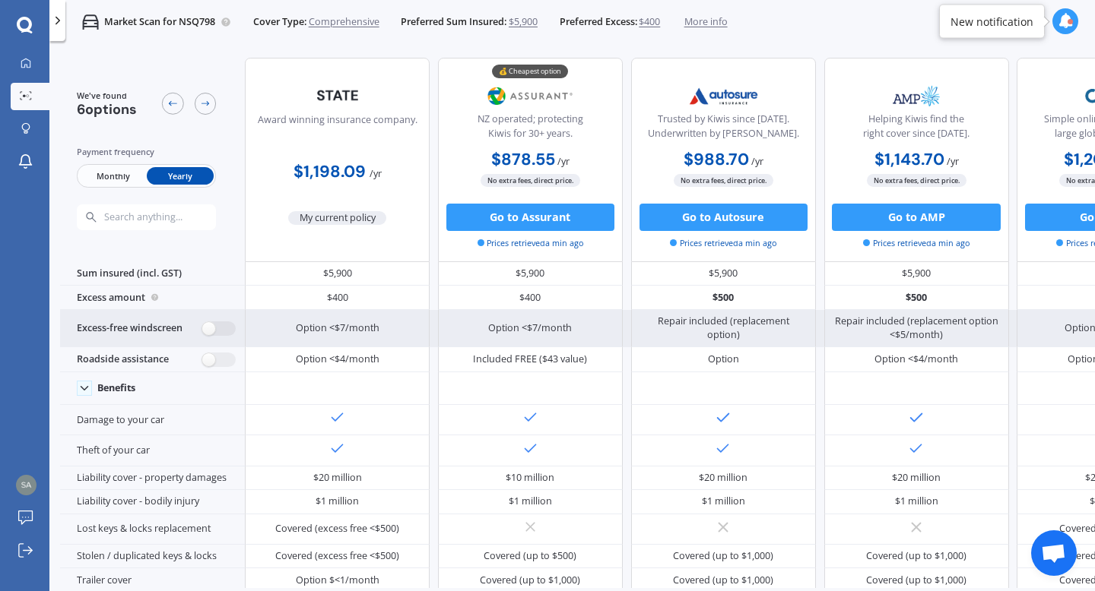
drag, startPoint x: 1094, startPoint y: 271, endPoint x: 1084, endPoint y: 323, distance: 53.4
click at [1084, 323] on div "We've found 6 options Payment frequency Monthly Yearly Award winning insurance …" at bounding box center [577, 317] width 1035 height 541
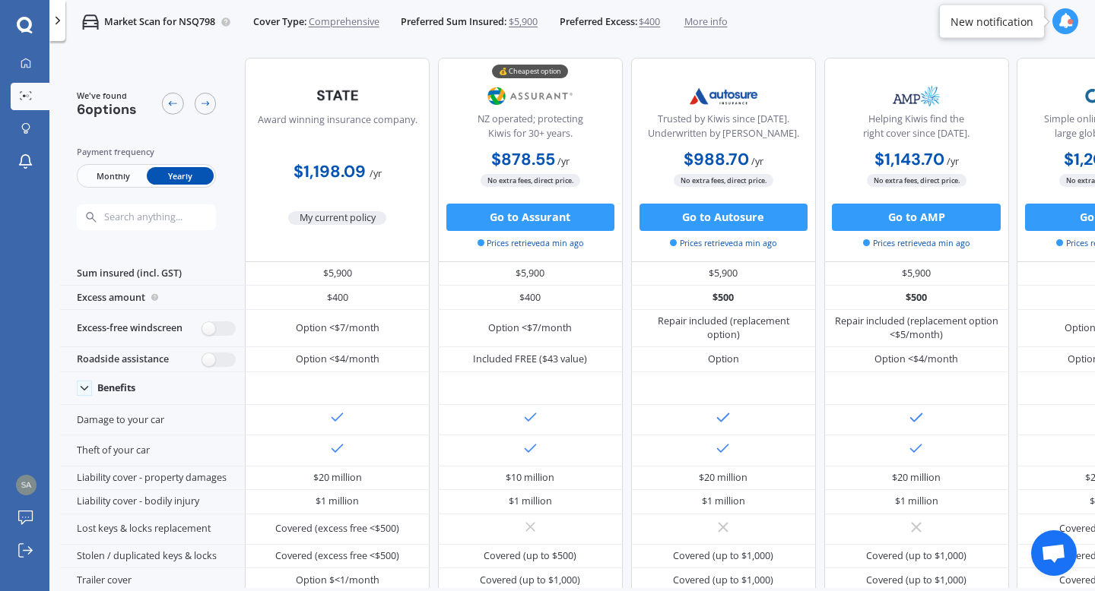
click at [1094, 300] on div "We've found 6 options Payment frequency Monthly Yearly Award winning insurance …" at bounding box center [577, 317] width 1035 height 541
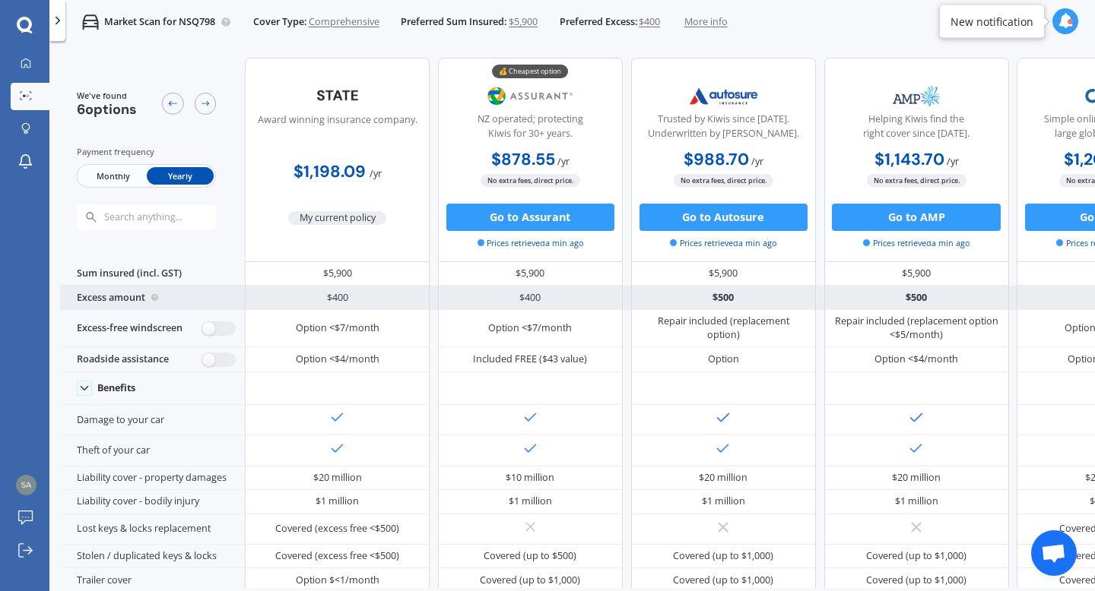
click at [407, 291] on div "$400" at bounding box center [337, 298] width 185 height 24
click at [376, 292] on div "$400" at bounding box center [337, 298] width 185 height 24
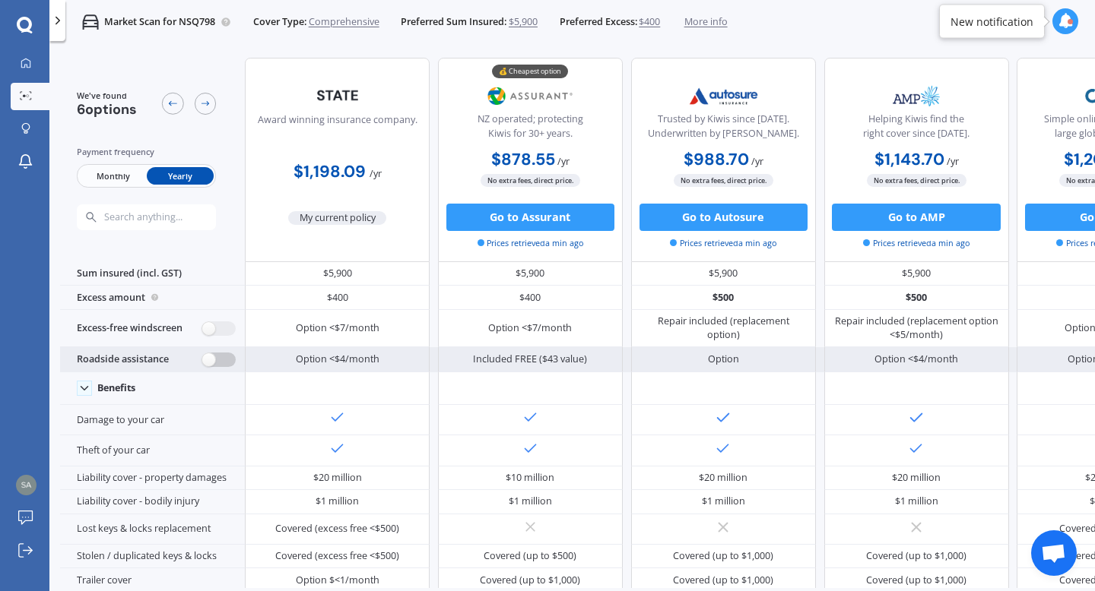
click at [222, 356] on label at bounding box center [218, 360] width 33 height 14
radio input "true"
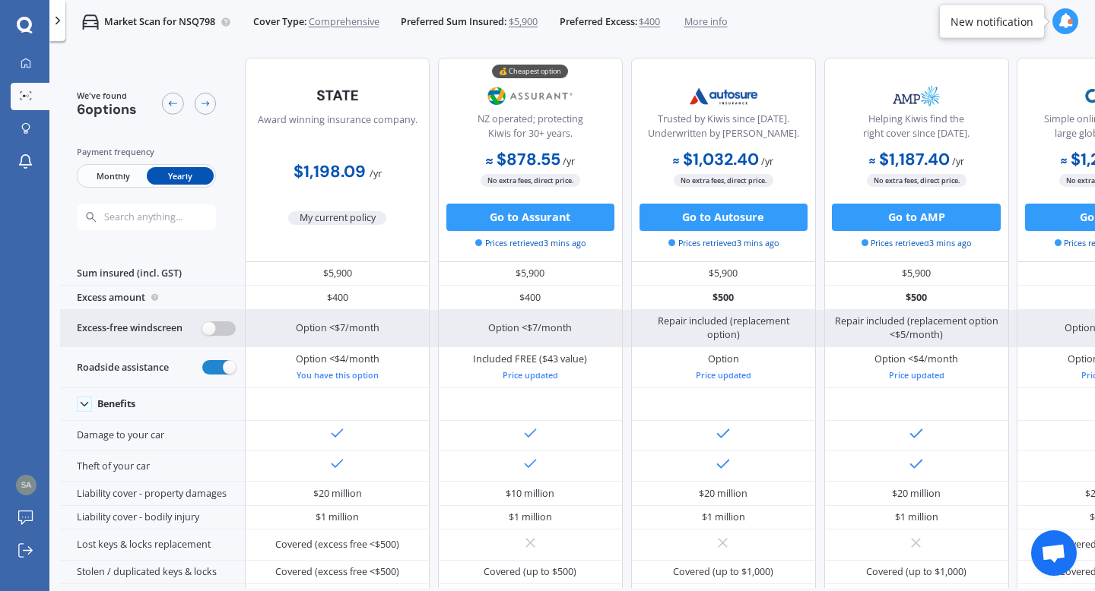
click at [217, 327] on label at bounding box center [218, 329] width 33 height 14
radio input "true"
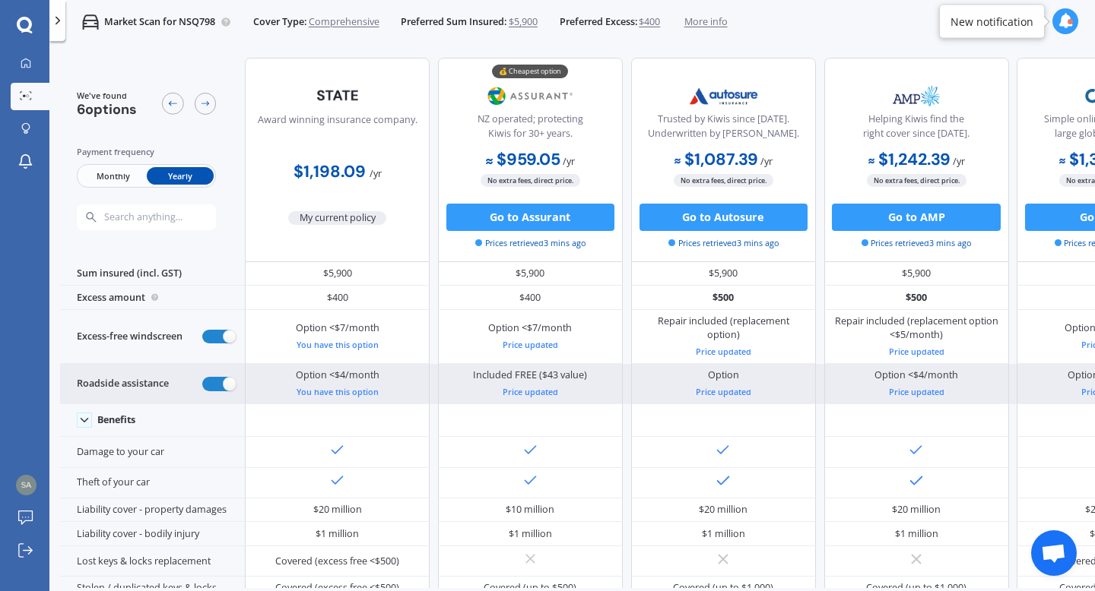
click at [202, 377] on input "radio" at bounding box center [218, 384] width 33 height 14
click at [202, 330] on input "radio" at bounding box center [218, 337] width 33 height 14
click at [202, 377] on input "radio" at bounding box center [218, 384] width 33 height 14
click at [202, 330] on input "radio" at bounding box center [218, 337] width 33 height 14
click at [202, 377] on input "radio" at bounding box center [218, 384] width 33 height 14
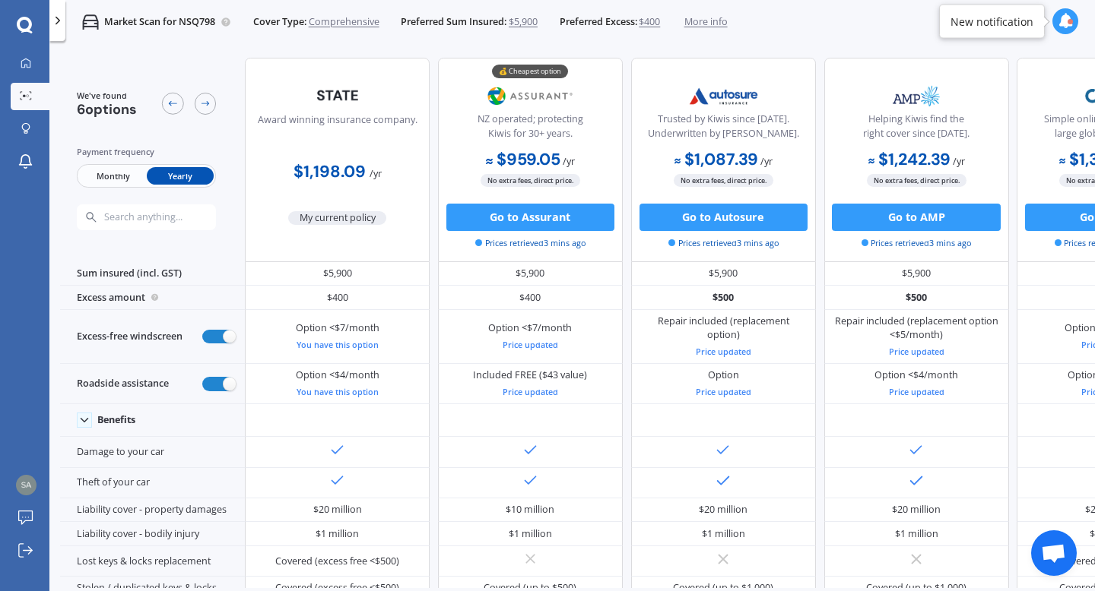
click at [353, 216] on span "My current policy" at bounding box center [337, 218] width 98 height 14
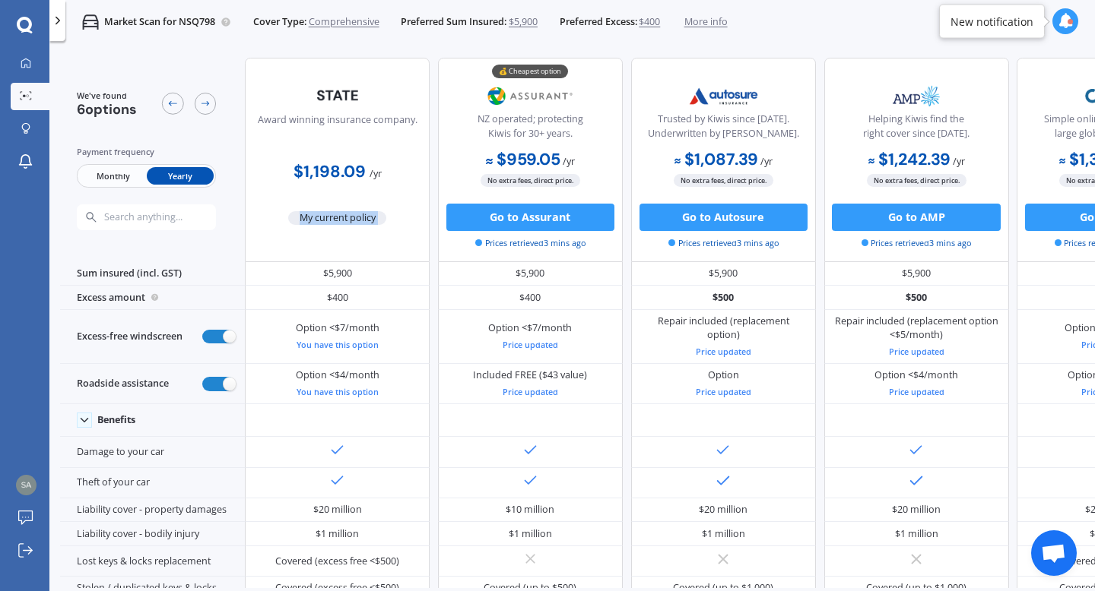
click at [353, 216] on span "My current policy" at bounding box center [337, 218] width 98 height 14
click at [170, 219] on input "text" at bounding box center [172, 217] width 139 height 12
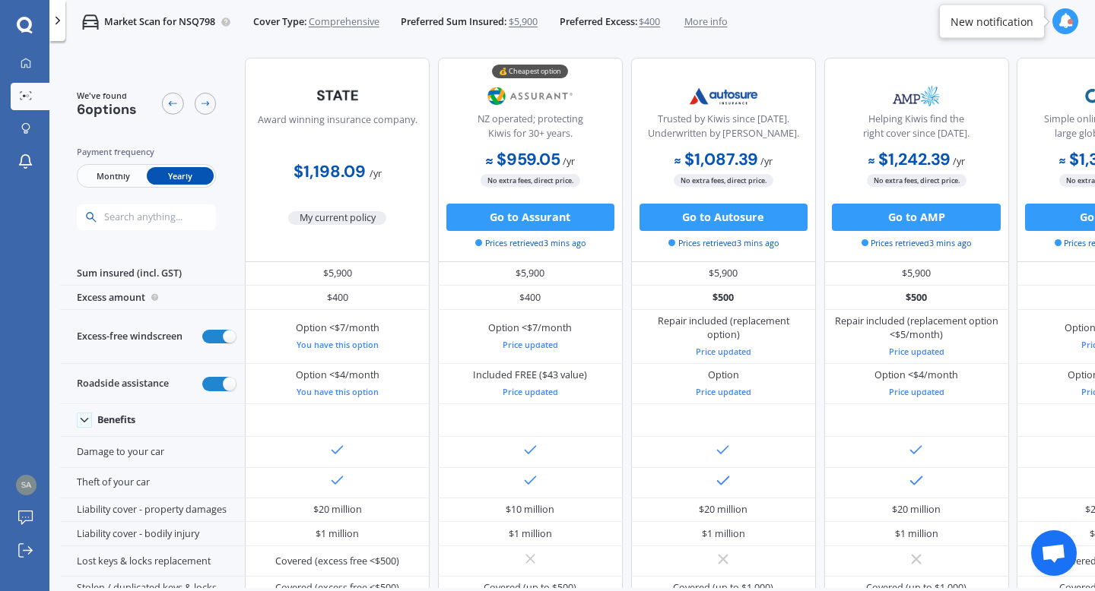
click at [170, 219] on input "text" at bounding box center [172, 217] width 139 height 12
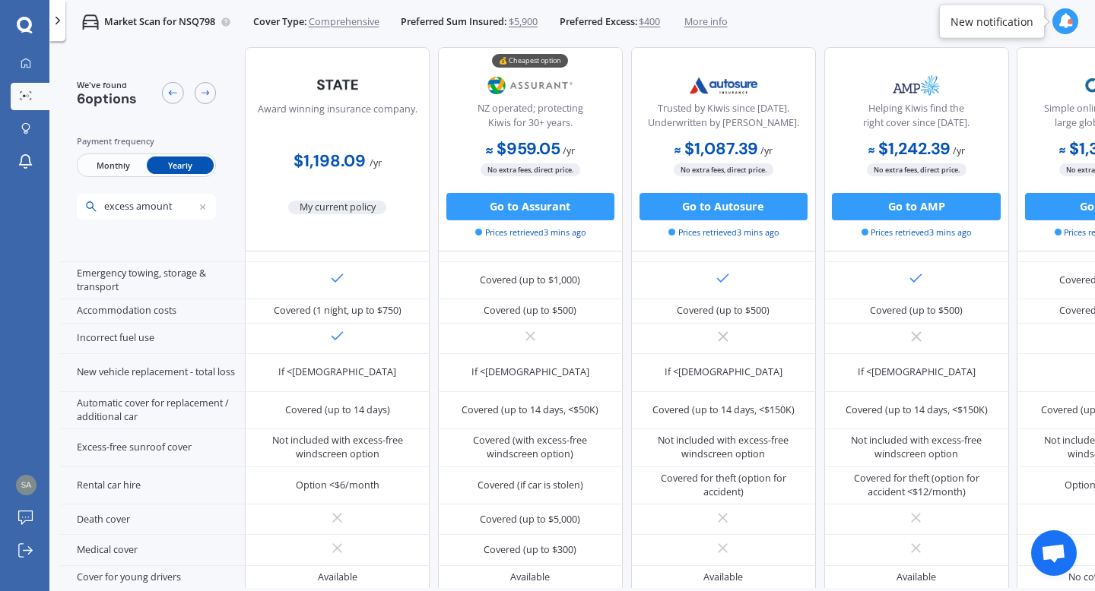
type input "excess amount"
click at [155, 208] on input "excess amount" at bounding box center [172, 206] width 139 height 12
click at [543, 199] on button "Go to Assurant" at bounding box center [530, 206] width 168 height 27
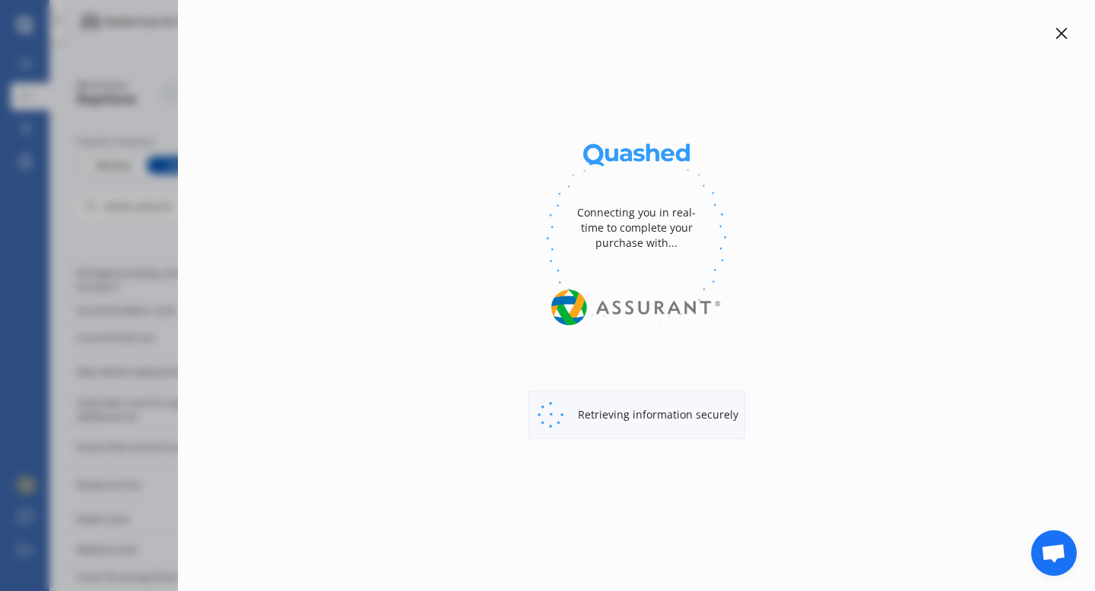
select select "Yearly"
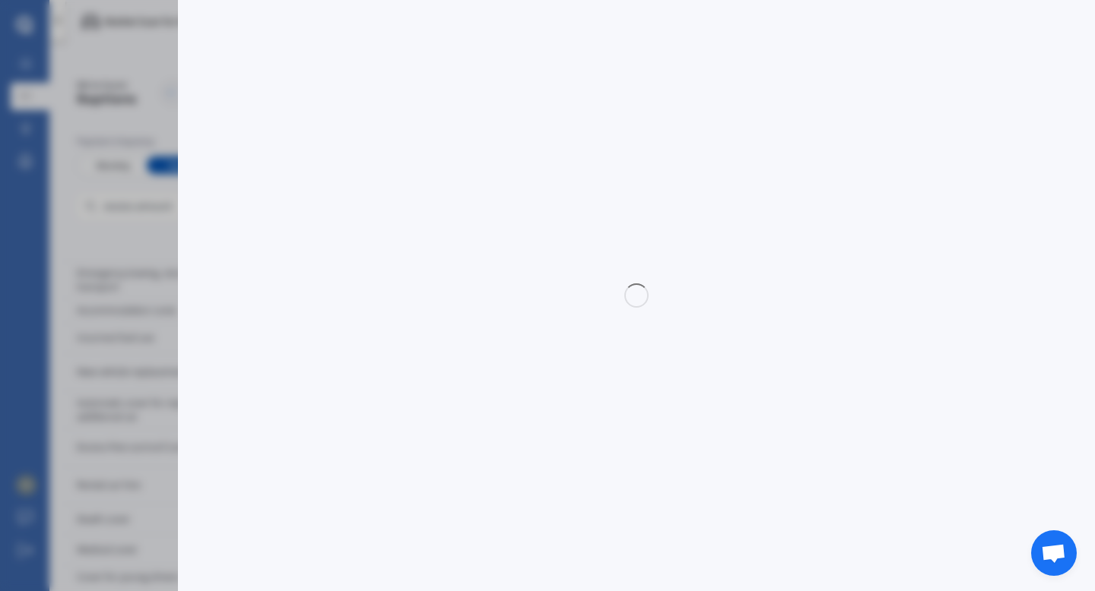
select select "full"
select select "0"
select select "[GEOGRAPHIC_DATA]"
select select "MAZDA"
select select "DEMIO"
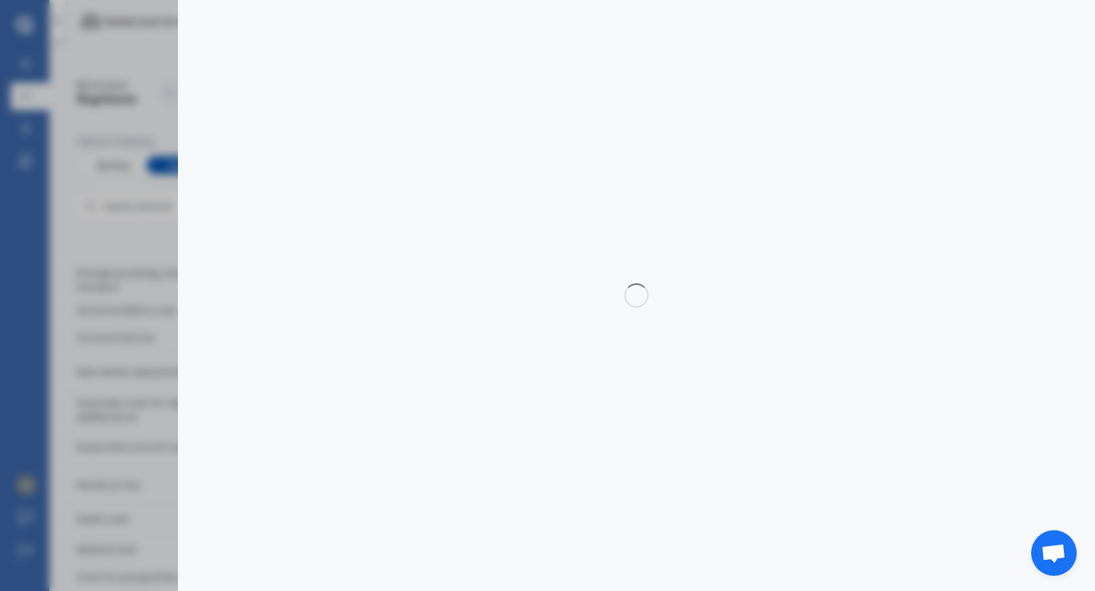
select select "PETROL"
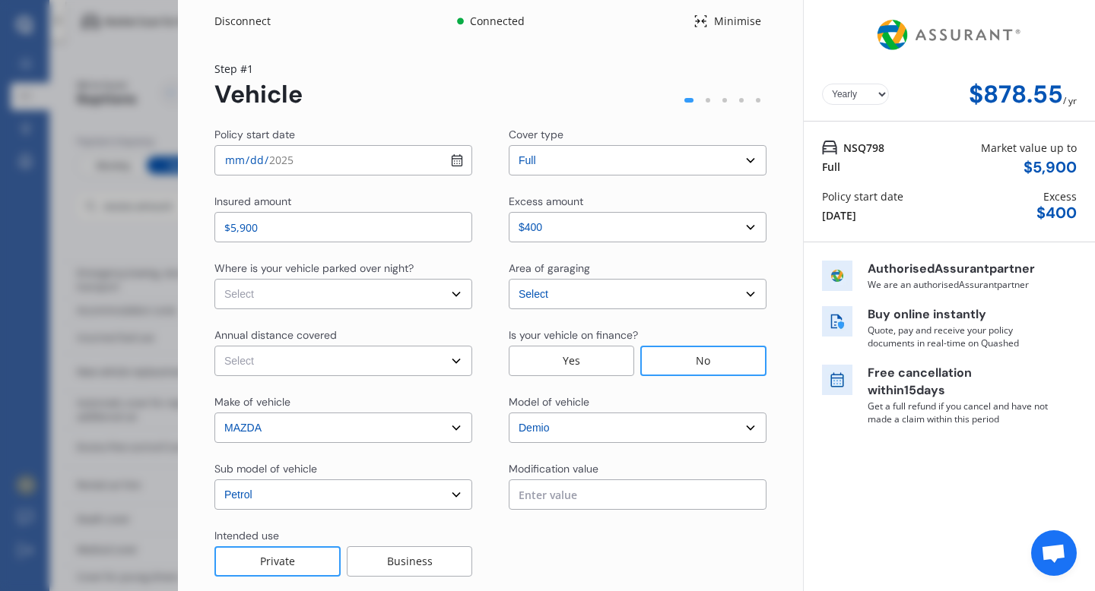
click at [613, 281] on select "Select [GEOGRAPHIC_DATA] [GEOGRAPHIC_DATA] [GEOGRAPHIC_DATA] / [PERSON_NAME] / …" at bounding box center [638, 294] width 258 height 30
click at [509, 279] on select "Select [GEOGRAPHIC_DATA] [GEOGRAPHIC_DATA] [GEOGRAPHIC_DATA] / [PERSON_NAME] / …" at bounding box center [638, 294] width 258 height 30
click at [585, 290] on select "Select [GEOGRAPHIC_DATA] [GEOGRAPHIC_DATA] [GEOGRAPHIC_DATA] / [PERSON_NAME] / …" at bounding box center [638, 294] width 258 height 30
click at [509, 279] on select "Select [GEOGRAPHIC_DATA] [GEOGRAPHIC_DATA] [GEOGRAPHIC_DATA] / [PERSON_NAME] / …" at bounding box center [638, 294] width 258 height 30
click at [690, 354] on div "No" at bounding box center [703, 361] width 126 height 30
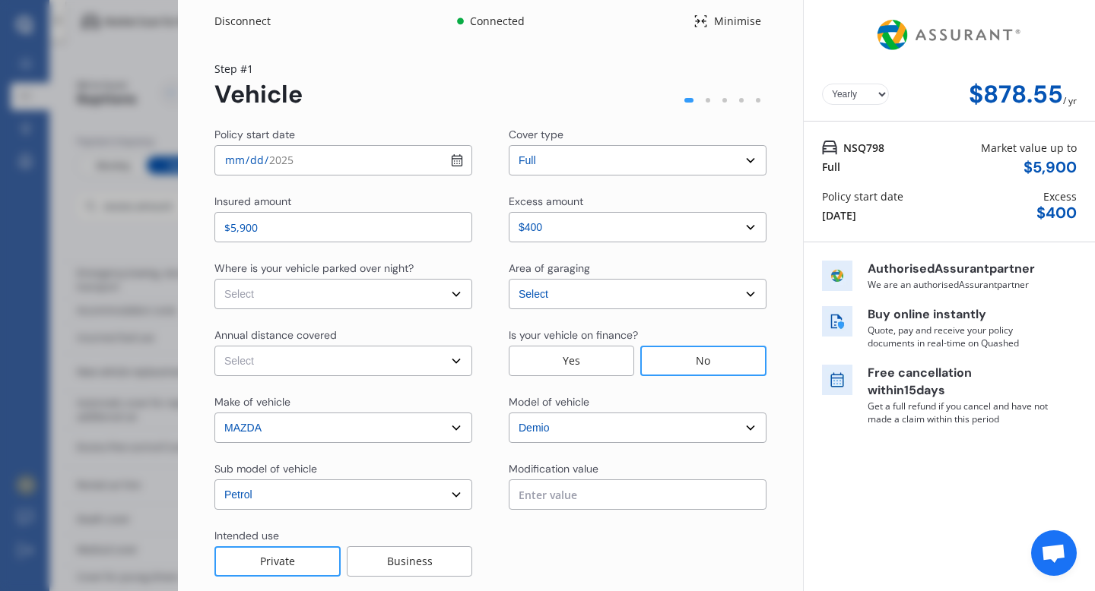
click at [677, 482] on input "text" at bounding box center [638, 495] width 258 height 30
click at [916, 497] on div "Yearly Monthly $878.55 / yr NSQ798 Full Market value up to $ 5,900 Policy start…" at bounding box center [949, 334] width 292 height 668
click at [1022, 152] on div "Market value up to" at bounding box center [1029, 148] width 96 height 16
click at [1034, 164] on div "$ 5,900" at bounding box center [1049, 167] width 53 height 17
click at [943, 525] on div "Yearly Monthly $878.55 / yr NSQ798 Full Market value up to $ 5,900 Policy start…" at bounding box center [949, 334] width 292 height 668
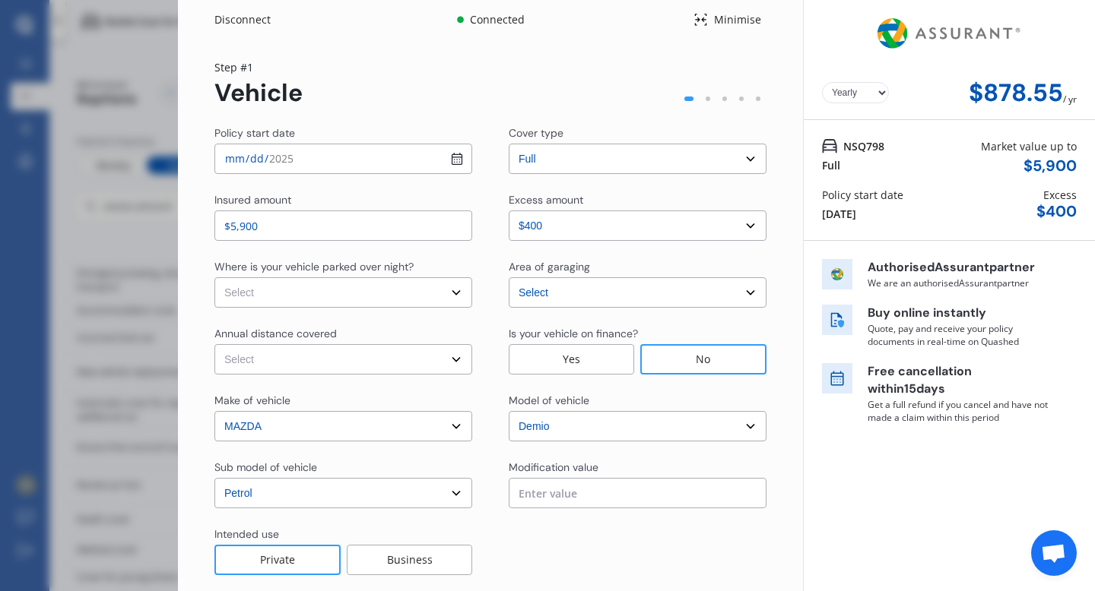
scroll to position [0, 0]
click at [447, 501] on select "Select sub-model (All) Diesel Petrol XD Touring Turbo Diesel" at bounding box center [343, 495] width 258 height 30
click at [370, 293] on select "Select In a garage On own property On street or road" at bounding box center [343, 294] width 258 height 30
select select "On street or road"
click at [214, 279] on select "Select In a garage On own property On street or road" at bounding box center [343, 294] width 258 height 30
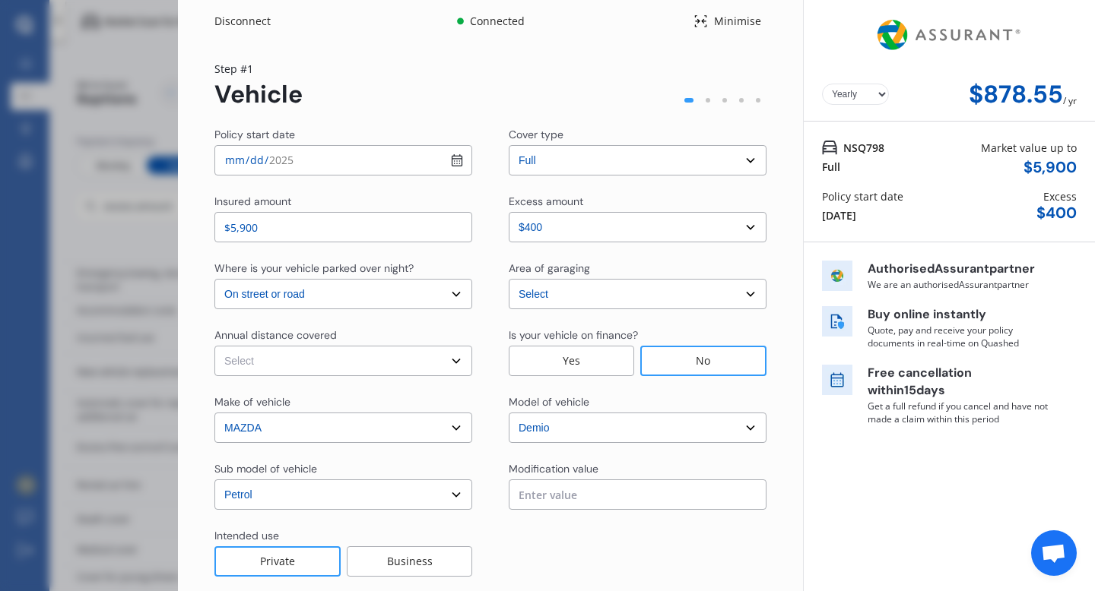
click at [342, 363] on select "Select Low (less than 15,000km per year) Average (15,000-30,000km per year) Hig…" at bounding box center [343, 361] width 258 height 30
